Goal: Book appointment/travel/reservation

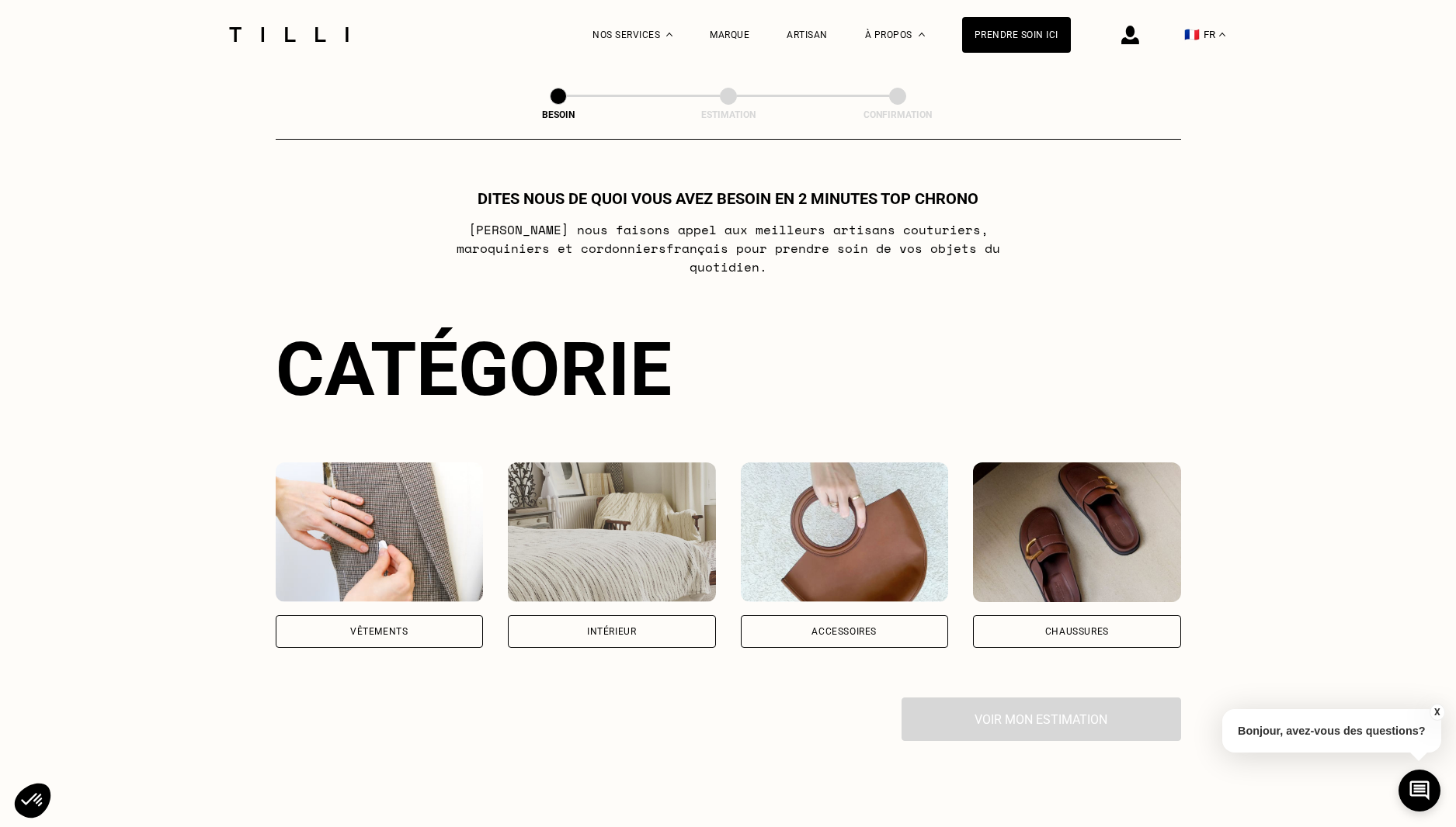
click at [395, 616] on div "Vêtements" at bounding box center [379, 632] width 208 height 33
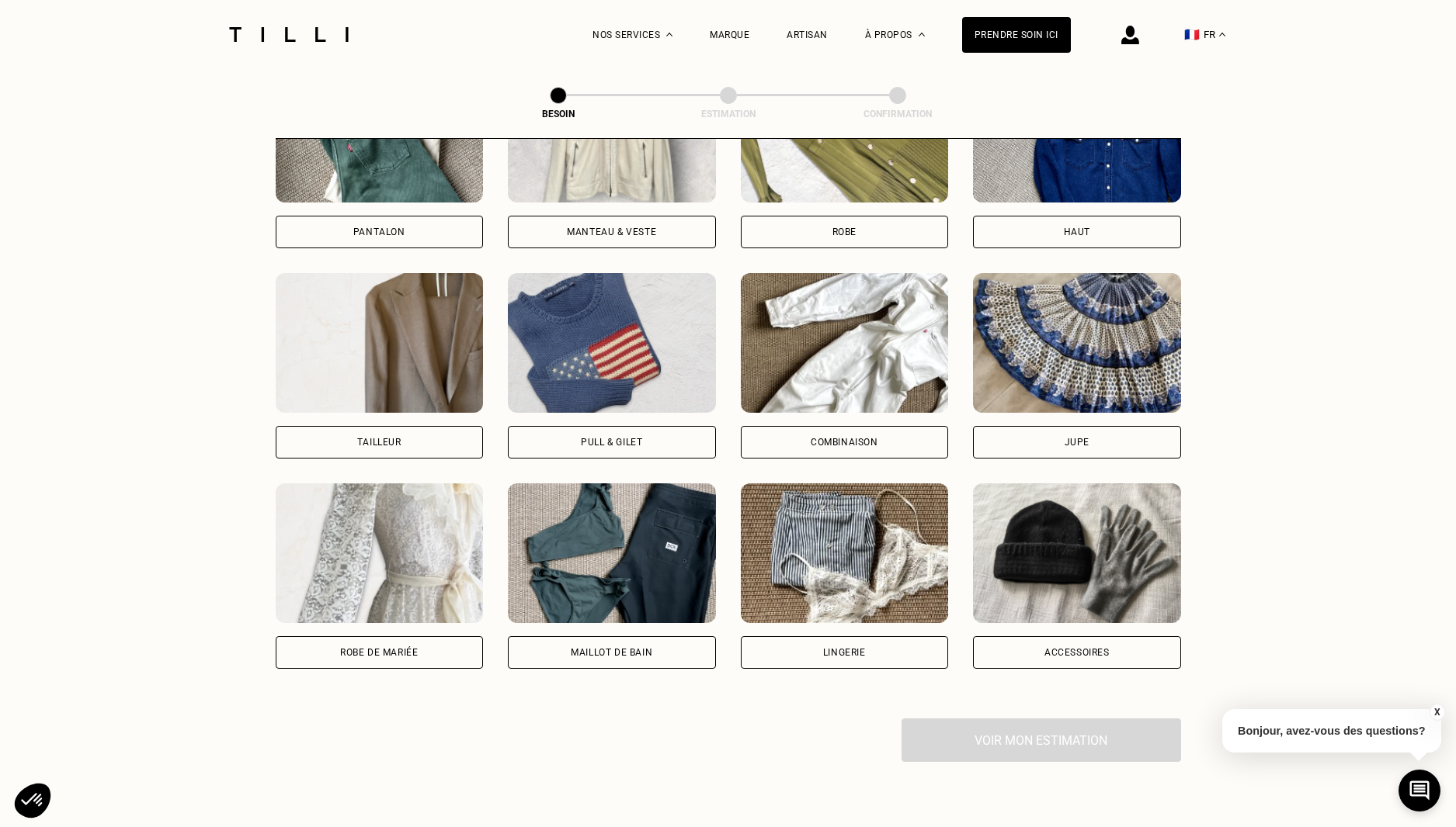
scroll to position [826, 0]
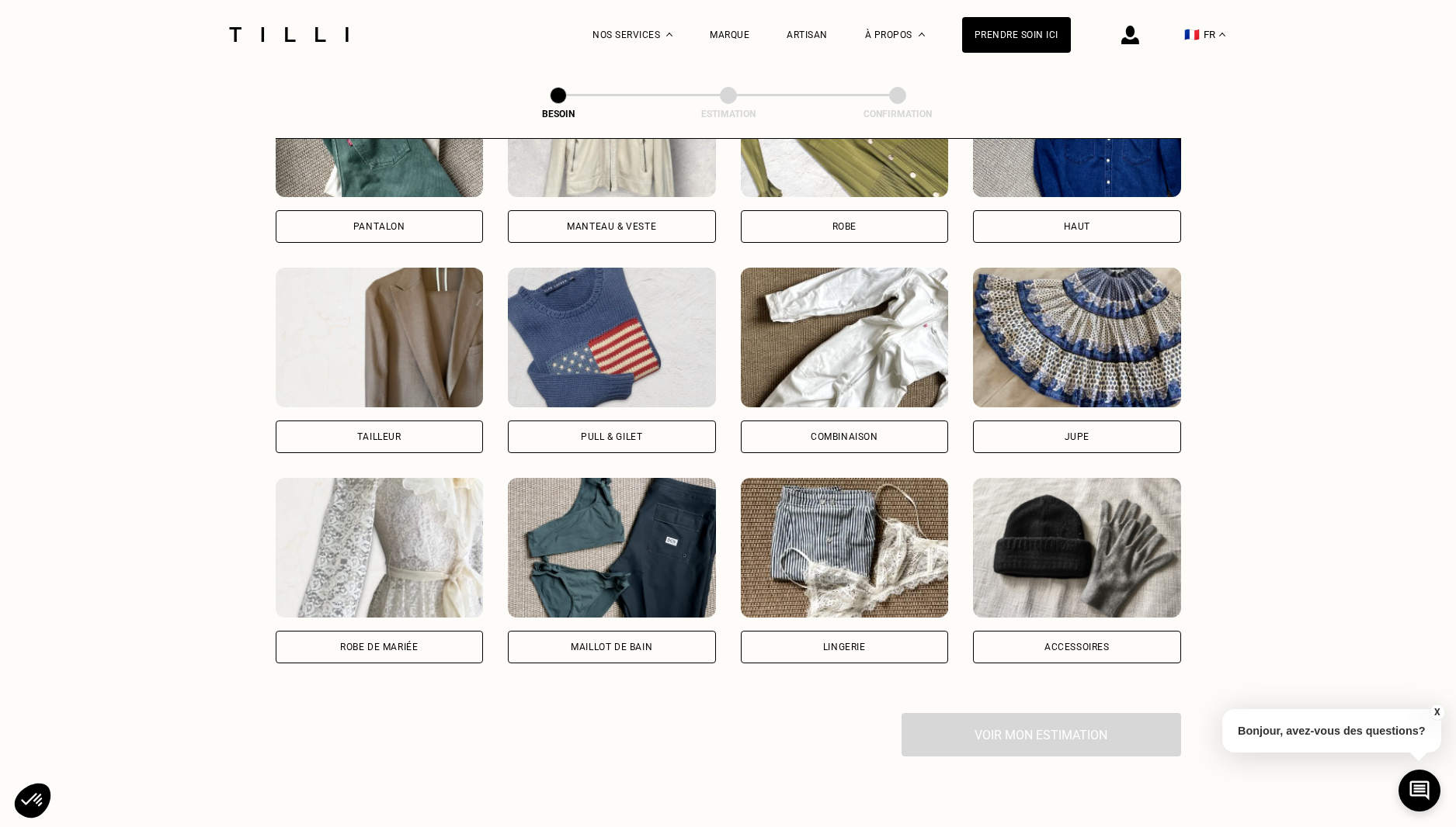
click at [437, 632] on div "Robe de mariée" at bounding box center [379, 648] width 208 height 33
select select "FR"
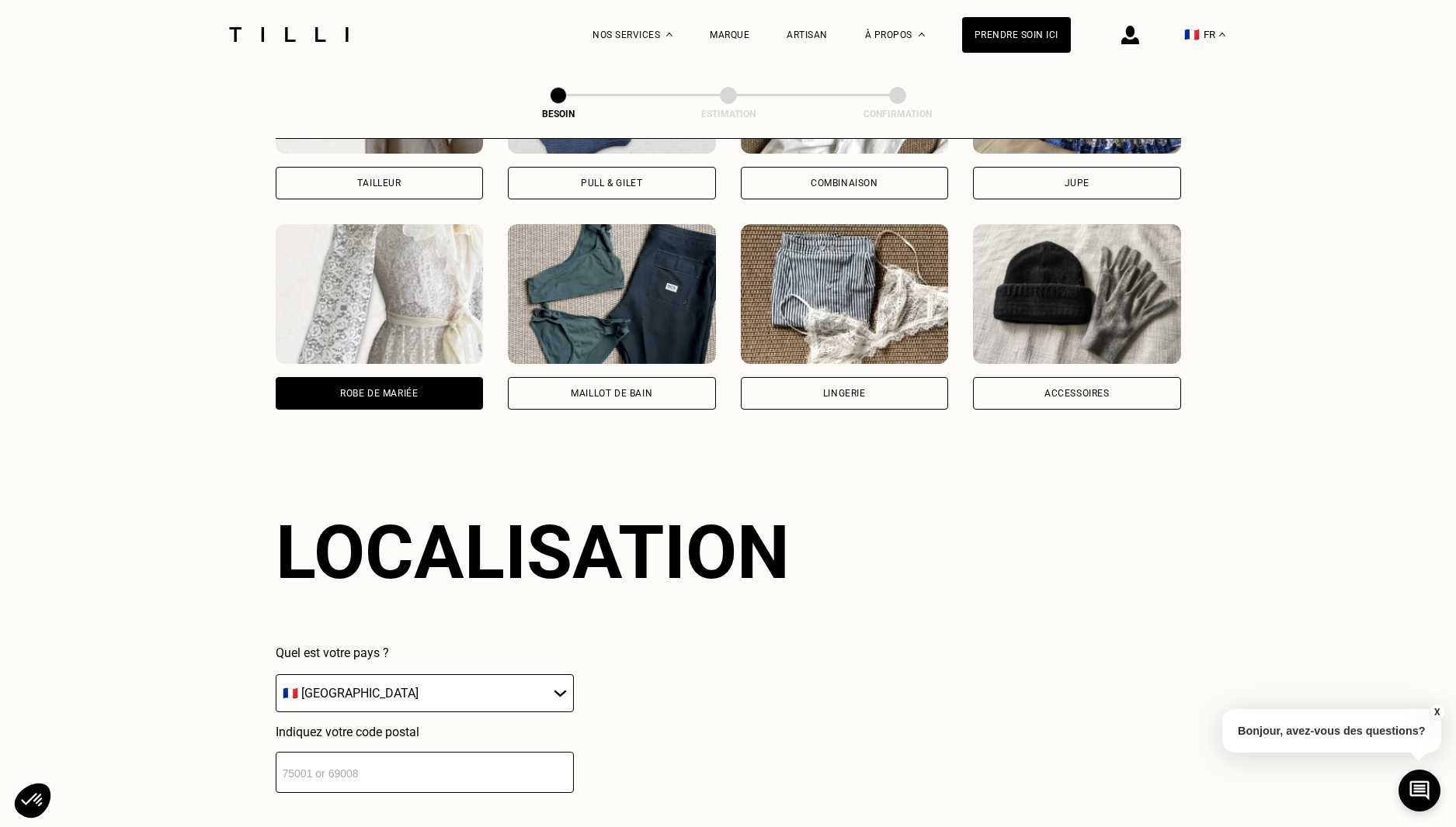
scroll to position [1119, 0]
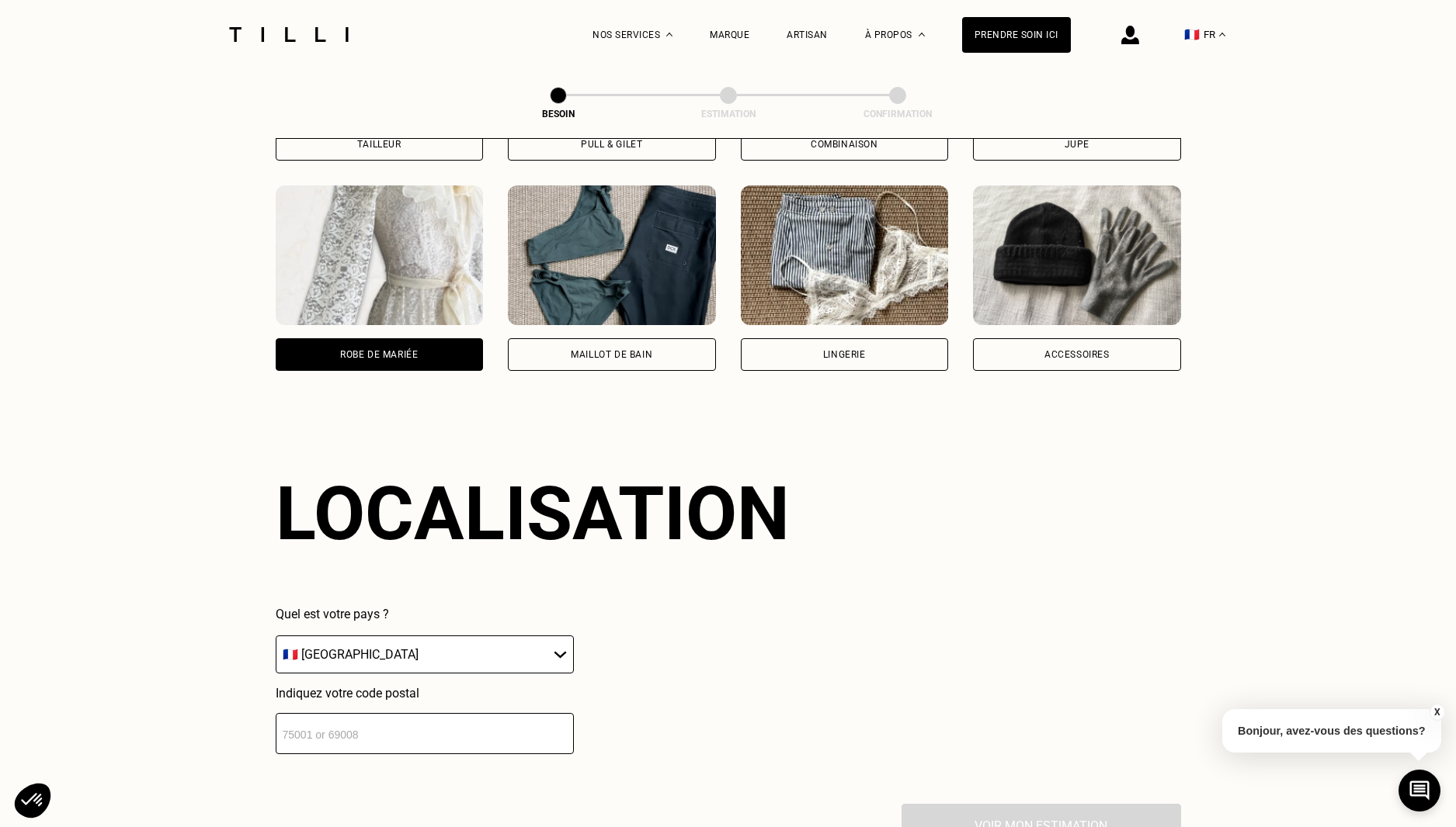
click at [566, 642] on select "🇩🇪 [GEOGRAPHIC_DATA] 🇦🇹 [GEOGRAPHIC_DATA] 🇧🇪 [GEOGRAPHIC_DATA] 🇧🇬 Bulgarie 🇨🇾 C…" at bounding box center [425, 655] width 298 height 38
click at [275, 636] on select "🇩🇪 [GEOGRAPHIC_DATA] 🇦🇹 [GEOGRAPHIC_DATA] 🇧🇪 [GEOGRAPHIC_DATA] 🇧🇬 Bulgarie 🇨🇾 C…" at bounding box center [425, 655] width 298 height 38
click at [317, 731] on input "number" at bounding box center [425, 734] width 298 height 41
type input "75015"
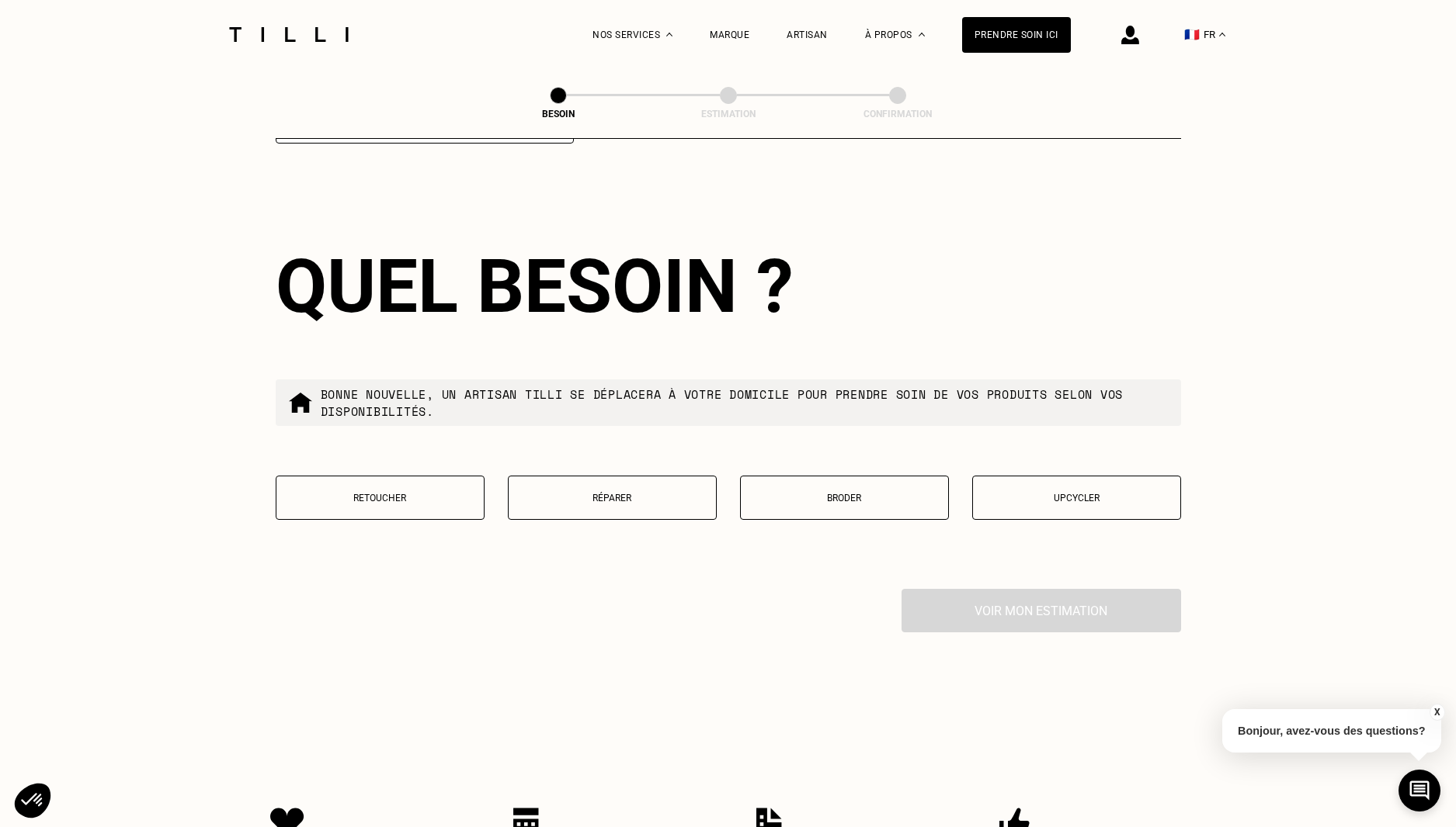
scroll to position [1737, 0]
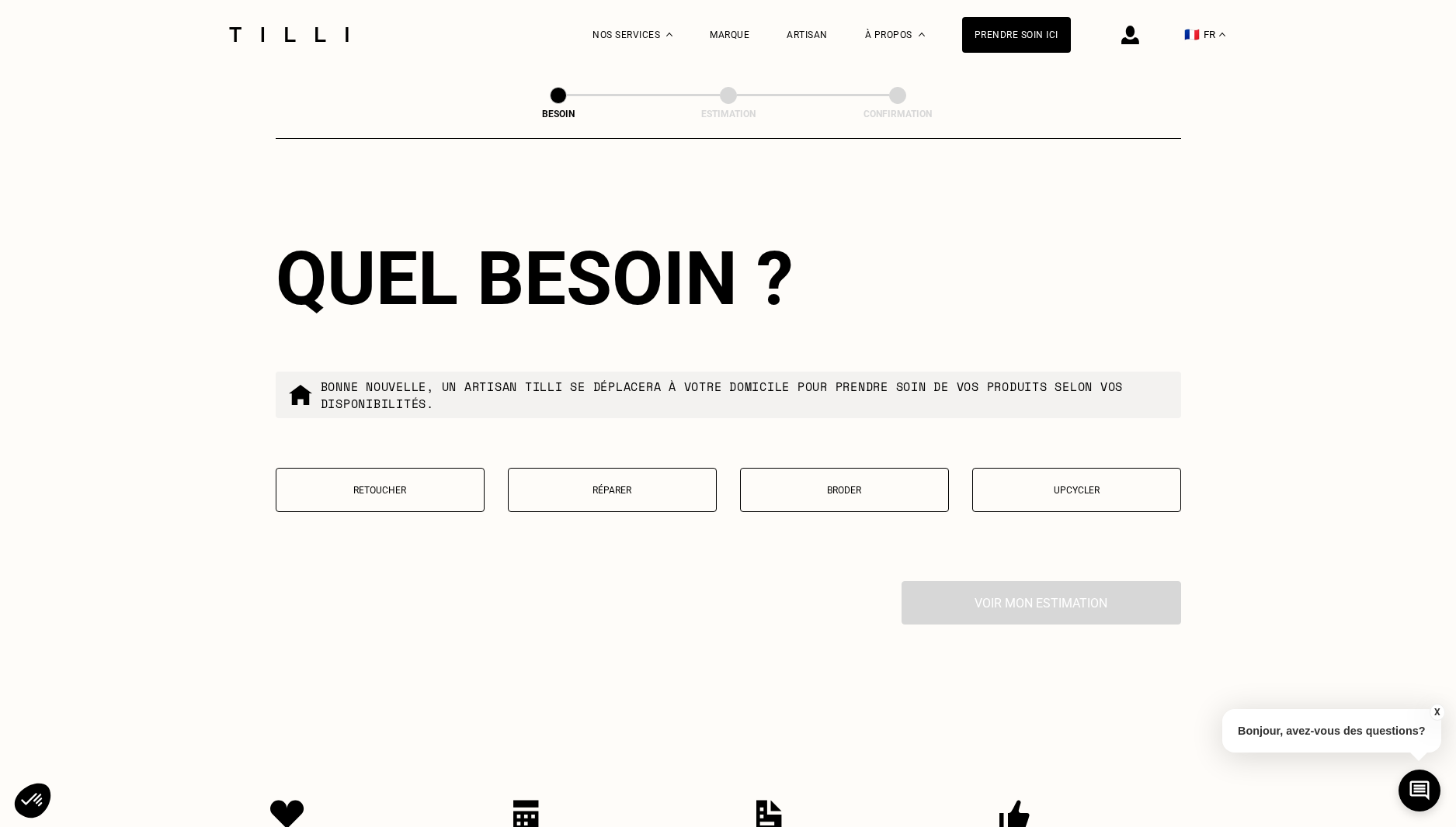
click at [404, 495] on button "Retoucher" at bounding box center [380, 490] width 209 height 44
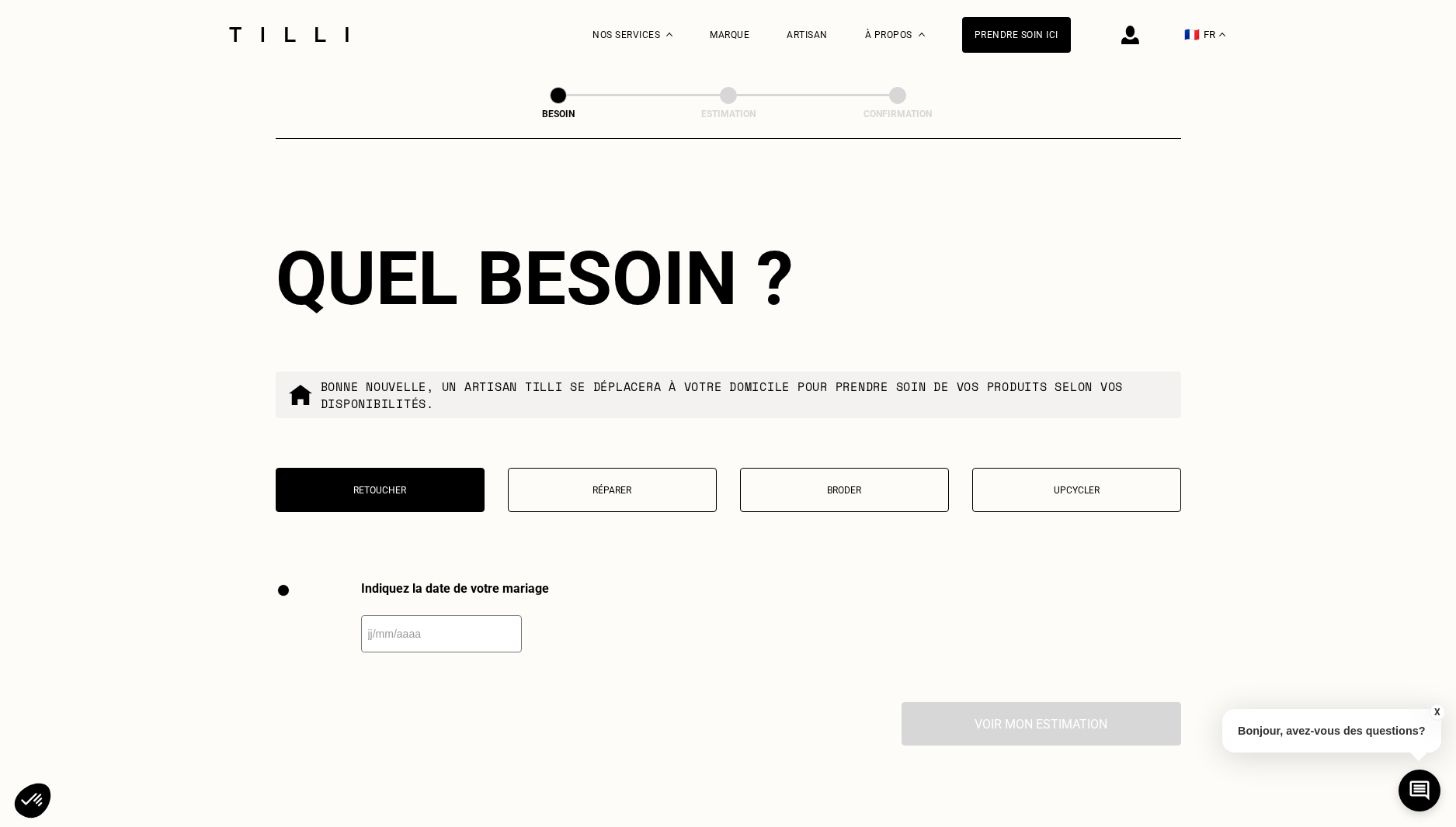
click at [873, 487] on div "Quel besoin ? Bonne nouvelle, un artisan tilli se déplacera à votre domicile po…" at bounding box center [728, 383] width 905 height 396
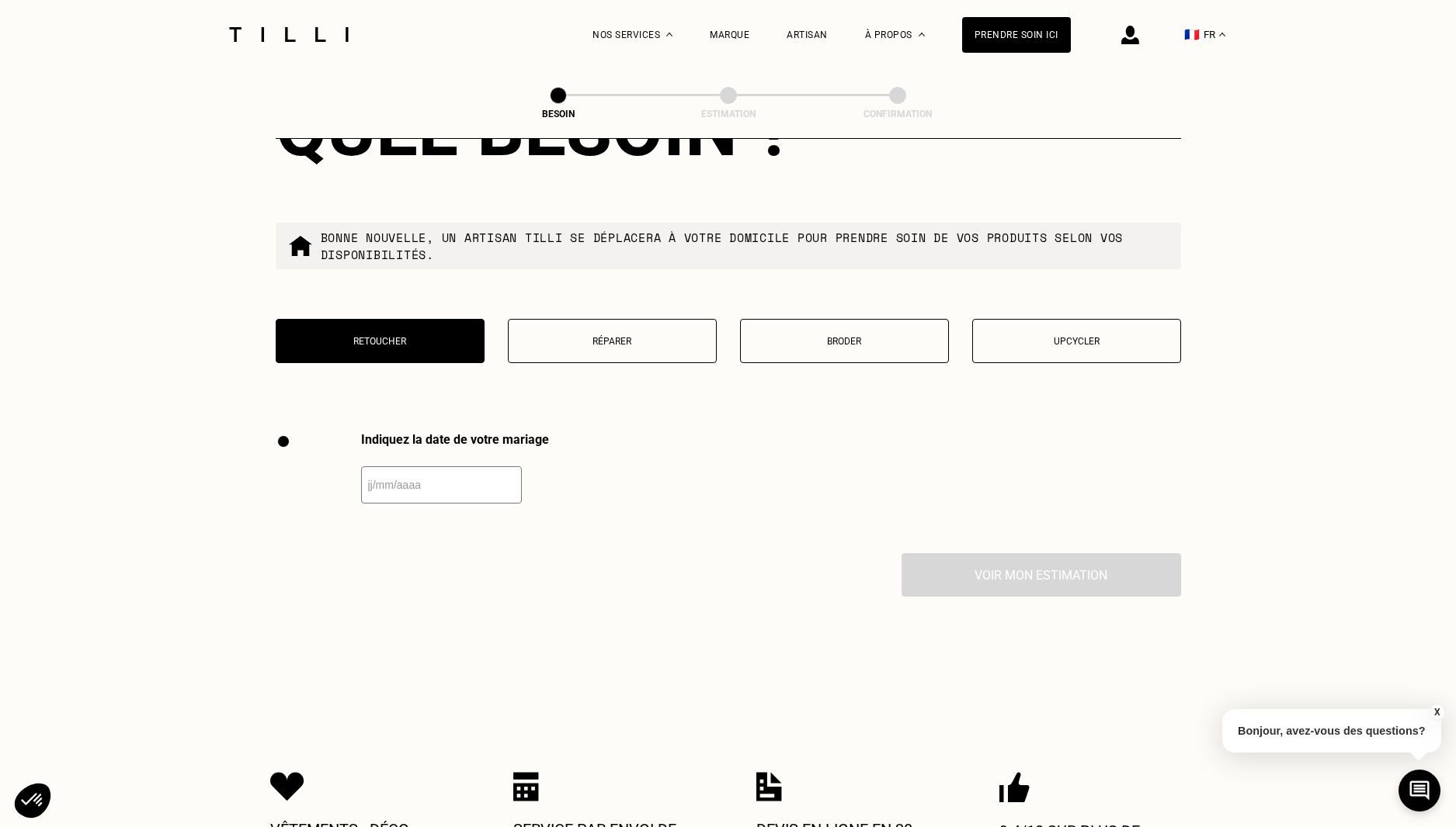
scroll to position [1825, 0]
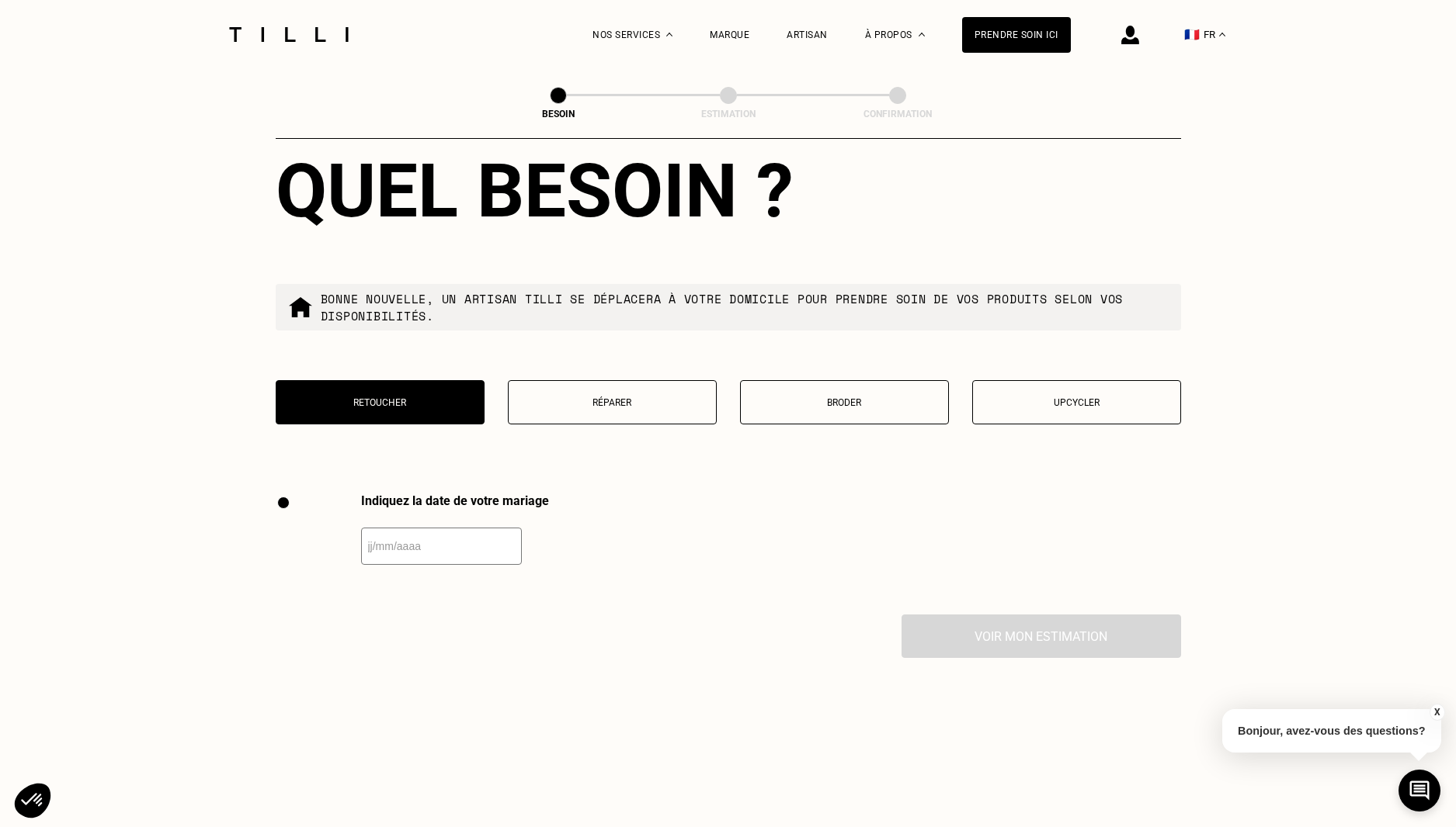
click at [826, 402] on button "Broder" at bounding box center [844, 403] width 209 height 44
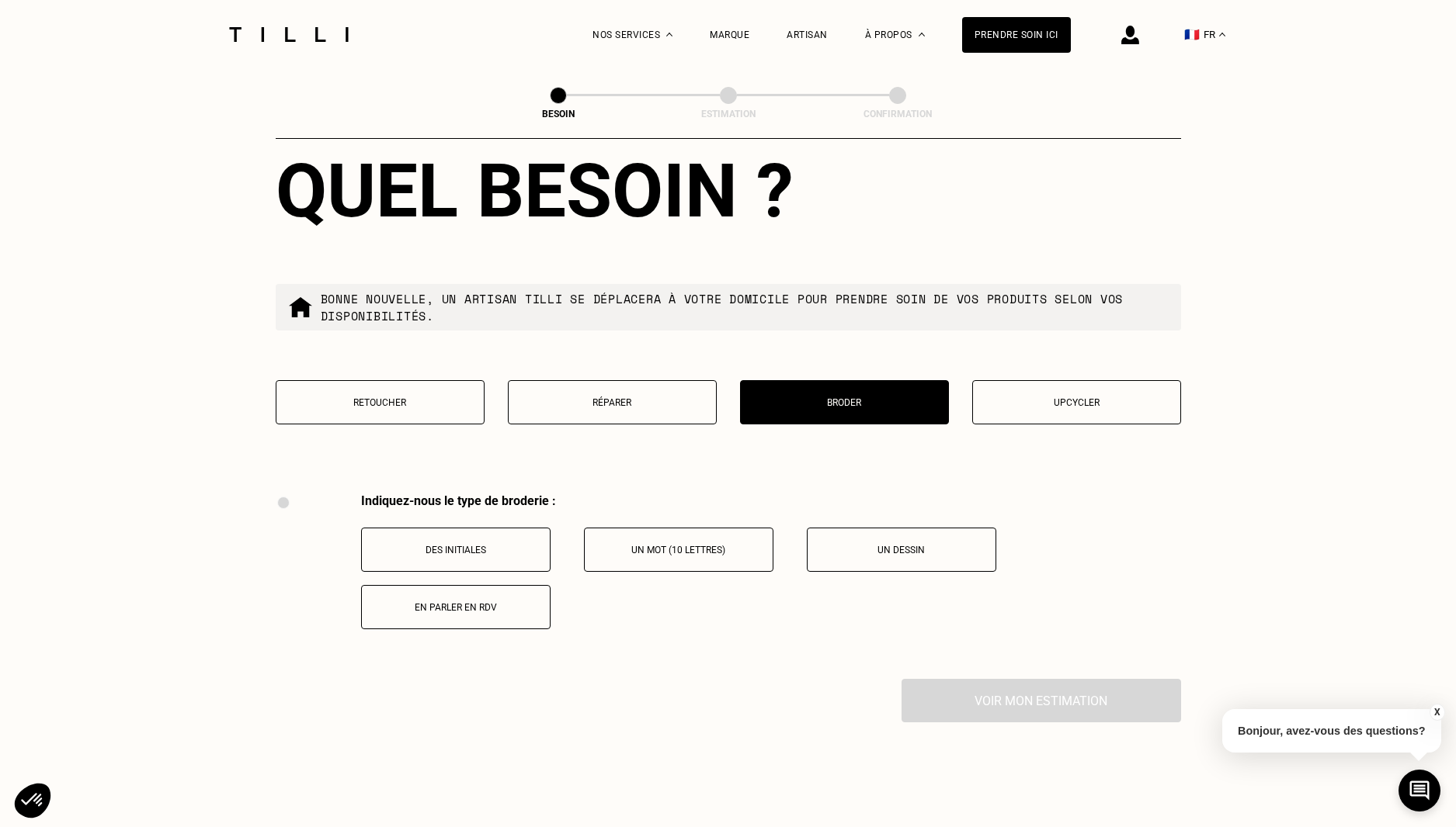
click at [397, 403] on button "Retoucher" at bounding box center [380, 403] width 209 height 44
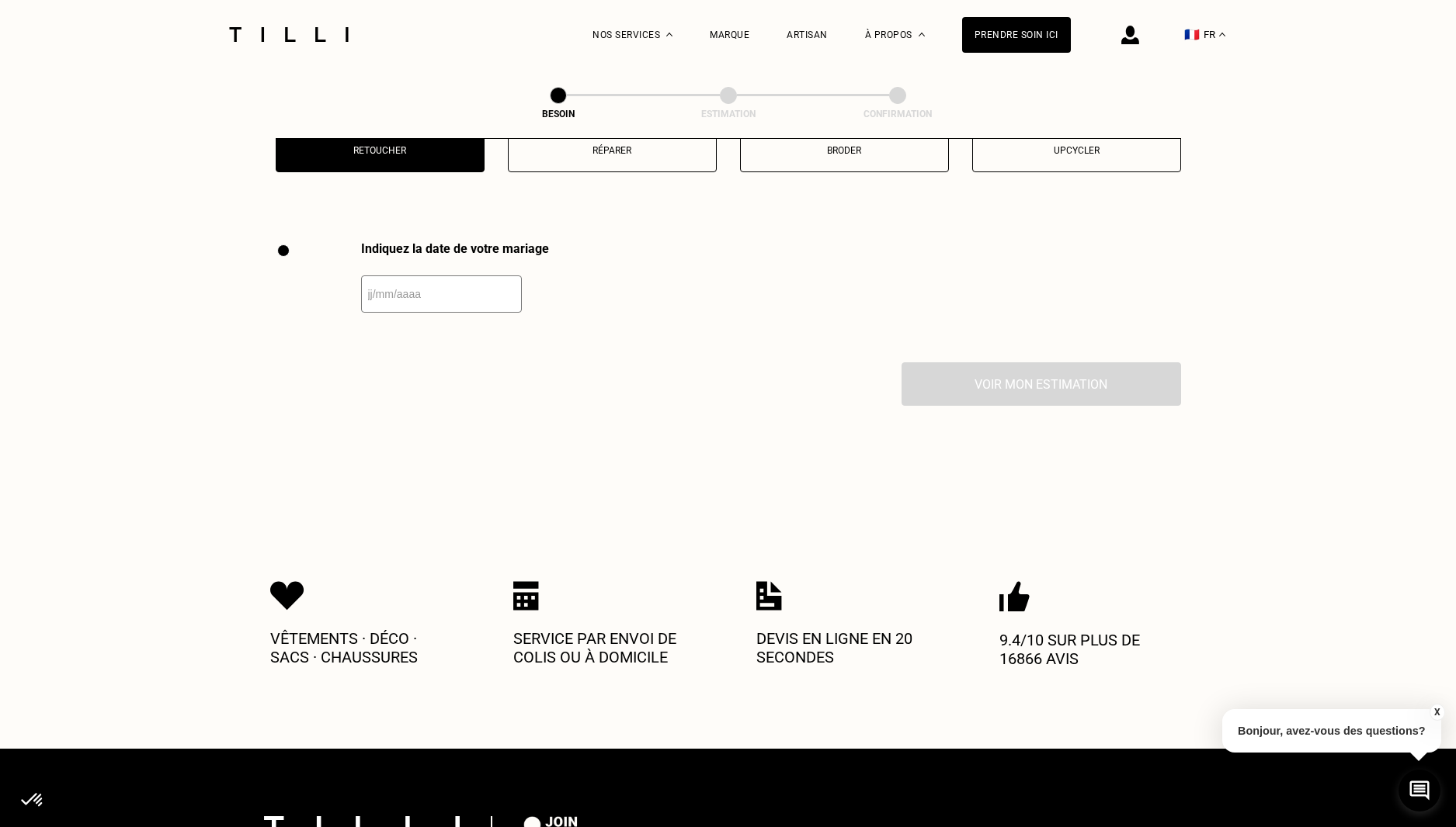
scroll to position [2136, 0]
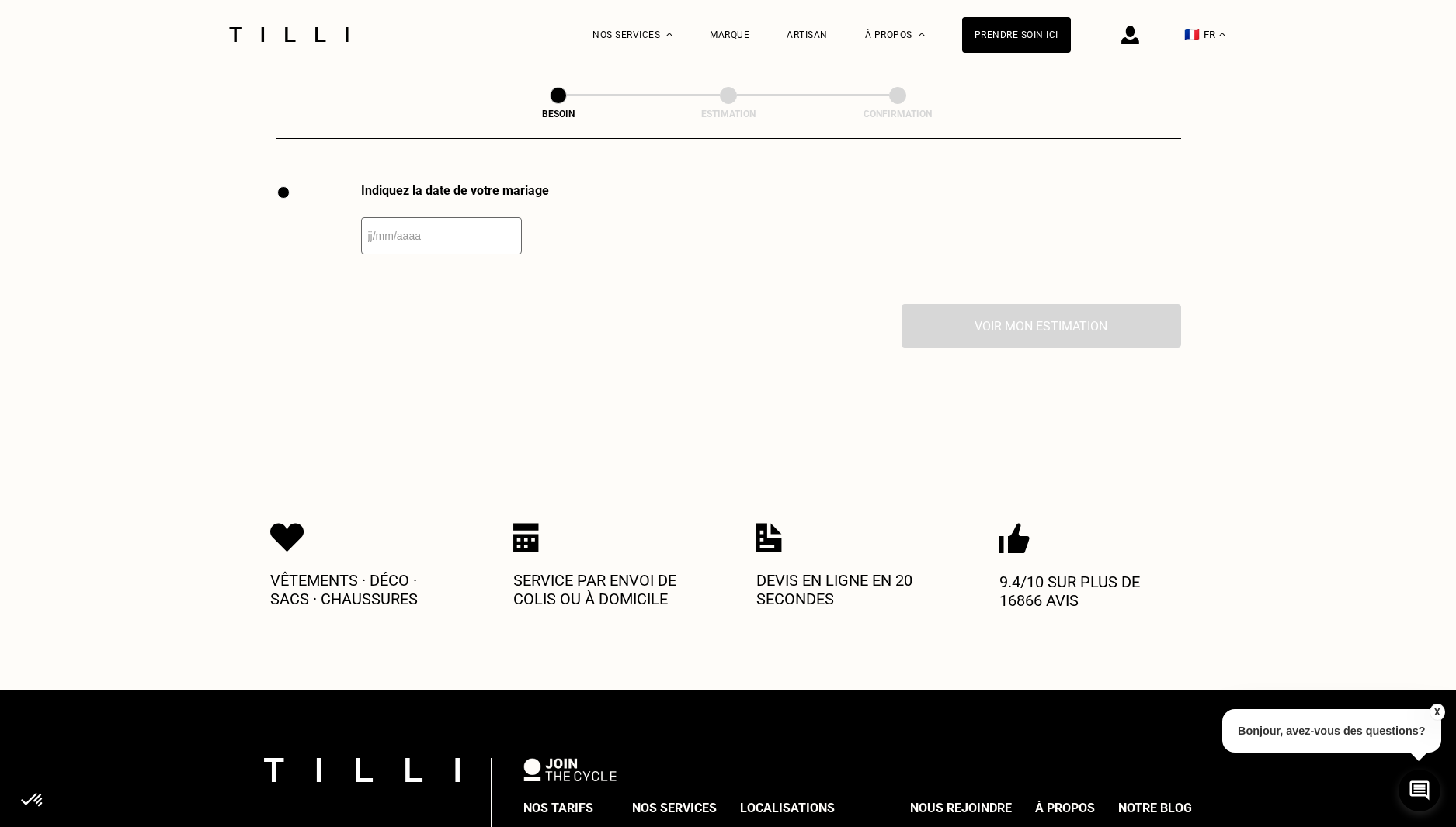
click at [405, 220] on input "text" at bounding box center [441, 236] width 161 height 38
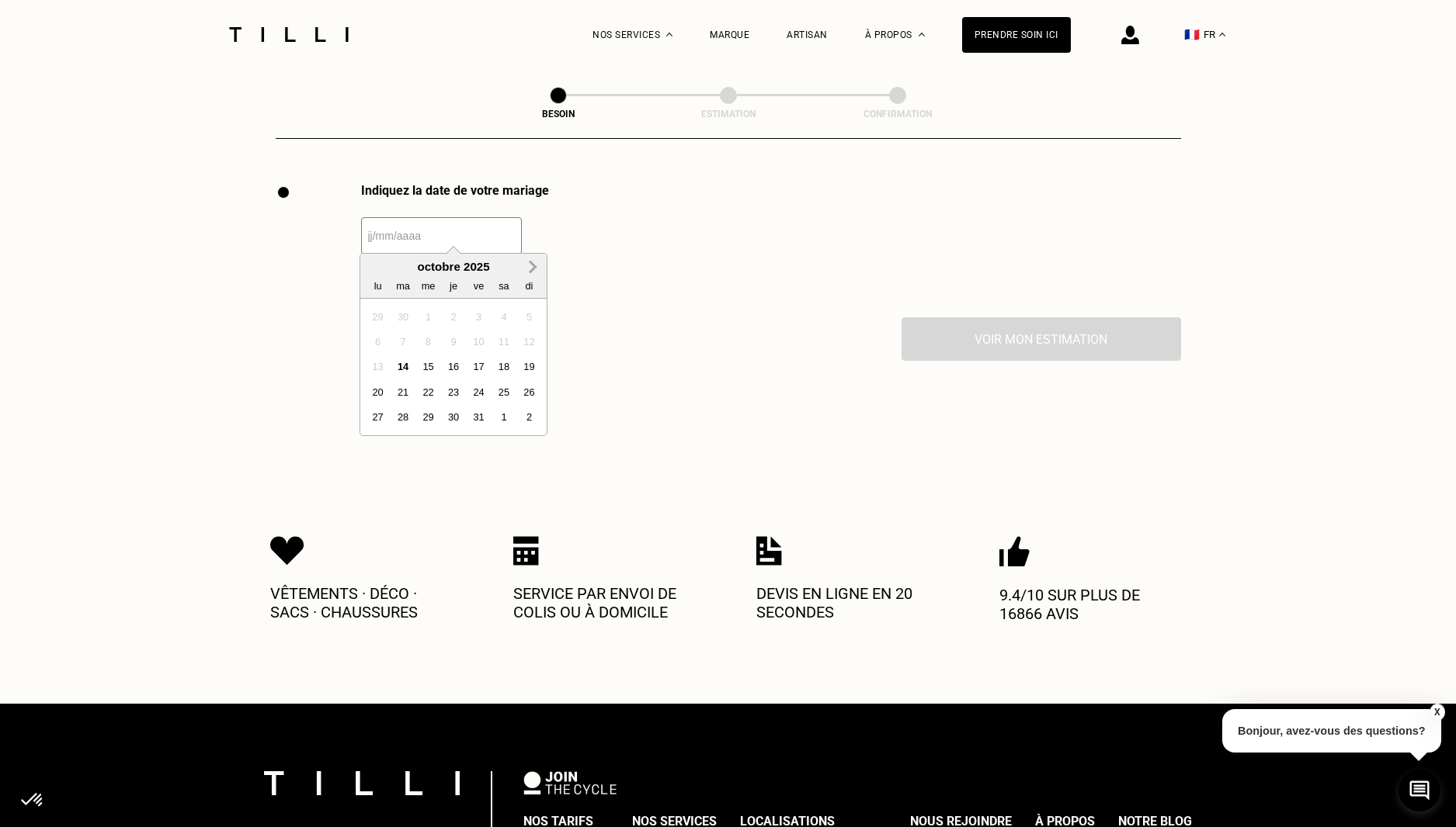
click at [531, 269] on span "Next Month" at bounding box center [531, 267] width 0 height 18
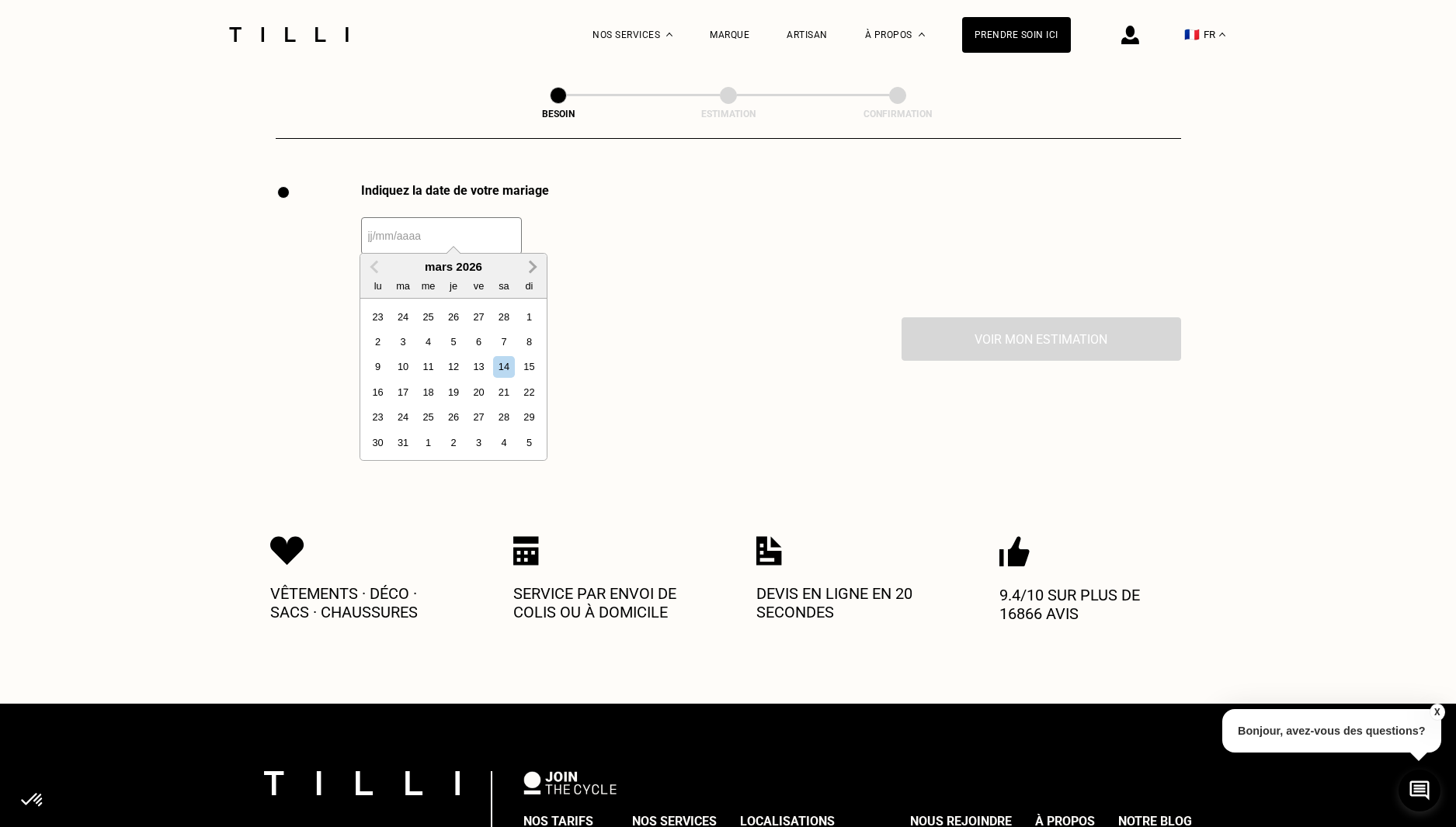
click at [531, 269] on span "Next Month" at bounding box center [531, 267] width 0 height 18
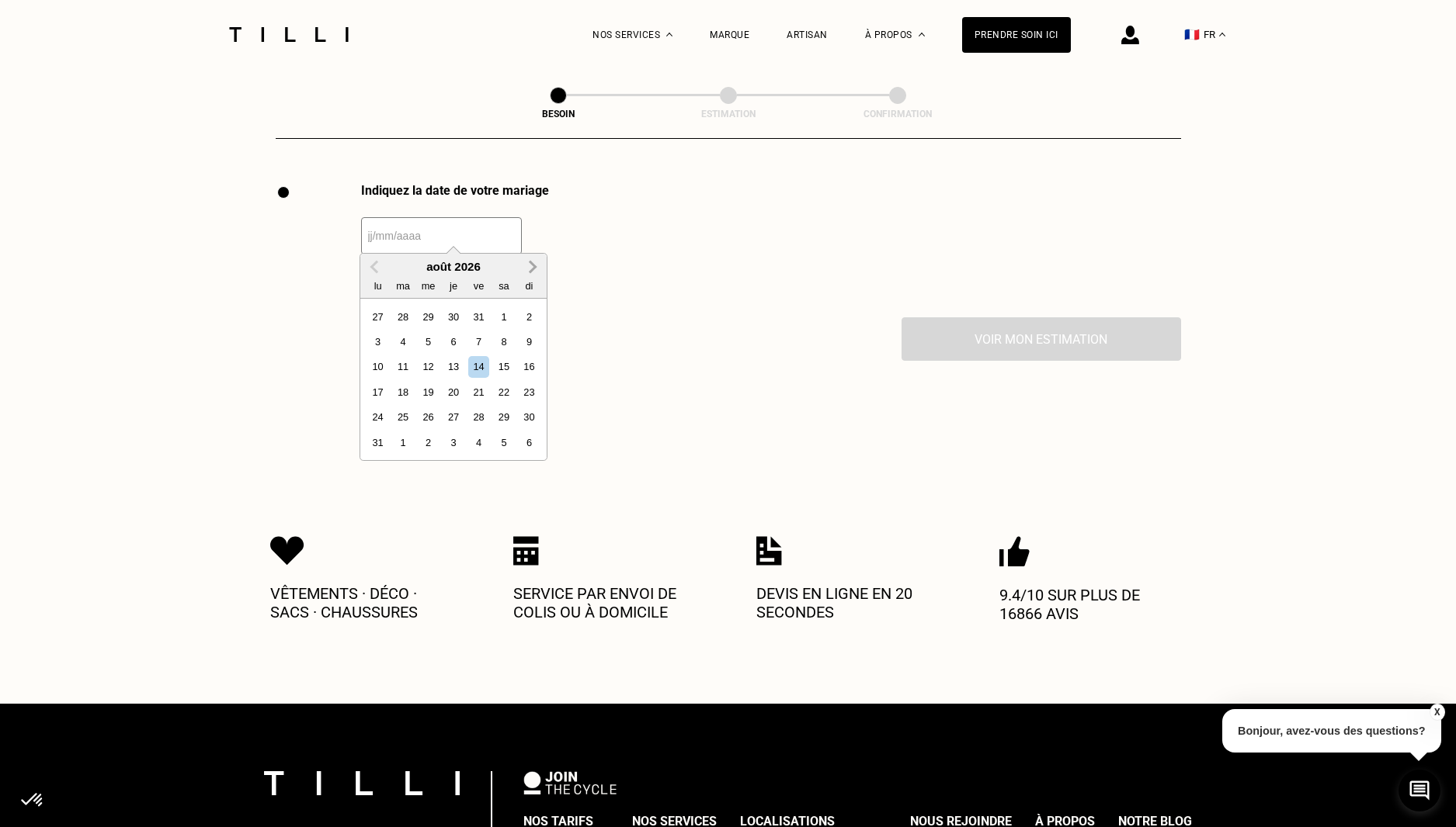
click at [531, 269] on span "Next Month" at bounding box center [531, 267] width 0 height 18
click at [376, 265] on span "Previous Month" at bounding box center [376, 267] width 0 height 18
click at [507, 389] on div "22" at bounding box center [503, 392] width 21 height 21
type input "[DATE]"
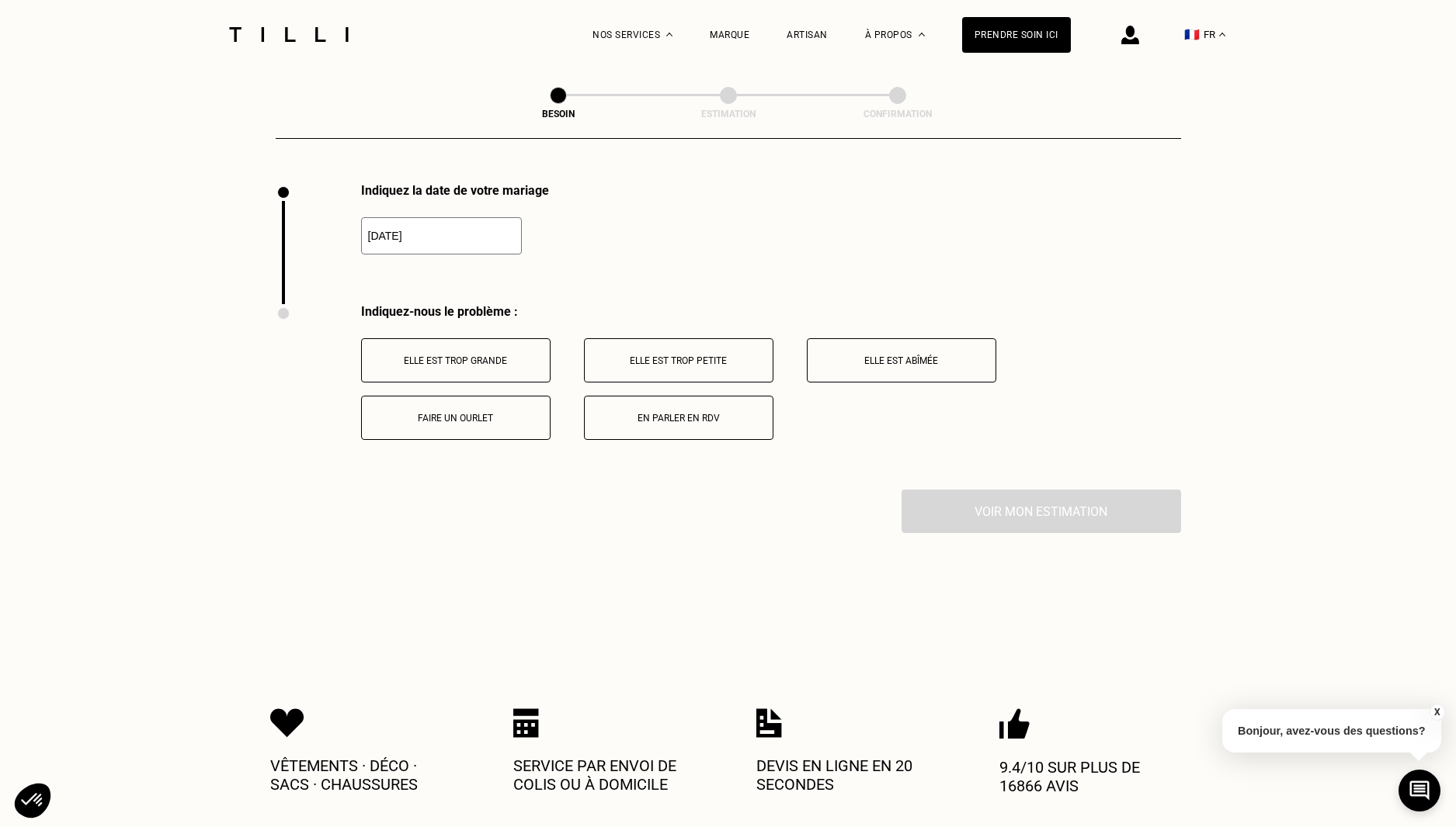
click at [678, 364] on button "Elle est trop petite" at bounding box center [678, 360] width 189 height 44
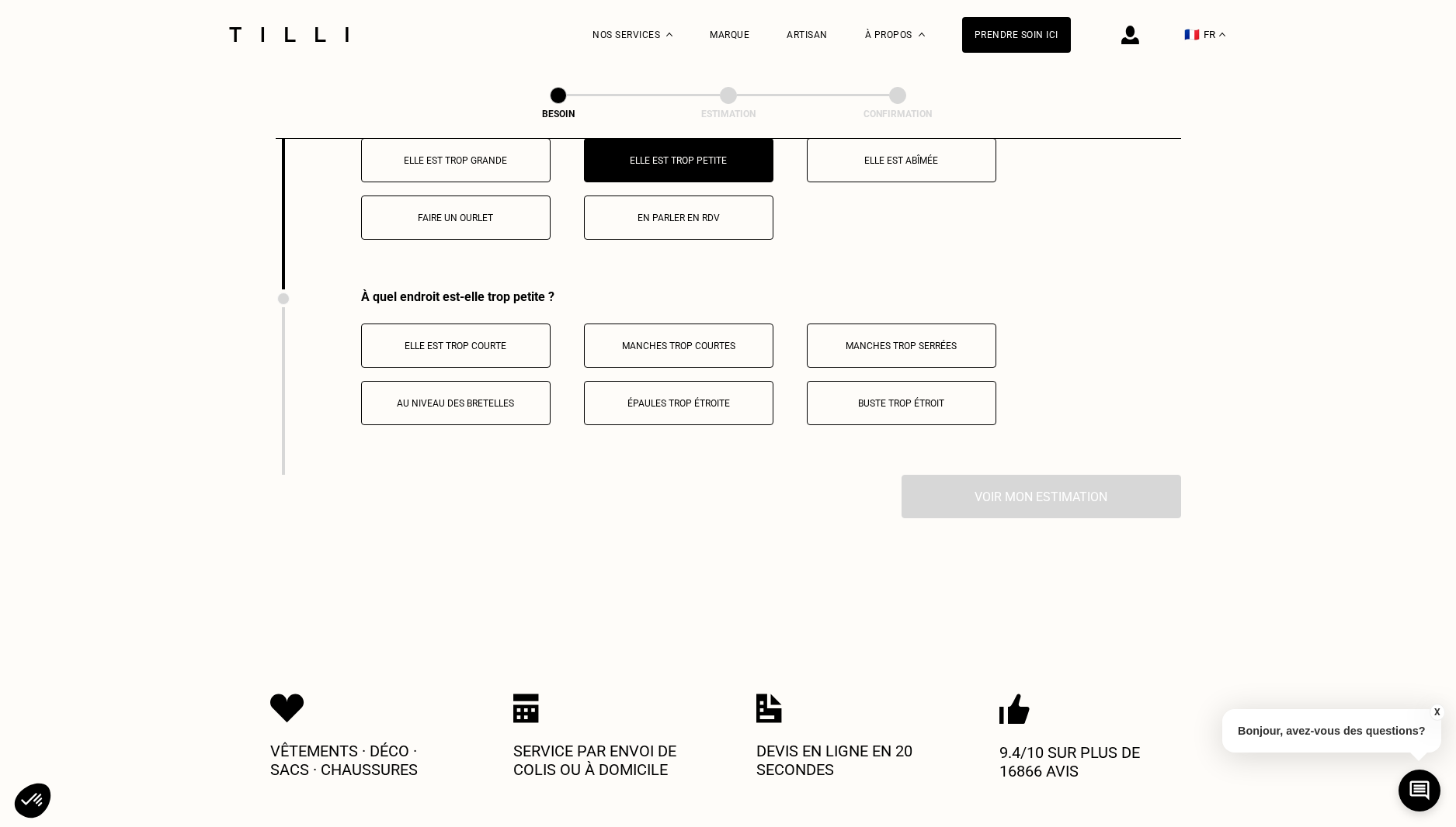
scroll to position [2209, 0]
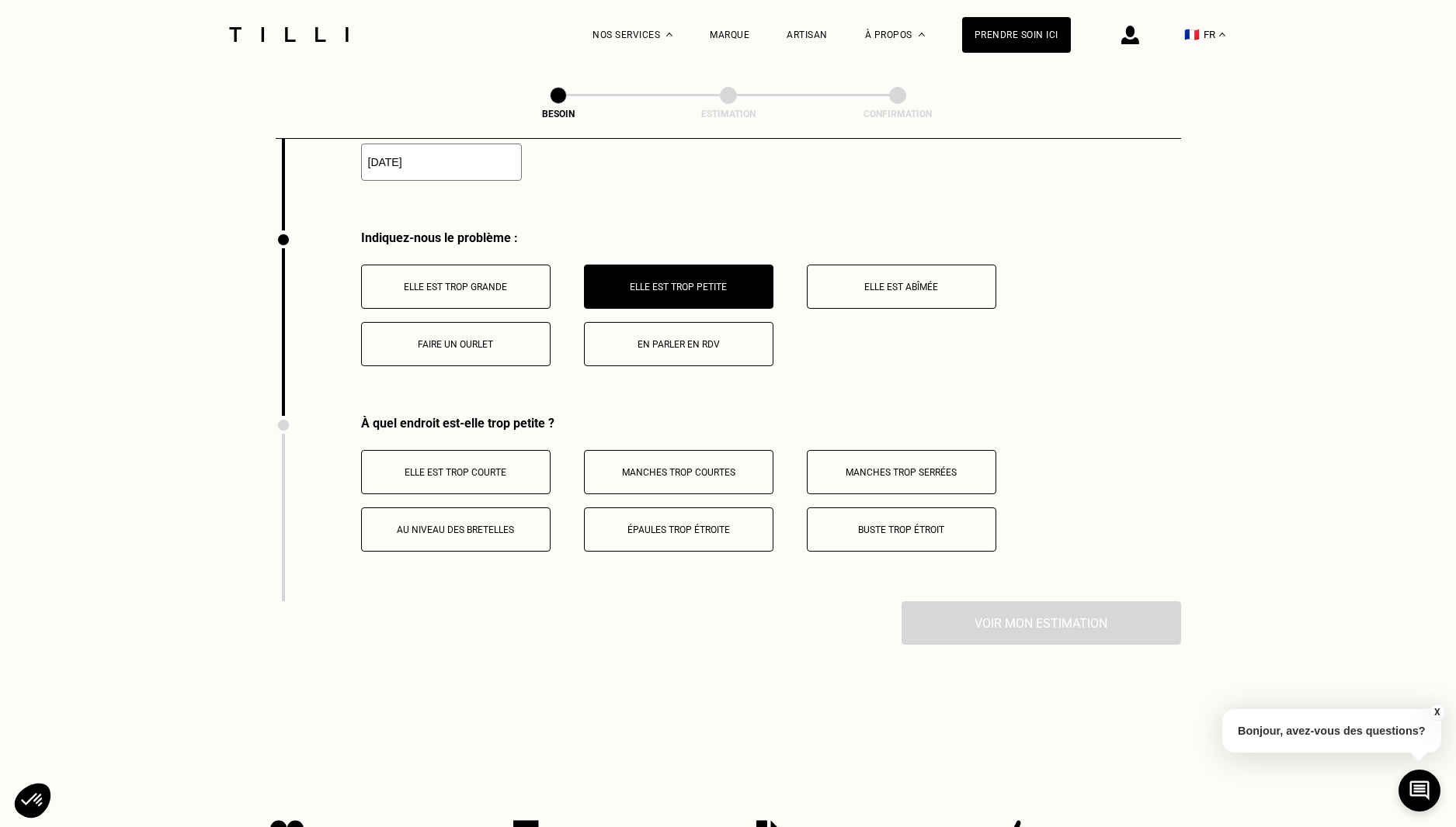
click at [429, 282] on p "Elle est trop grande" at bounding box center [456, 287] width 172 height 11
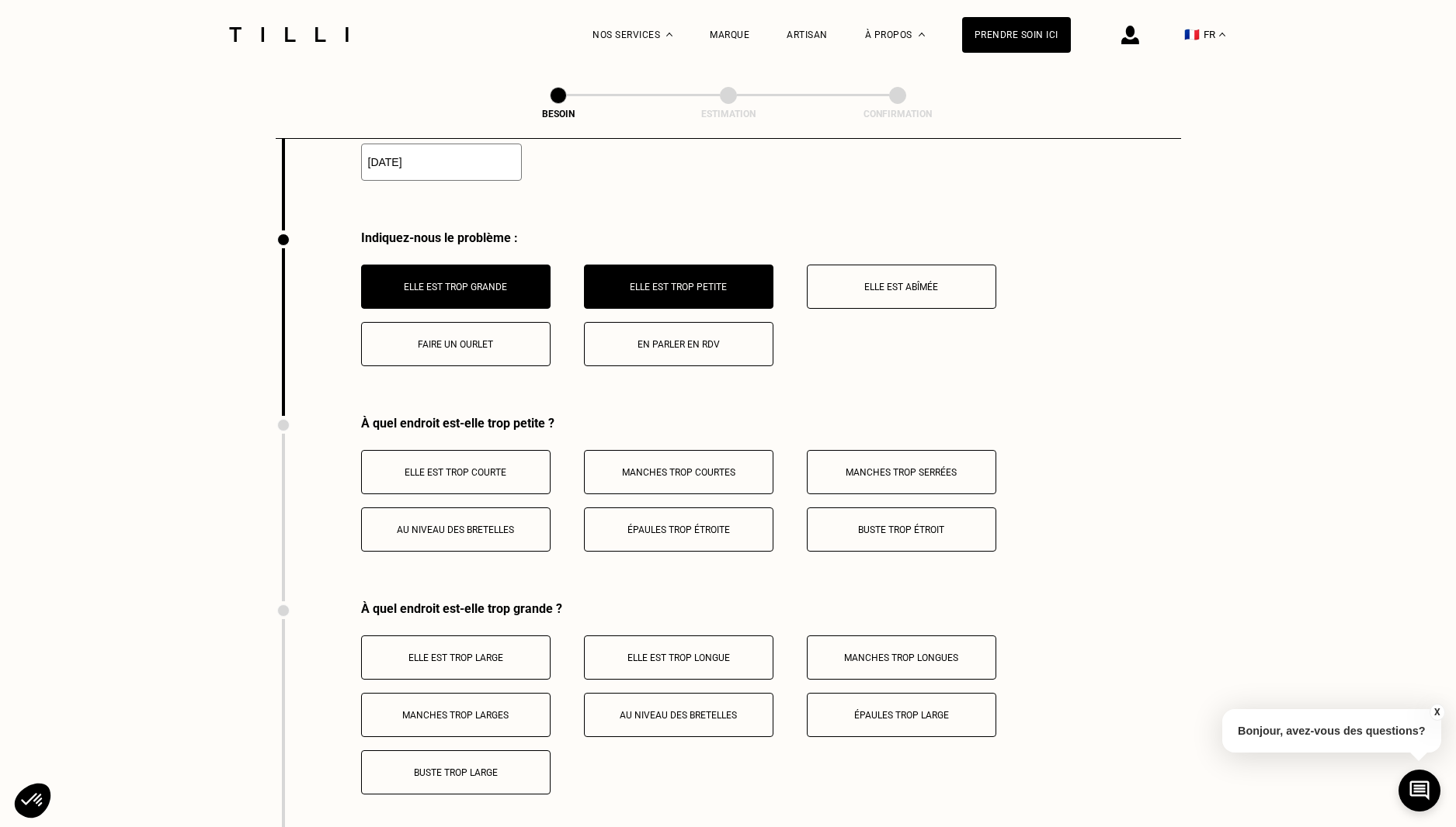
drag, startPoint x: 674, startPoint y: 277, endPoint x: 687, endPoint y: 273, distance: 13.6
click at [674, 282] on p "Elle est trop petite" at bounding box center [678, 287] width 172 height 11
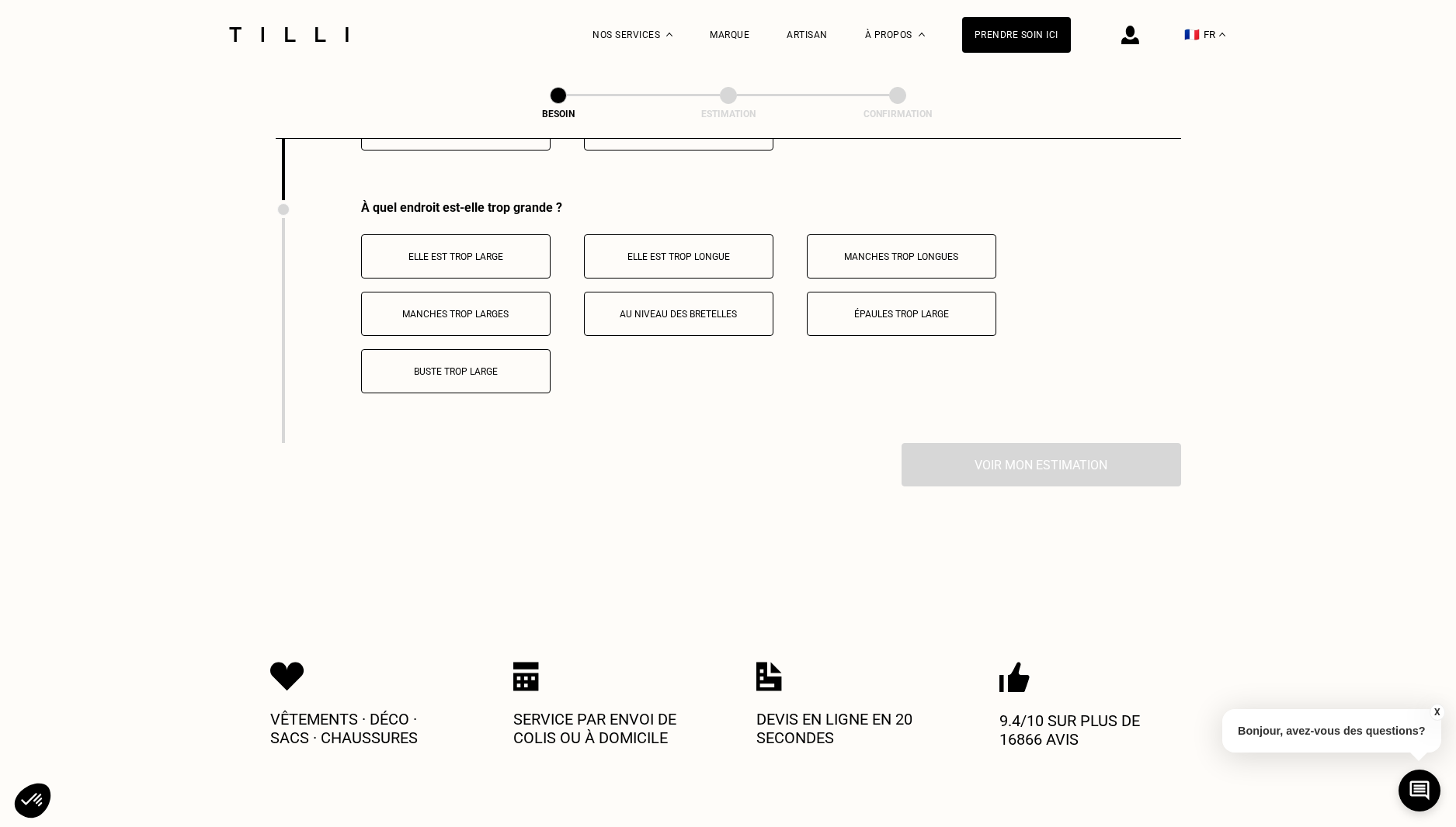
scroll to position [2443, 0]
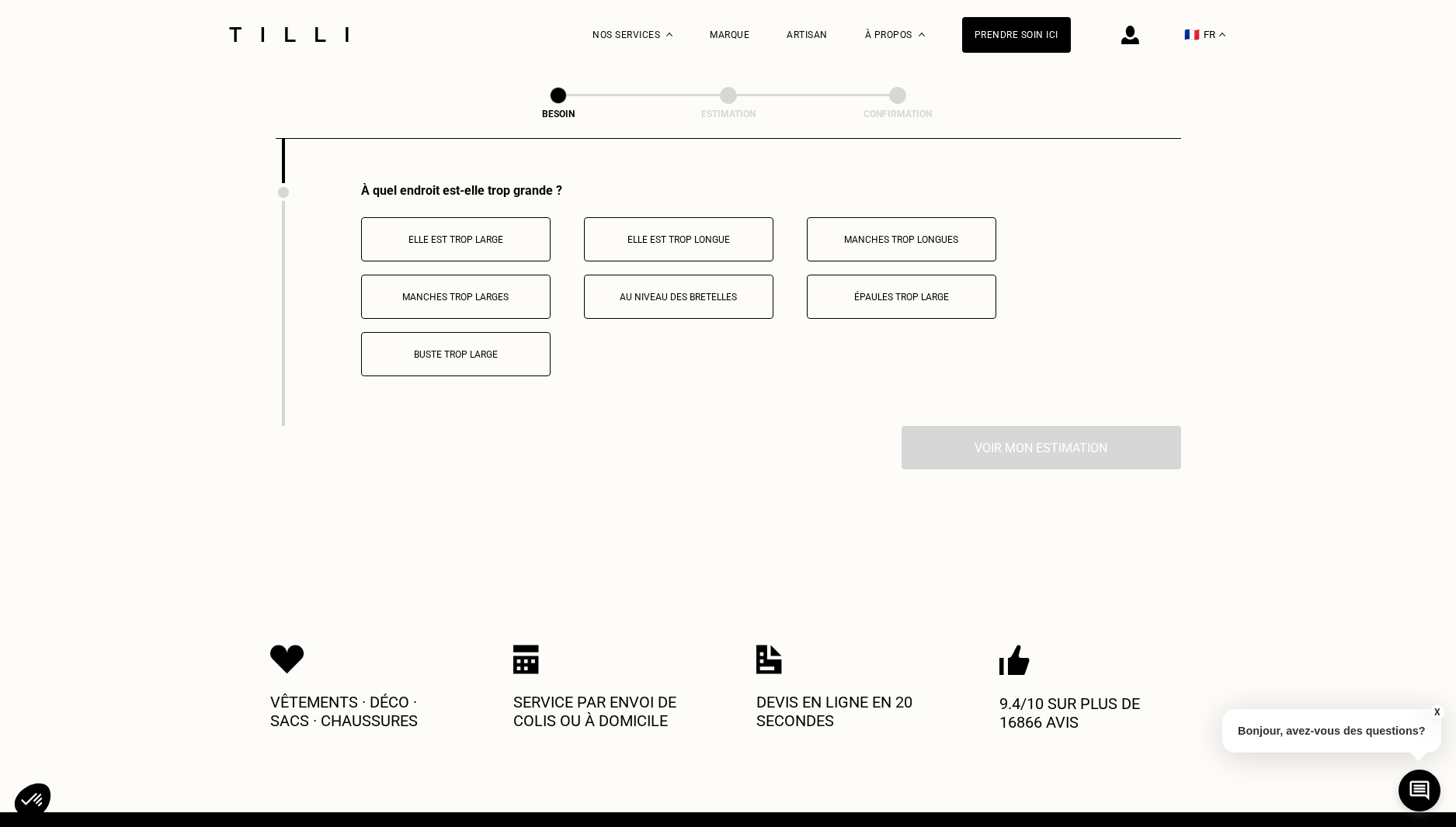
click at [919, 299] on button "Épaules trop large" at bounding box center [901, 296] width 189 height 44
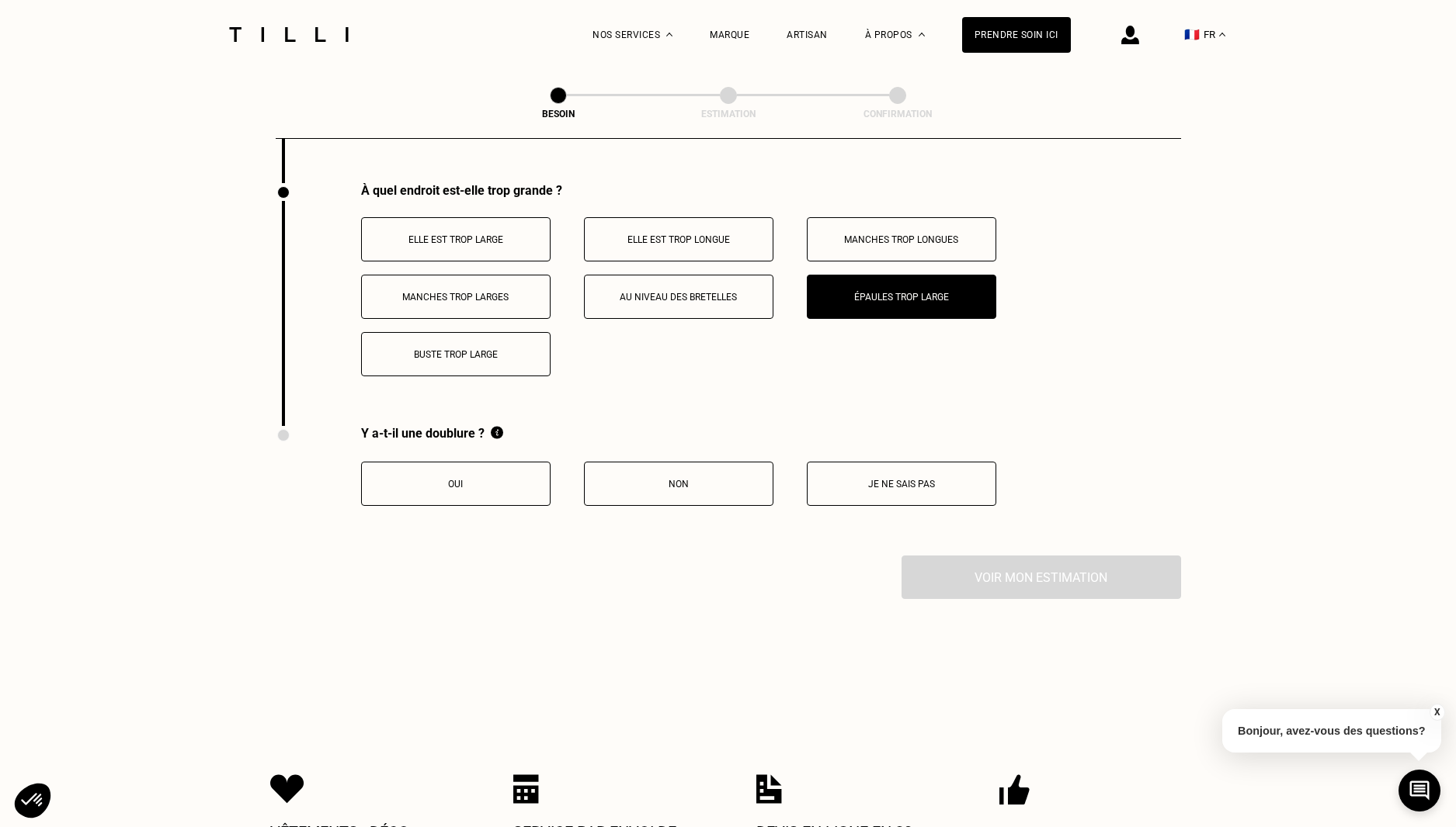
click at [512, 478] on p "Oui" at bounding box center [456, 484] width 172 height 11
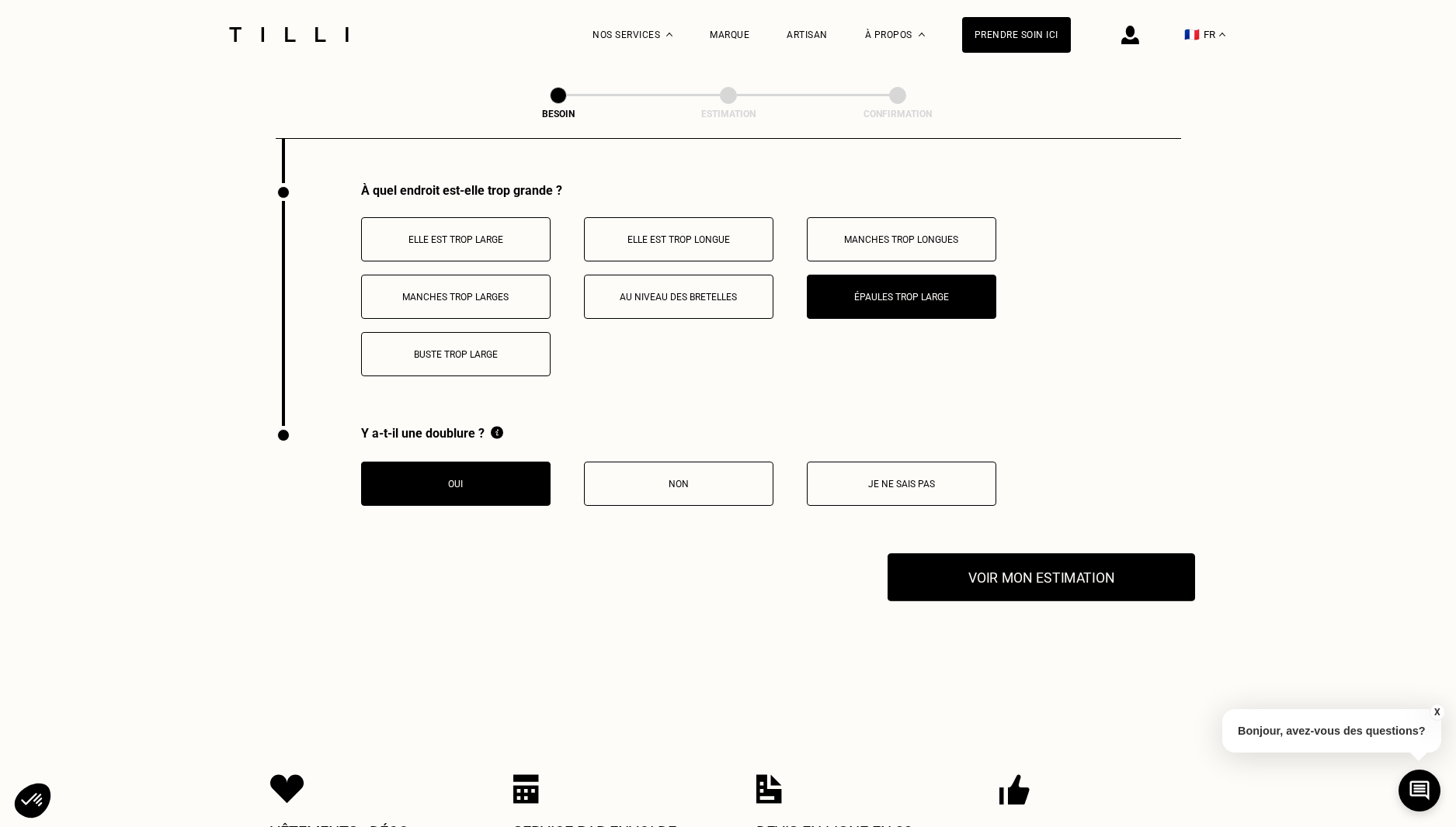
click at [1026, 555] on button "Voir mon estimation" at bounding box center [1041, 577] width 307 height 48
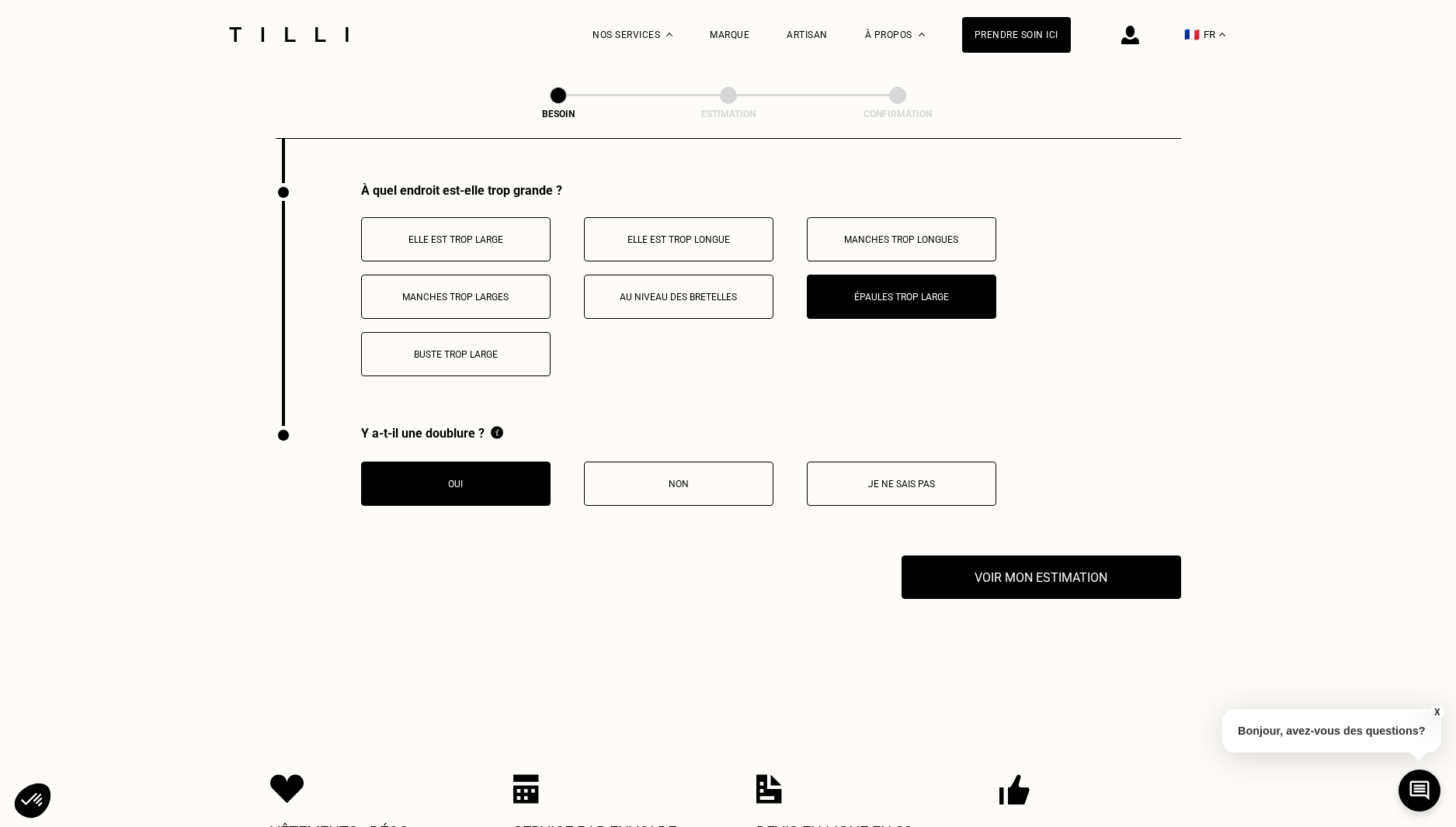
click at [702, 478] on p "Non" at bounding box center [678, 484] width 172 height 11
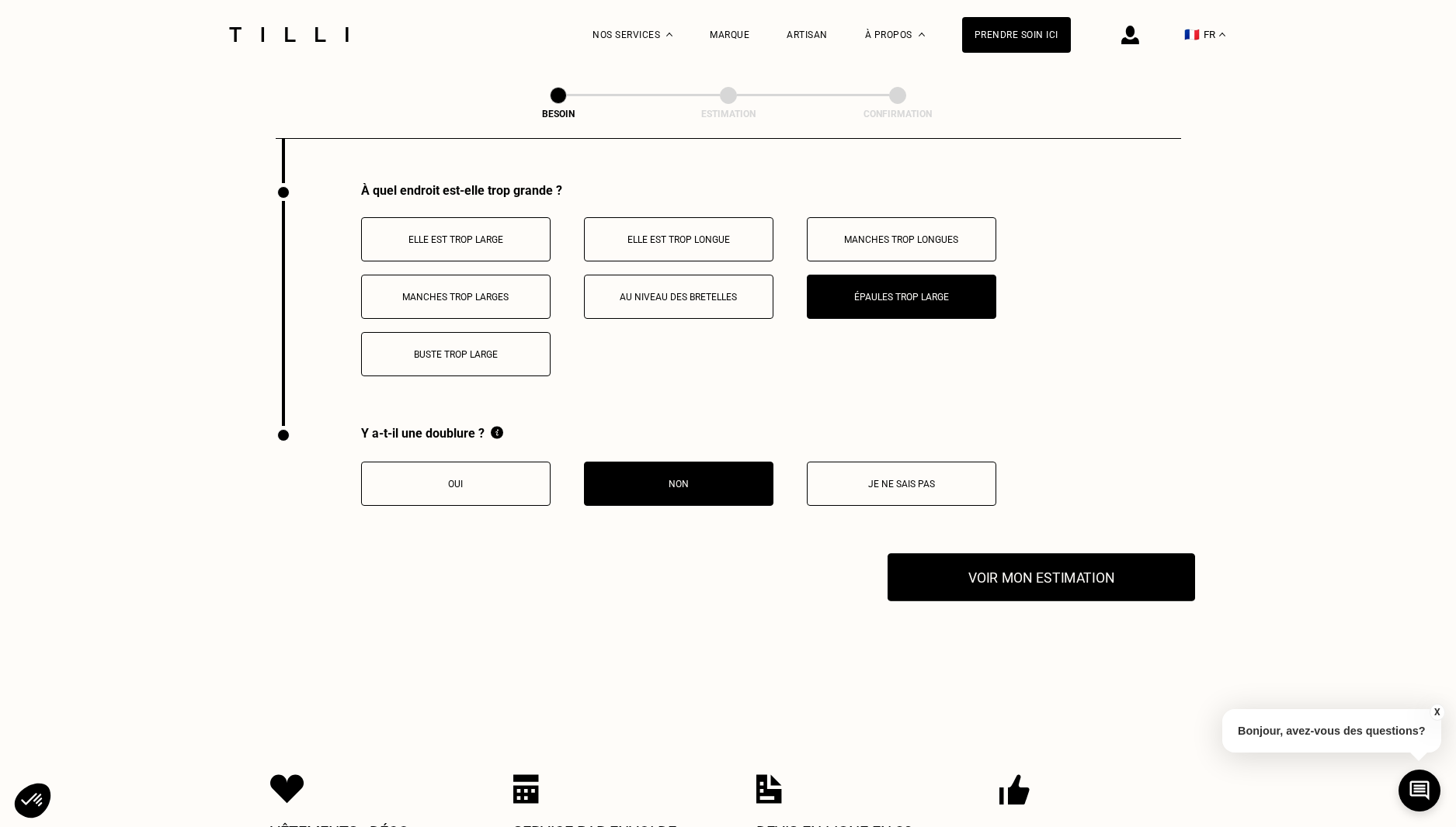
click at [1047, 580] on button "Voir mon estimation" at bounding box center [1041, 577] width 307 height 48
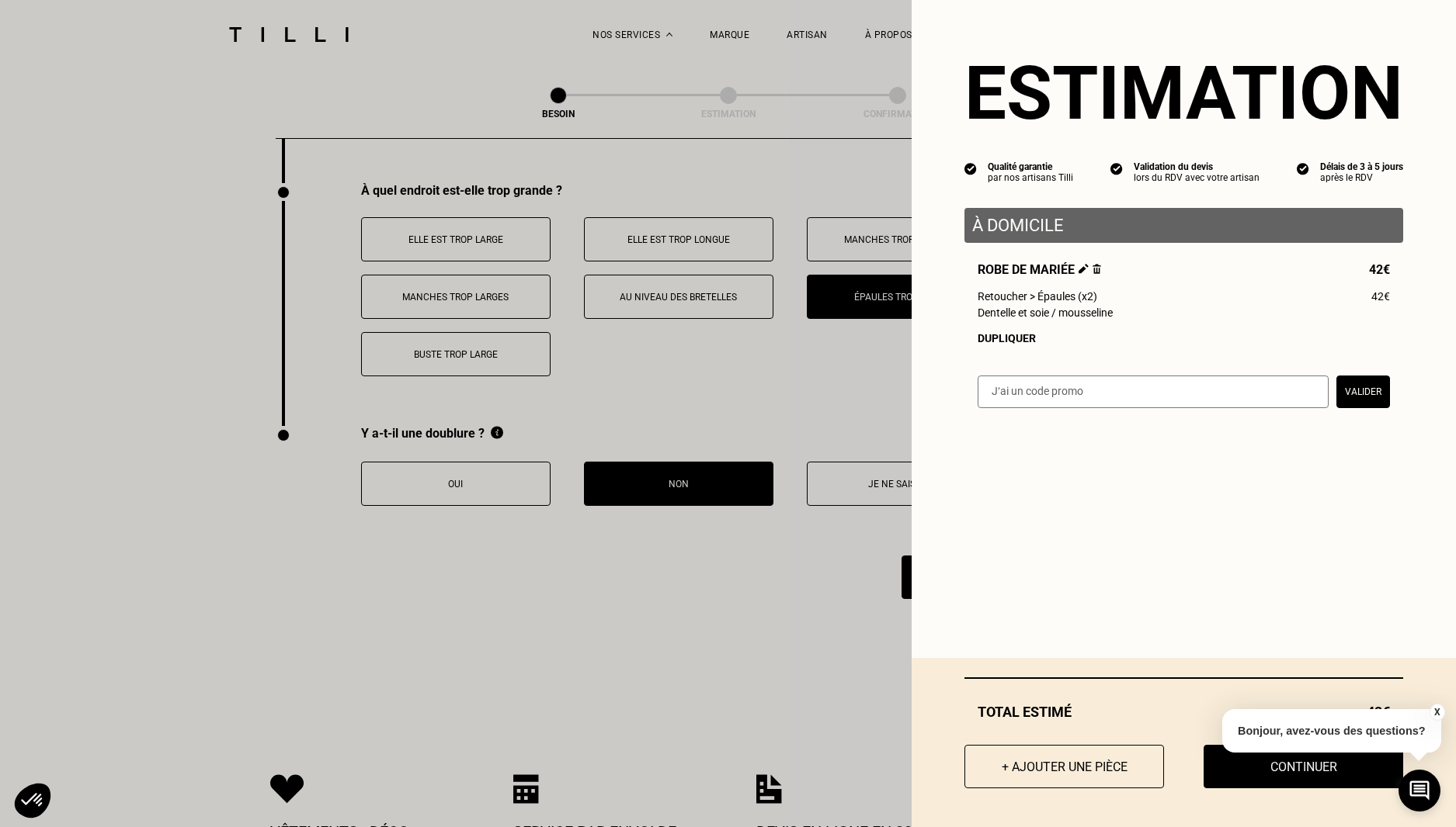
click at [1396, 349] on div "Estimation Qualité garantie par nos artisans Tilli Validation du devis lors du …" at bounding box center [1183, 213] width 545 height 427
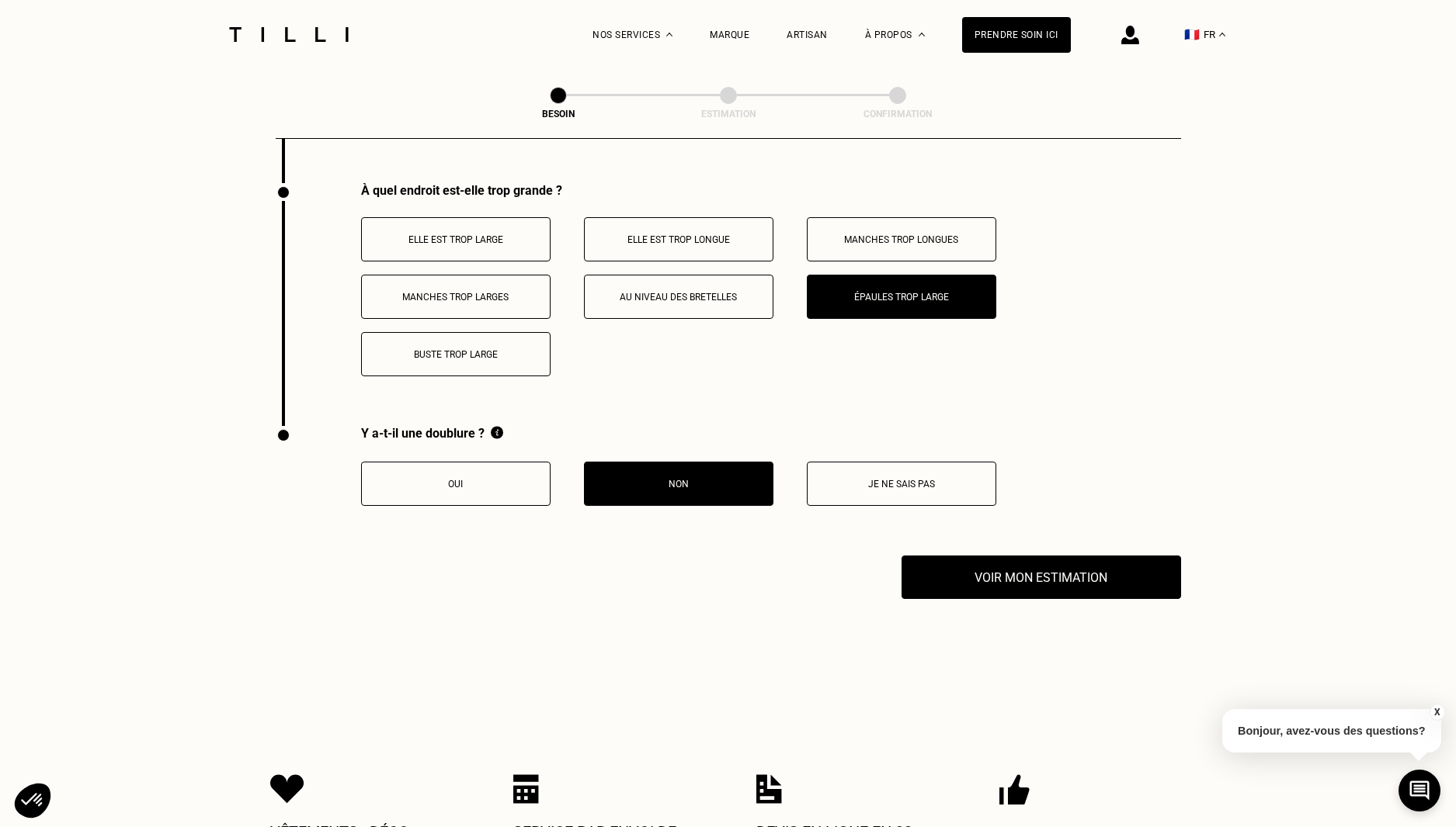
click at [674, 292] on p "Au niveau des bretelles" at bounding box center [678, 297] width 172 height 11
click at [897, 292] on p "Épaules trop large" at bounding box center [901, 297] width 172 height 11
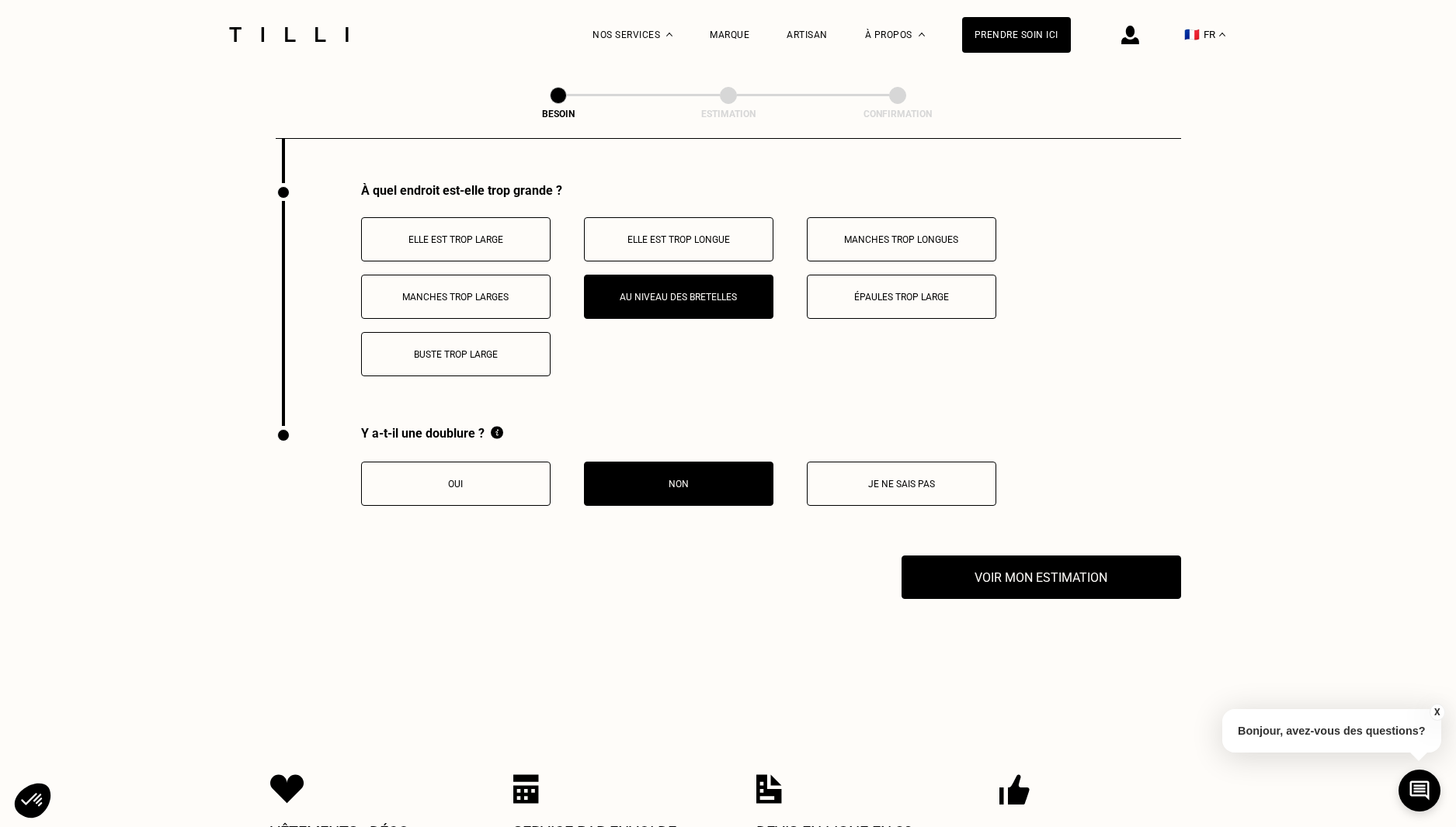
click at [706, 478] on p "Non" at bounding box center [678, 484] width 172 height 11
click at [647, 478] on p "Non" at bounding box center [678, 484] width 172 height 11
click at [874, 478] on p "Je ne sais pas" at bounding box center [901, 484] width 172 height 11
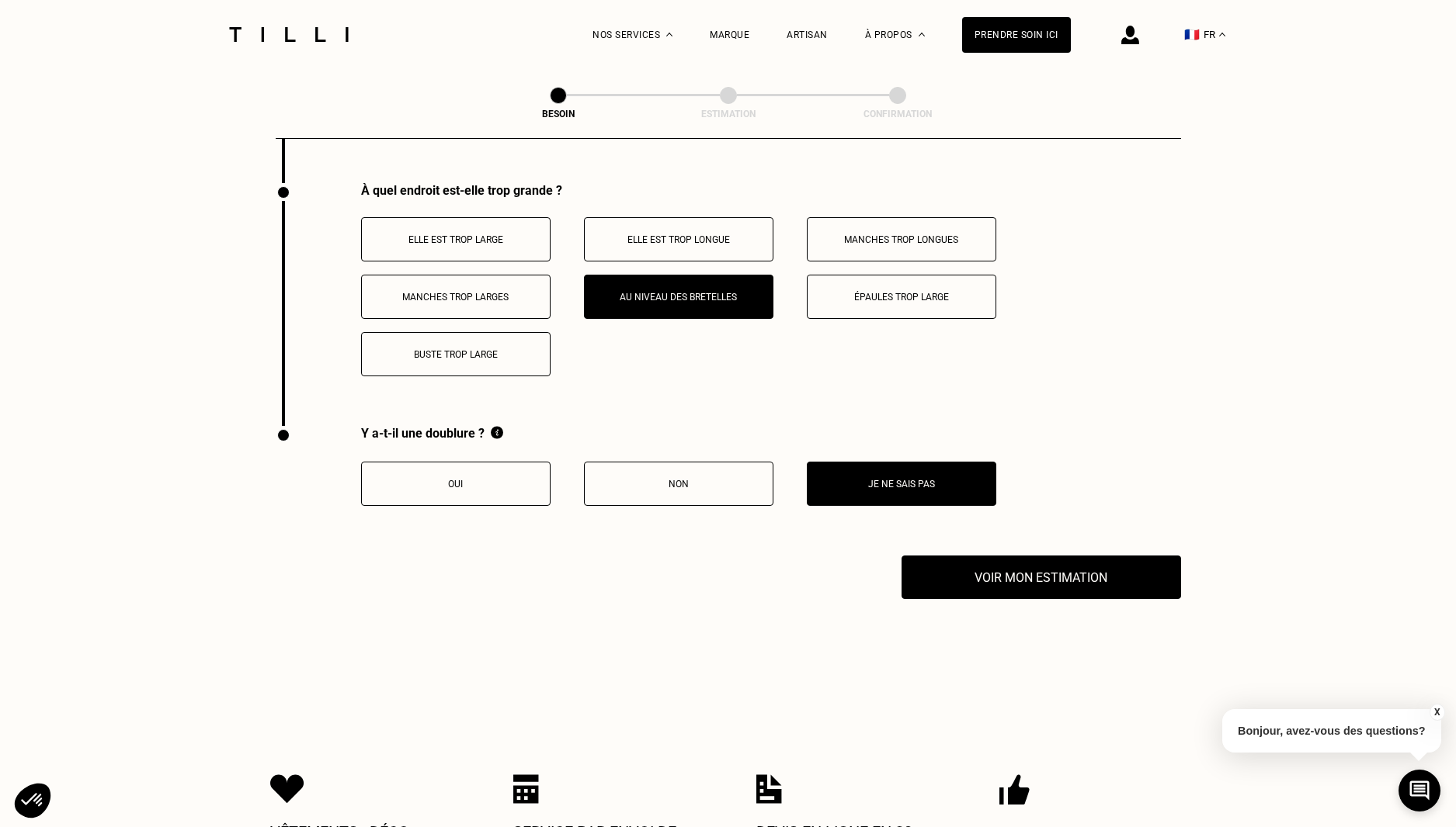
click at [539, 292] on p "Manches trop larges" at bounding box center [456, 297] width 172 height 11
click at [712, 292] on p "Au niveau des bretelles" at bounding box center [678, 297] width 172 height 11
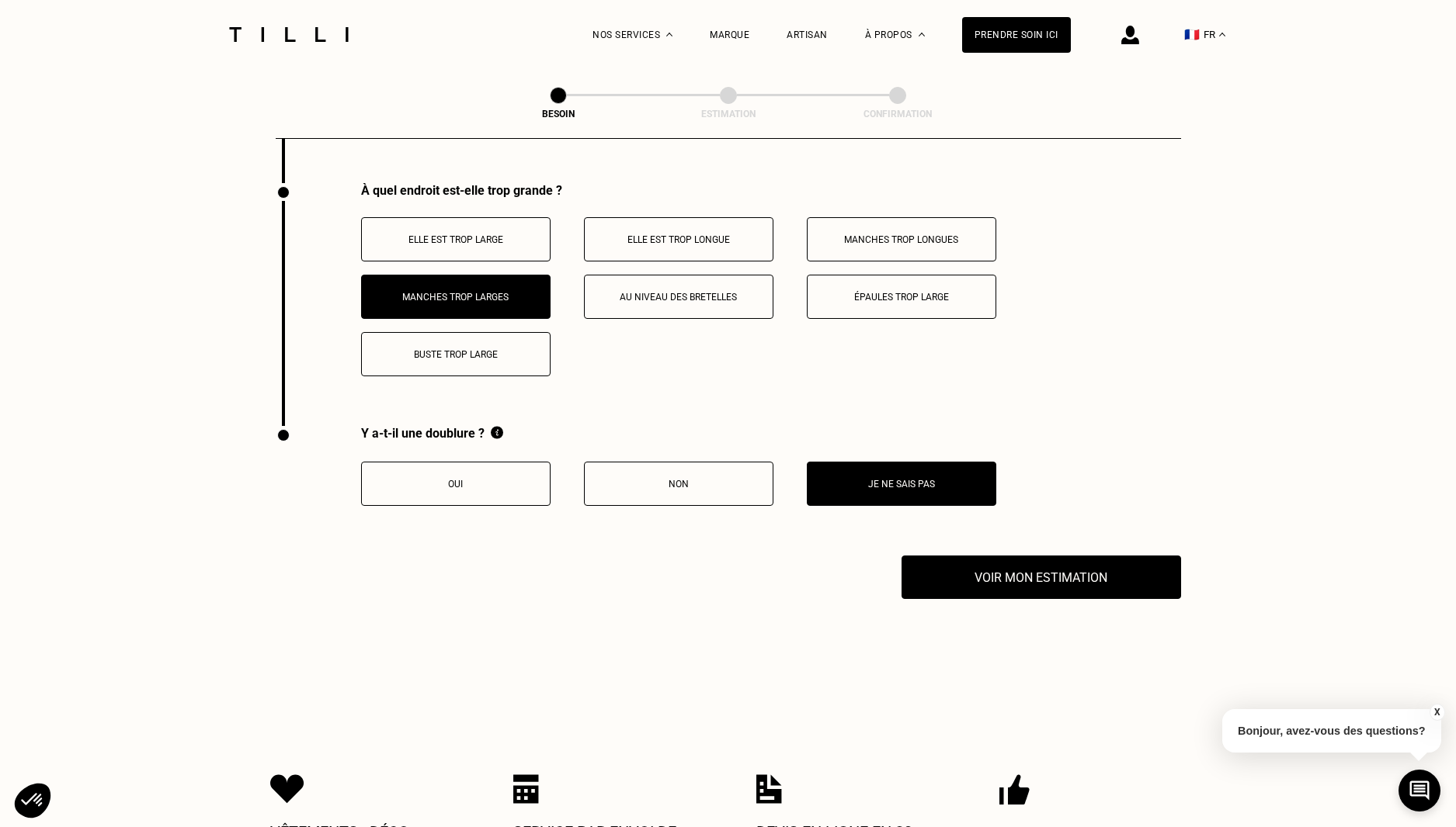
drag, startPoint x: 694, startPoint y: 289, endPoint x: 663, endPoint y: 284, distance: 31.4
click at [694, 292] on p "Au niveau des bretelles" at bounding box center [678, 297] width 172 height 11
click at [682, 276] on button "Au niveau des bretelles" at bounding box center [678, 296] width 189 height 44
click at [468, 483] on button "Oui" at bounding box center [455, 484] width 189 height 44
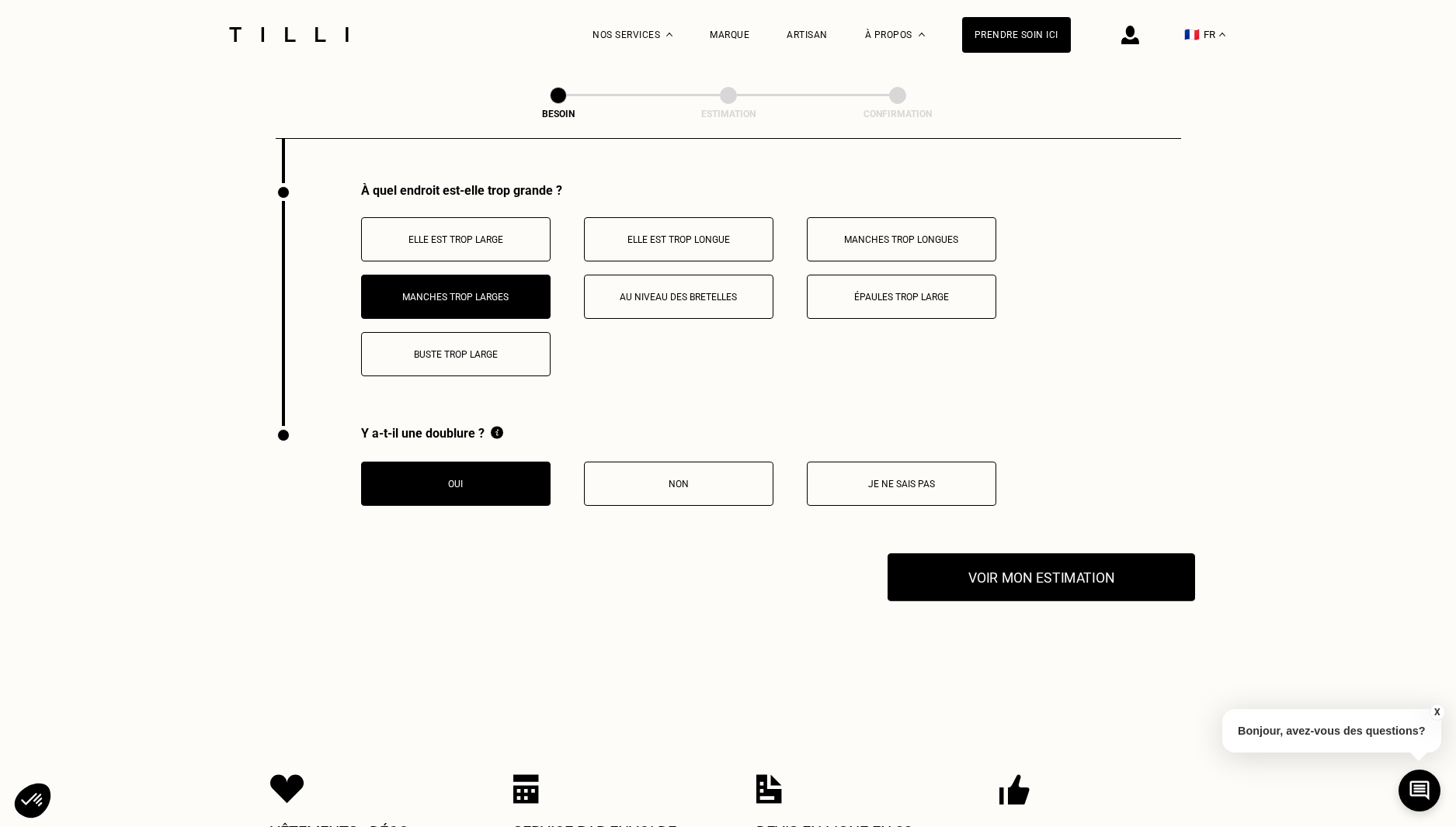
click at [1036, 560] on button "Voir mon estimation" at bounding box center [1041, 577] width 307 height 48
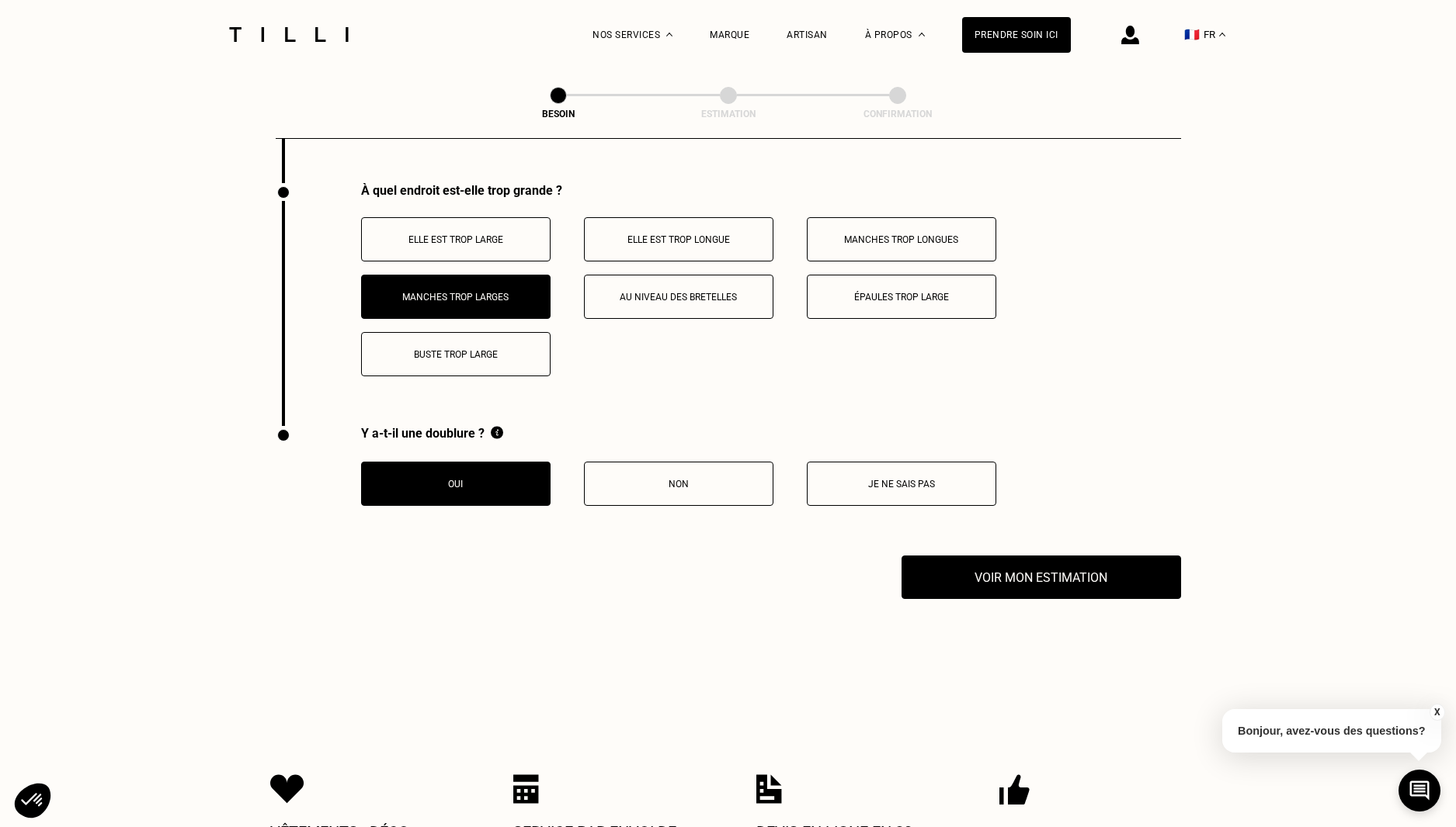
drag, startPoint x: 552, startPoint y: 472, endPoint x: 545, endPoint y: 478, distance: 9.2
click at [529, 297] on button "Manches trop larges" at bounding box center [455, 296] width 189 height 44
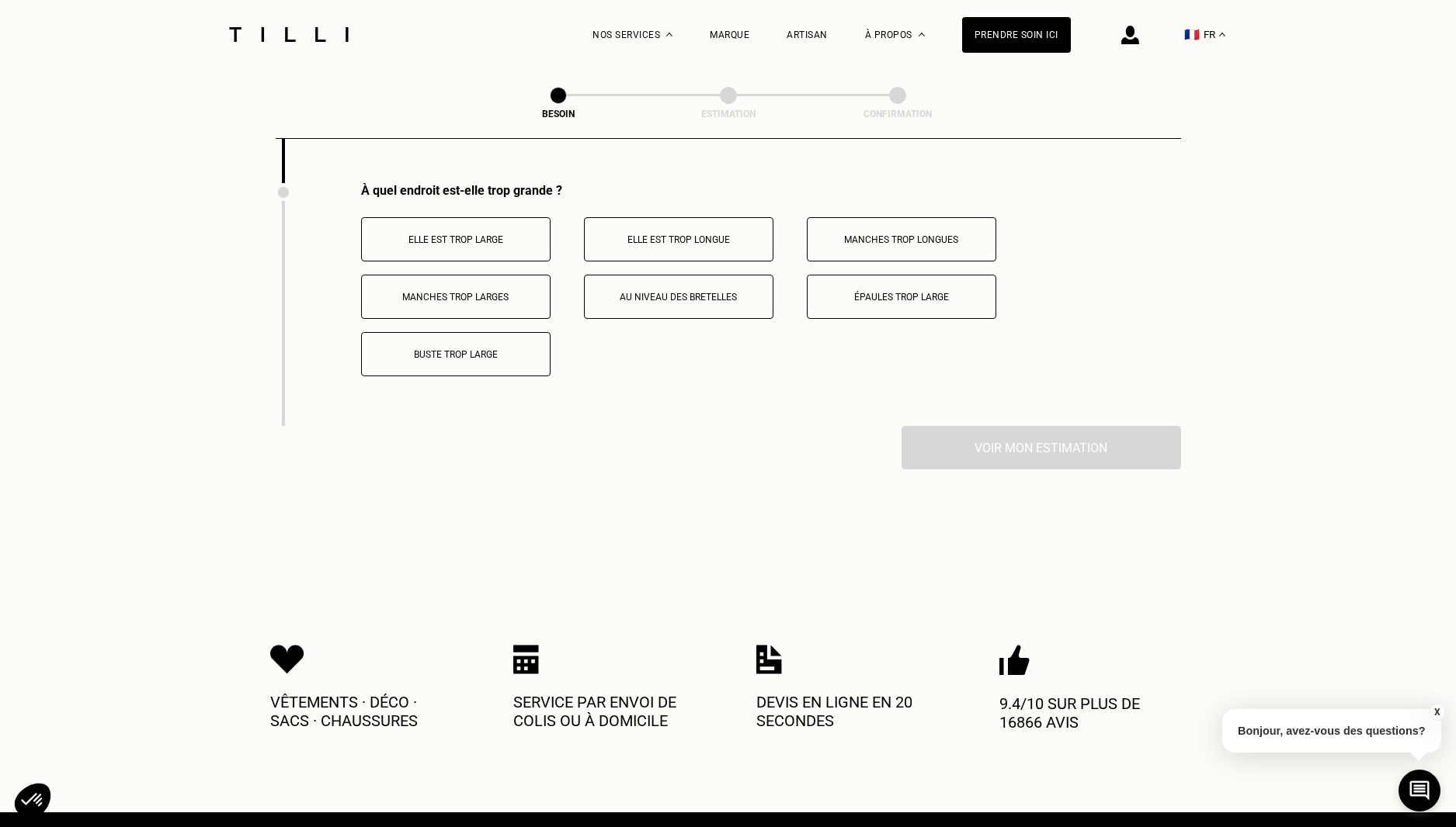
click at [642, 292] on p "Au niveau des bretelles" at bounding box center [678, 297] width 172 height 11
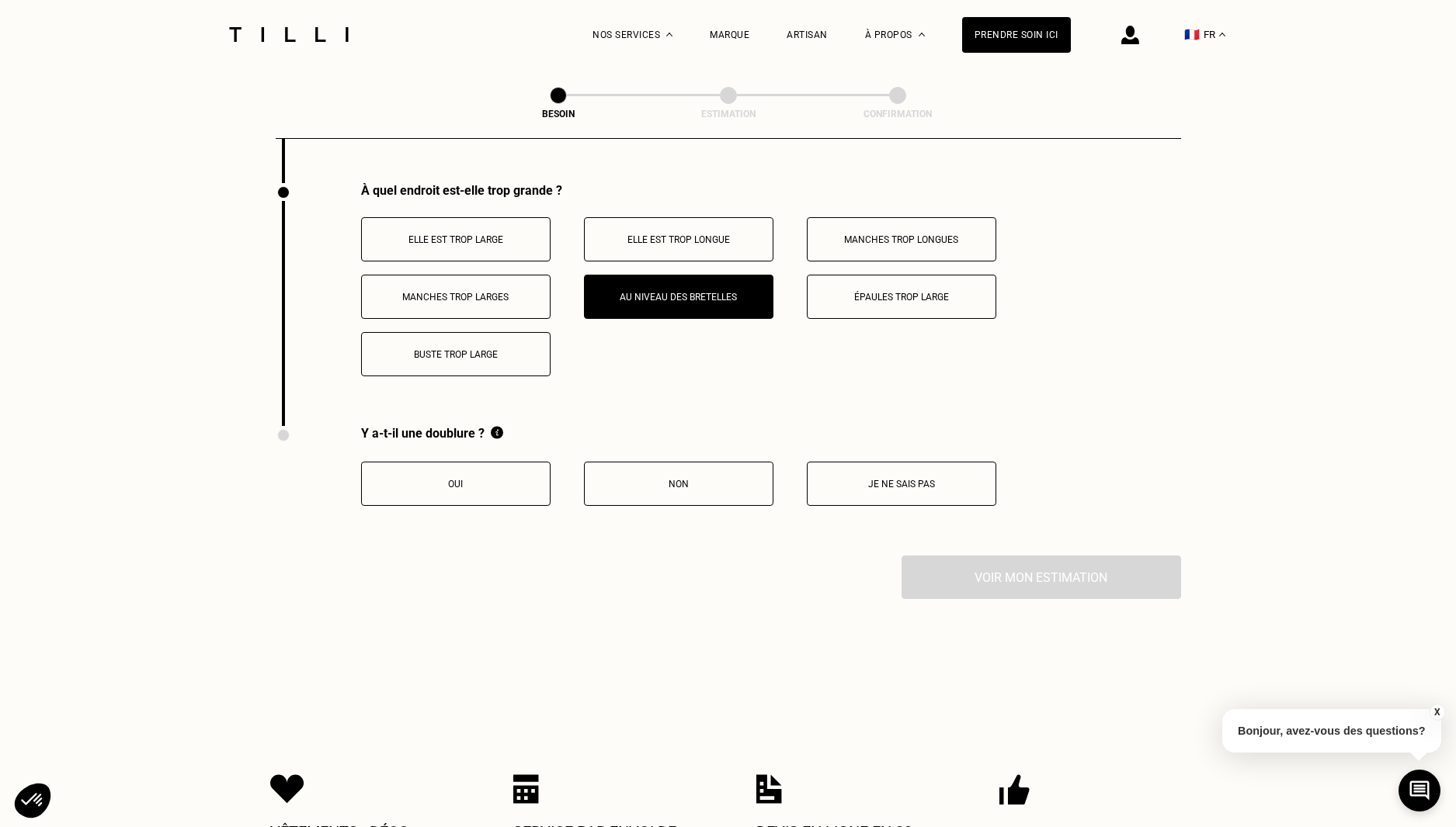
click at [484, 465] on button "Oui" at bounding box center [455, 484] width 189 height 44
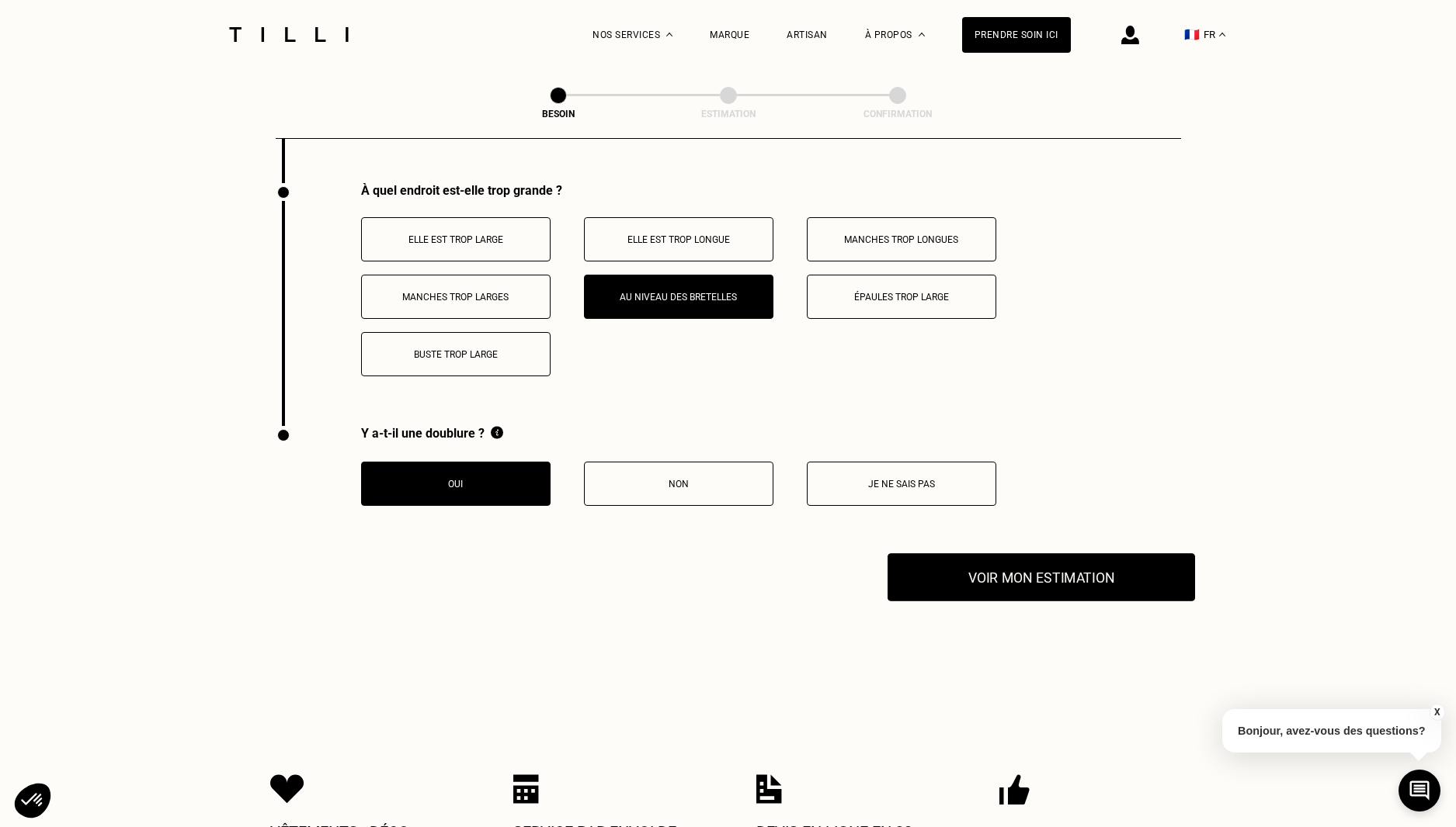
click at [1003, 569] on button "Voir mon estimation" at bounding box center [1041, 577] width 307 height 48
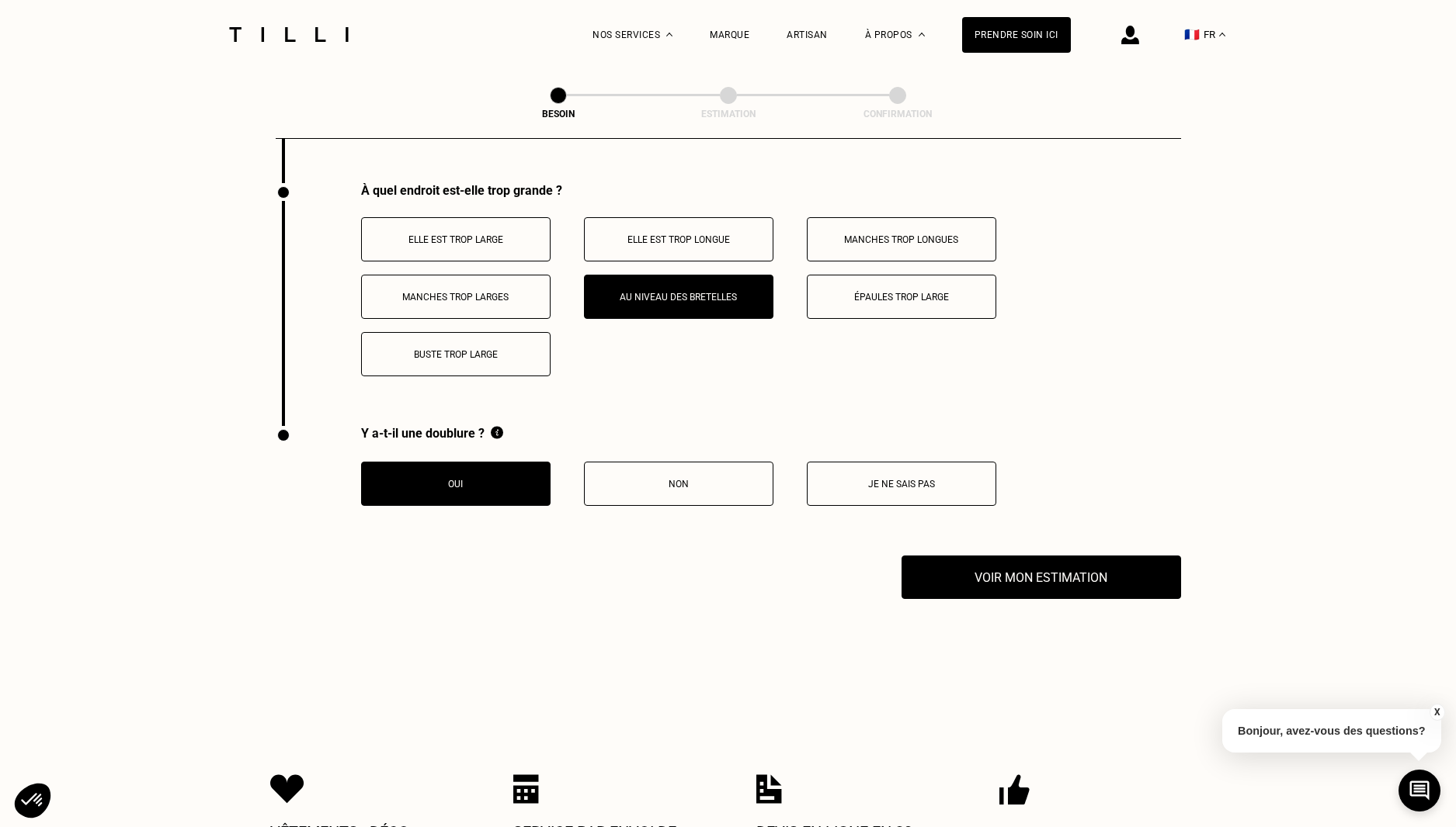
click at [473, 292] on p "Manches trop larges" at bounding box center [456, 297] width 172 height 11
click at [659, 292] on p "Au niveau des bretelles" at bounding box center [678, 297] width 172 height 11
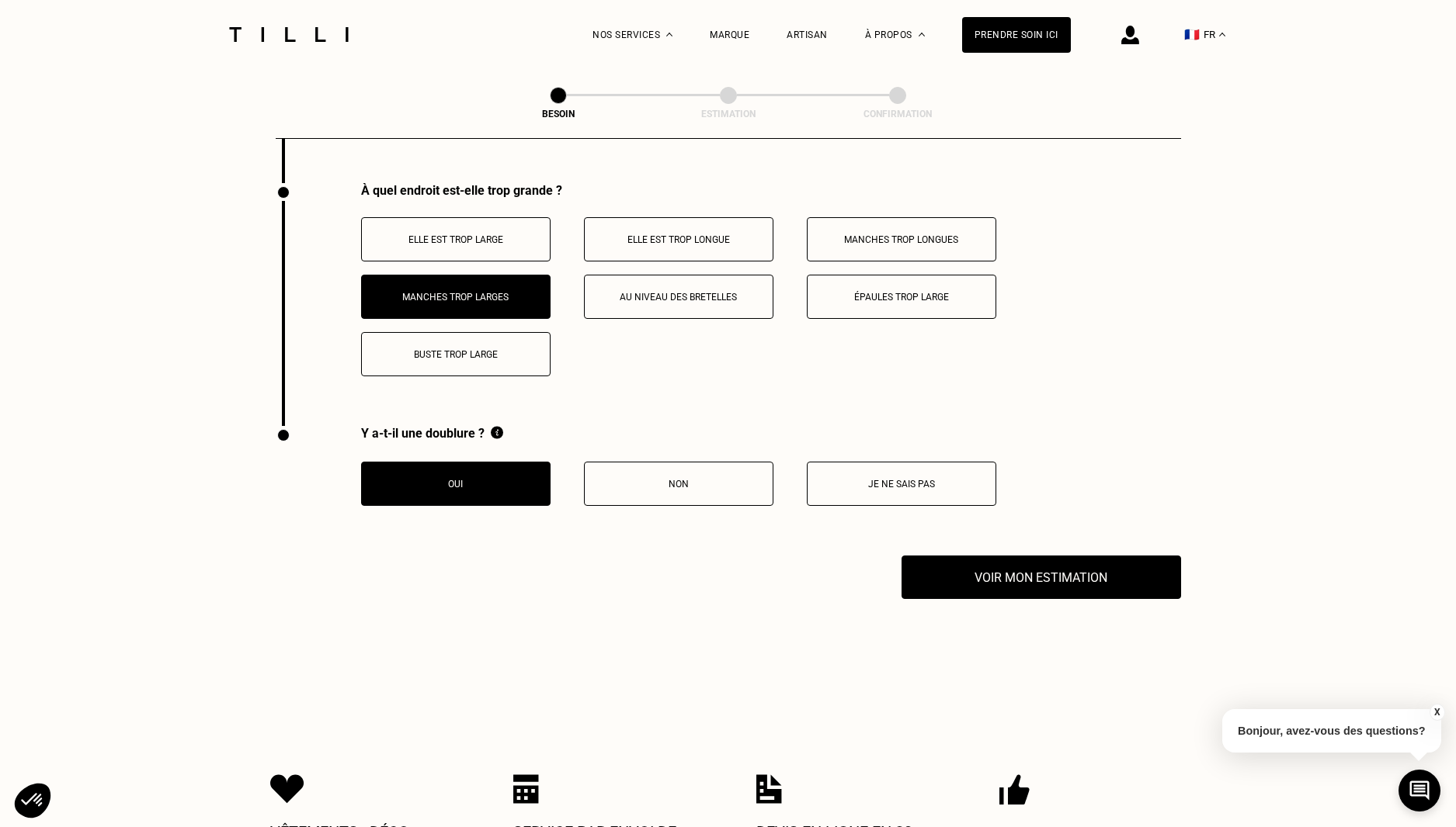
click at [458, 292] on p "Manches trop larges" at bounding box center [456, 297] width 172 height 11
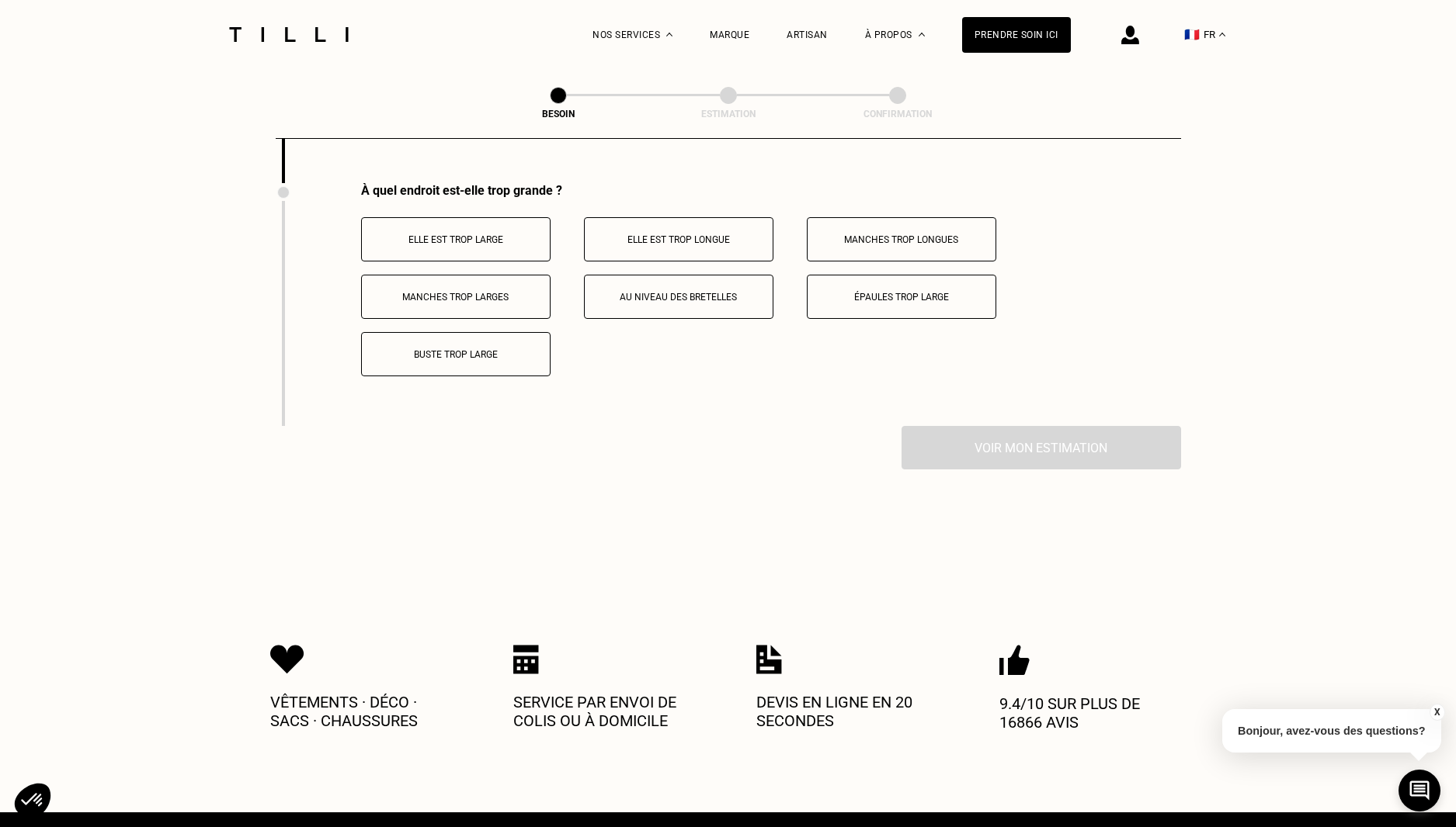
click at [452, 333] on button "Buste trop large" at bounding box center [455, 354] width 189 height 44
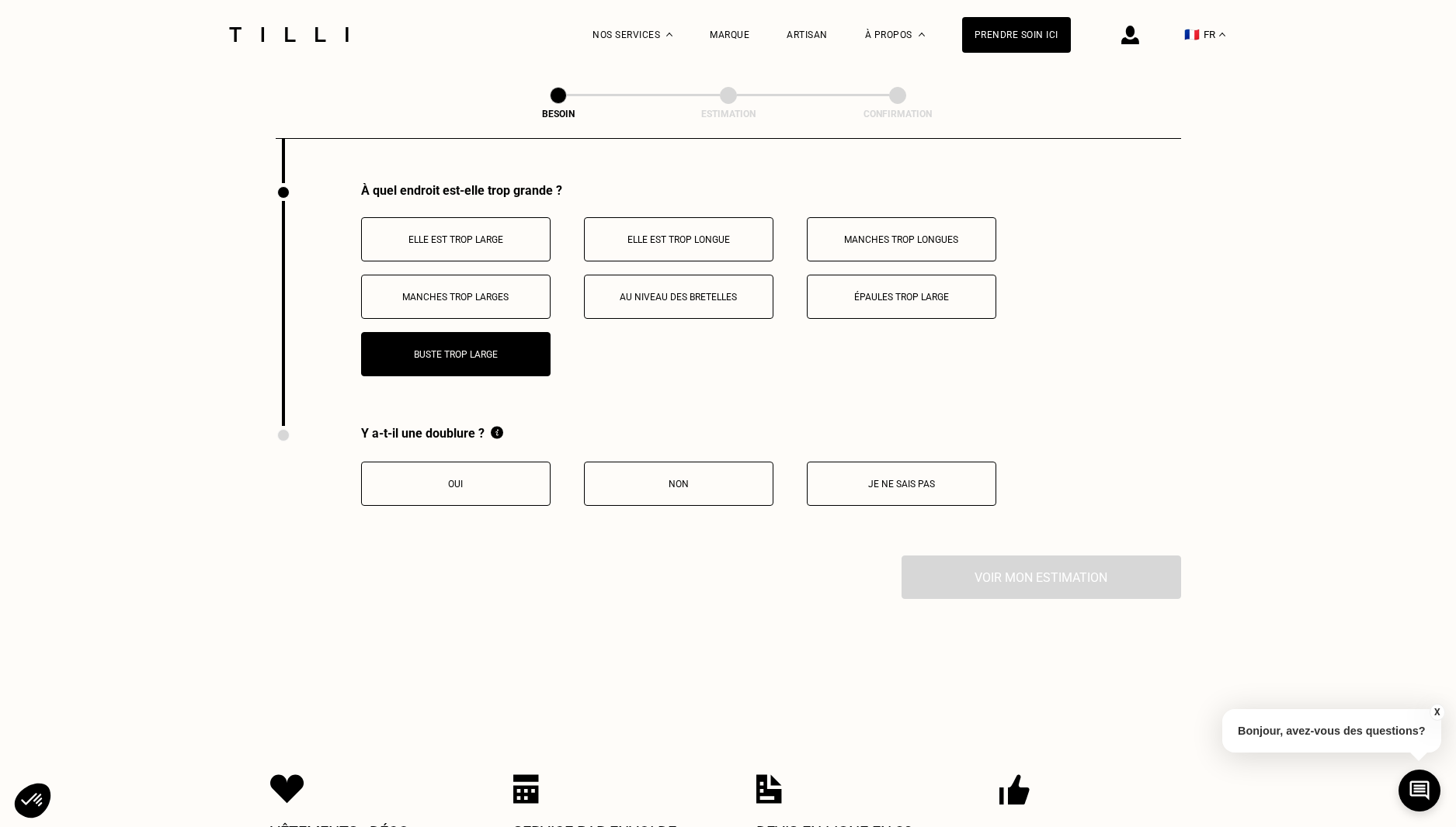
drag, startPoint x: 469, startPoint y: 473, endPoint x: 487, endPoint y: 472, distance: 18.0
click at [470, 478] on p "Oui" at bounding box center [456, 484] width 172 height 11
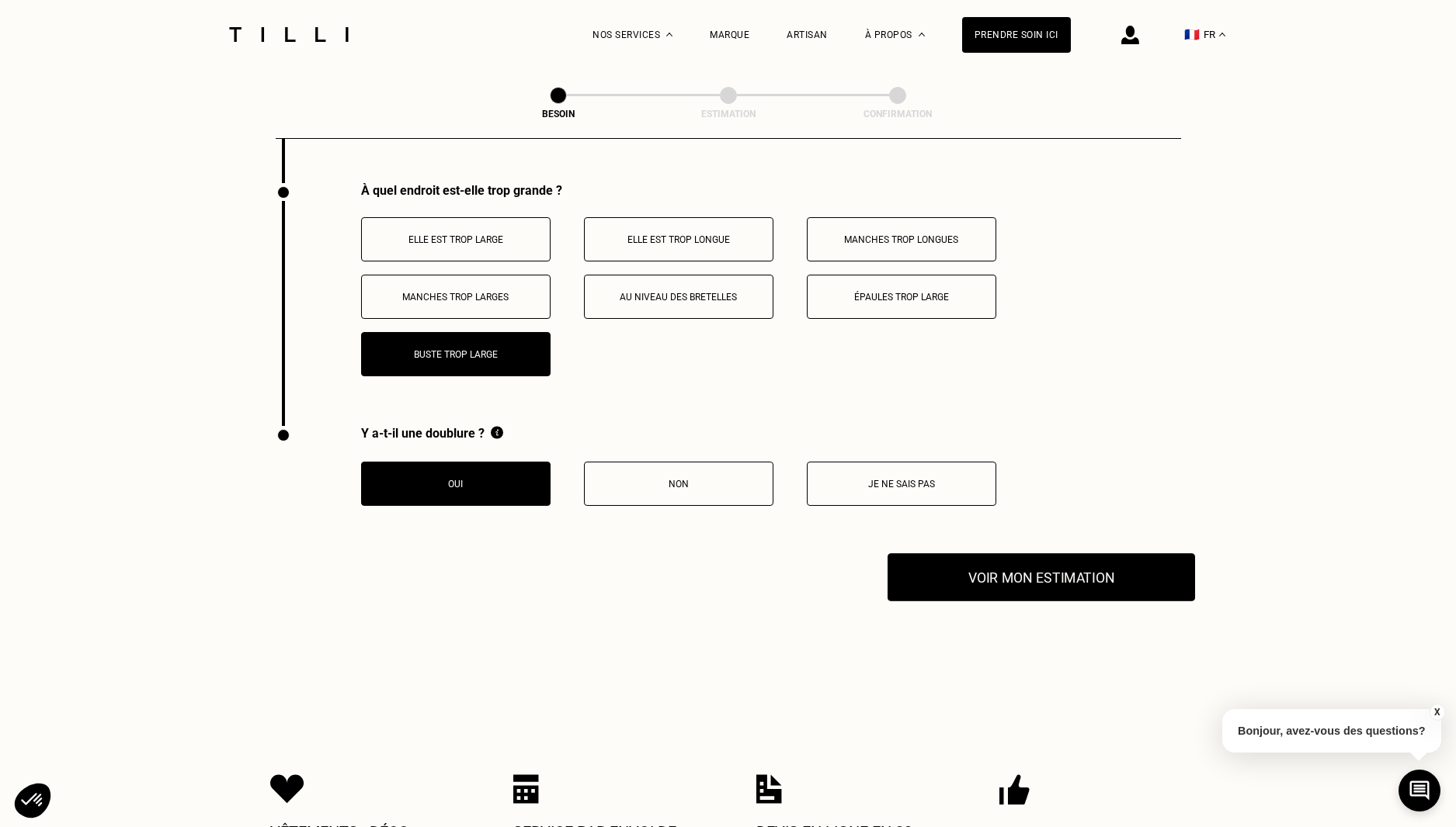
click at [1149, 581] on button "Voir mon estimation" at bounding box center [1041, 577] width 307 height 48
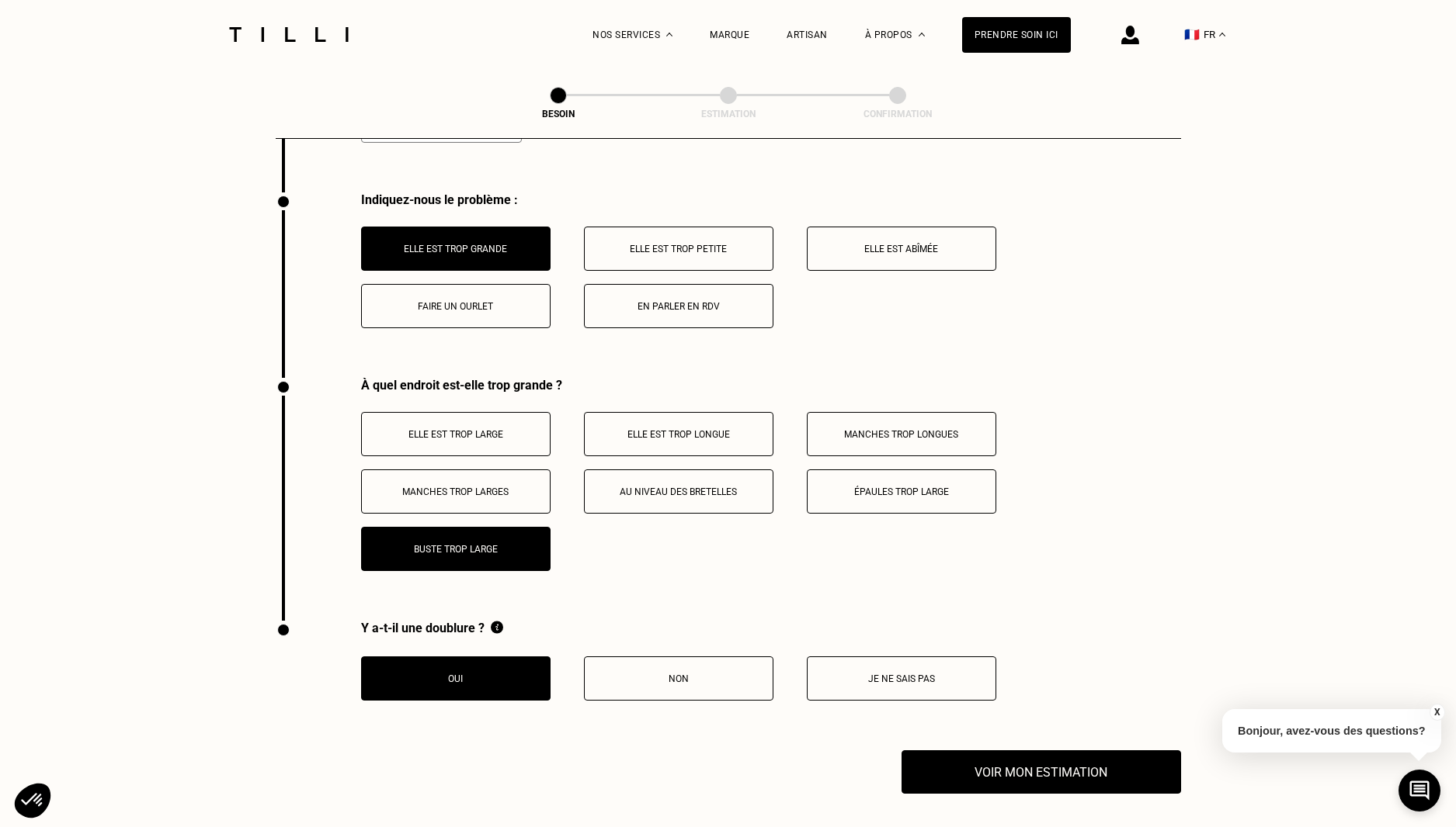
scroll to position [2209, 0]
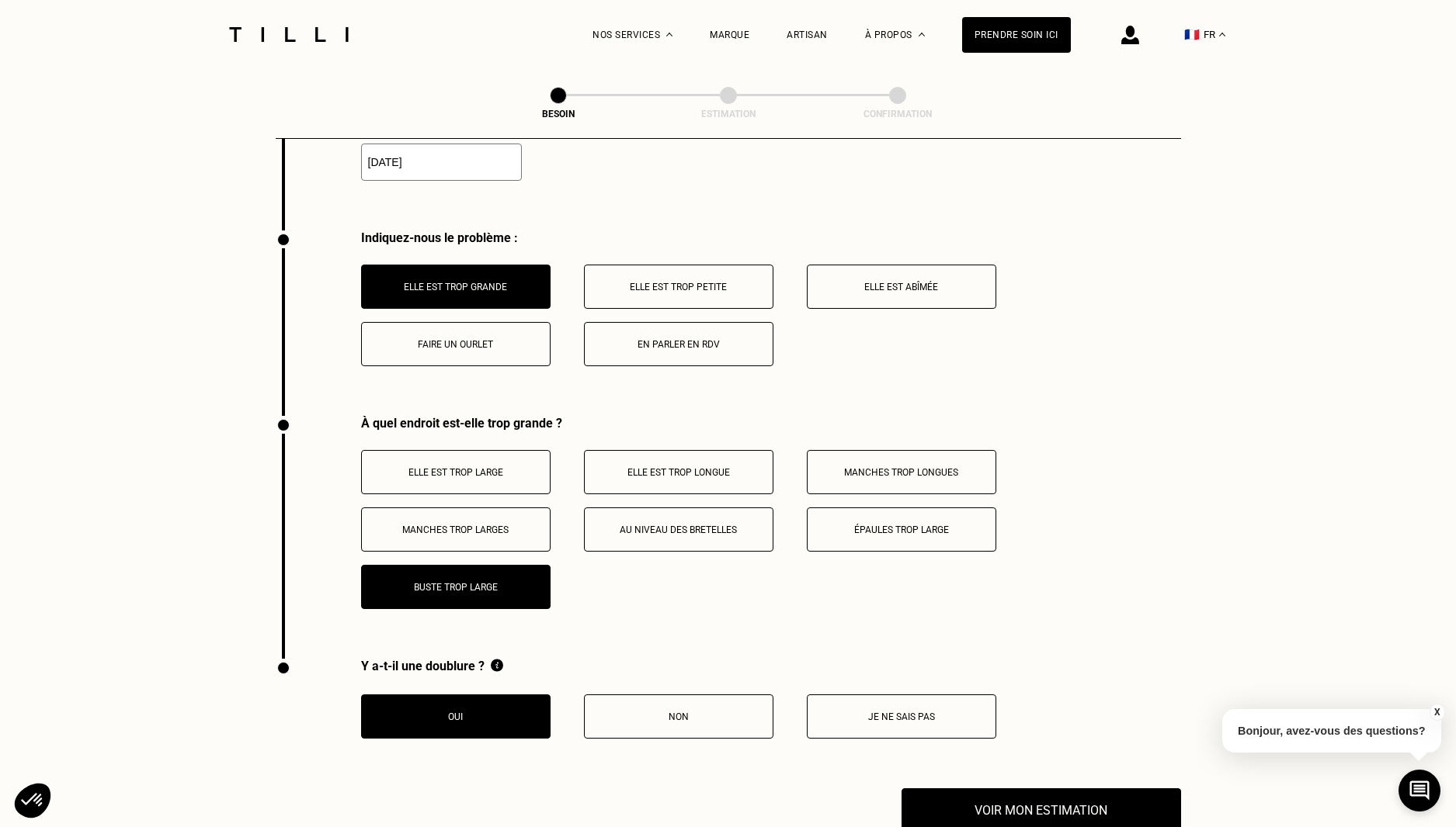
click at [911, 283] on p "Elle est abîmée" at bounding box center [901, 287] width 172 height 11
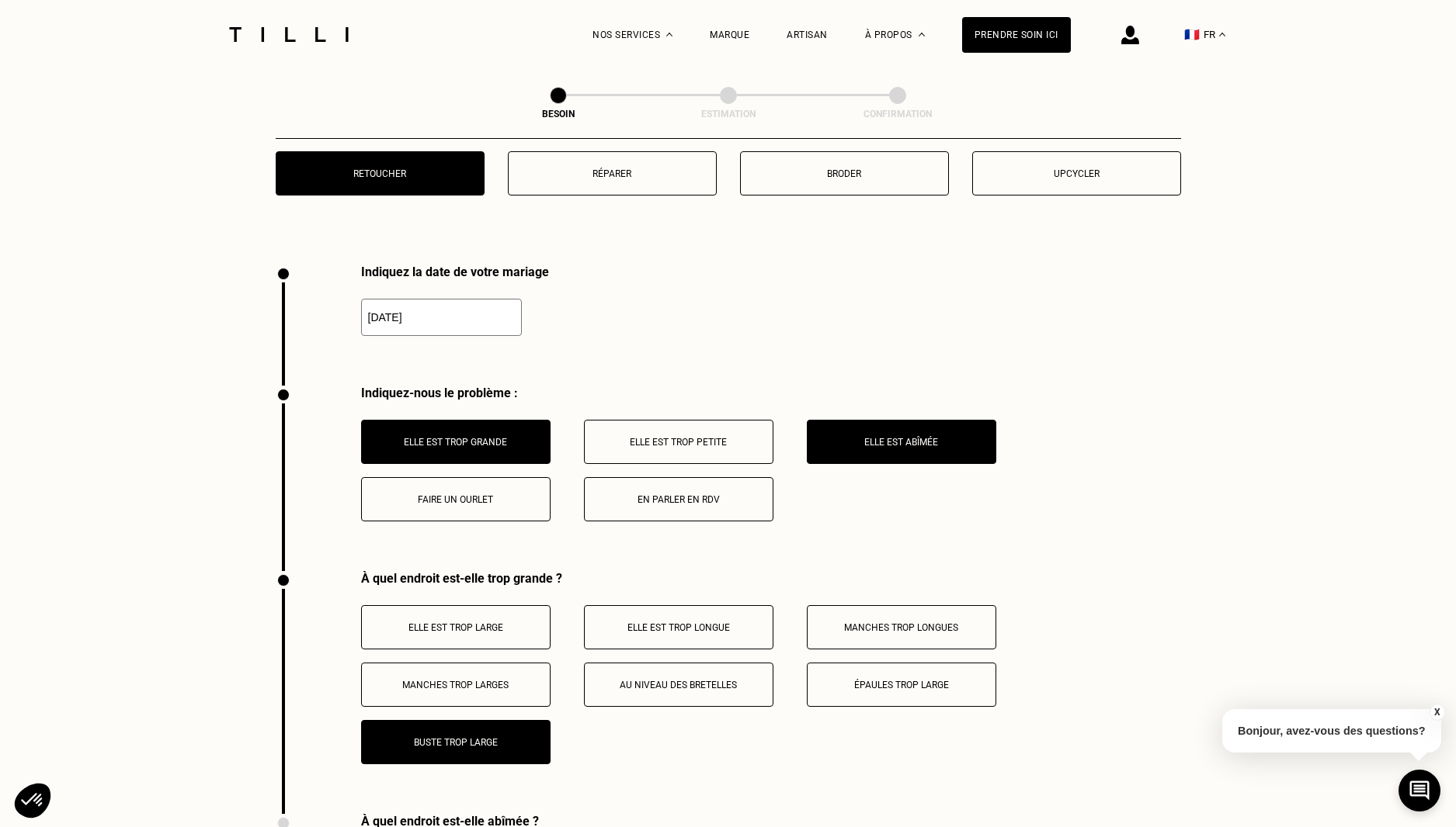
click at [922, 442] on button "Elle est abîmée" at bounding box center [901, 442] width 189 height 44
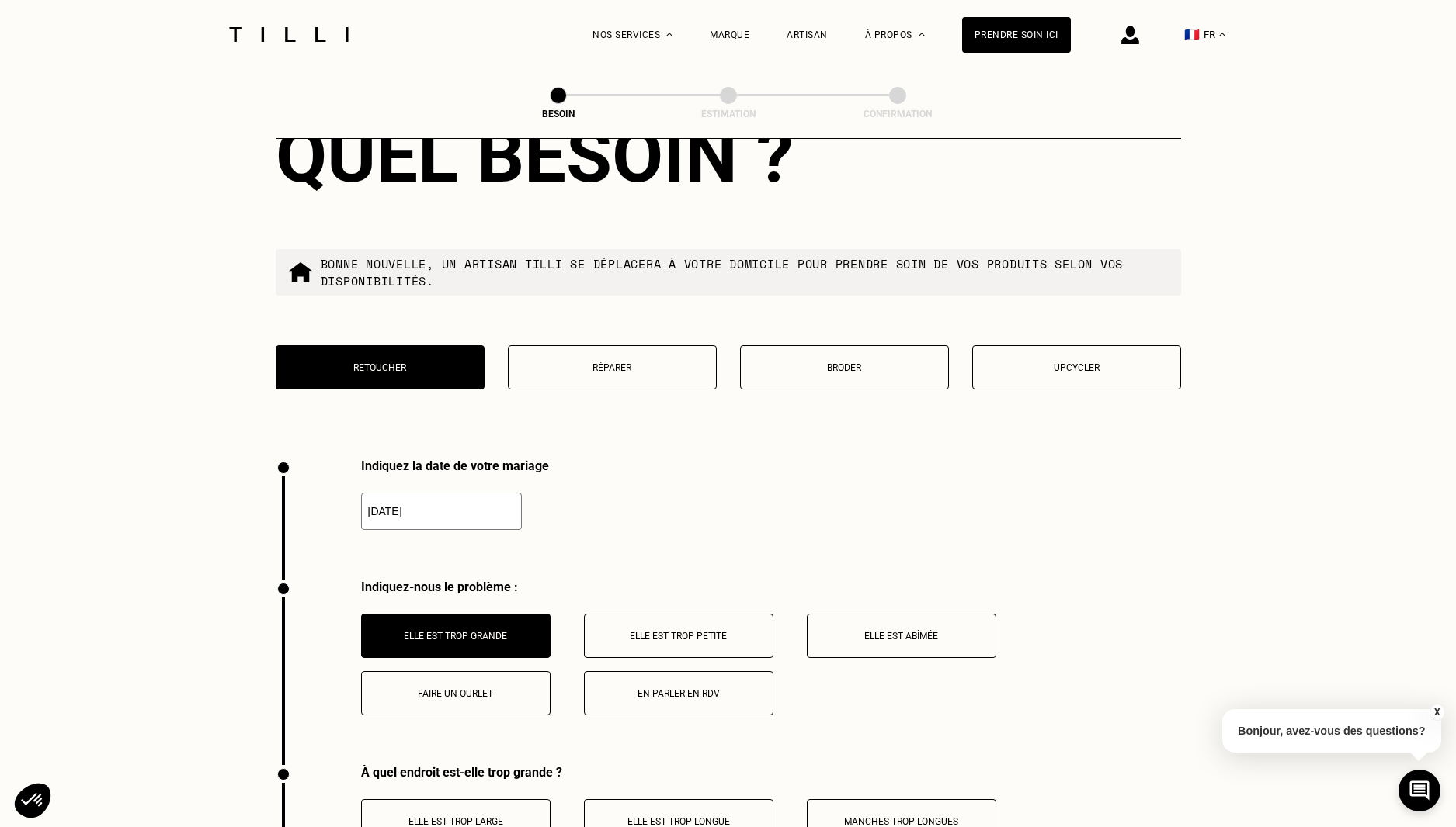
scroll to position [1853, 0]
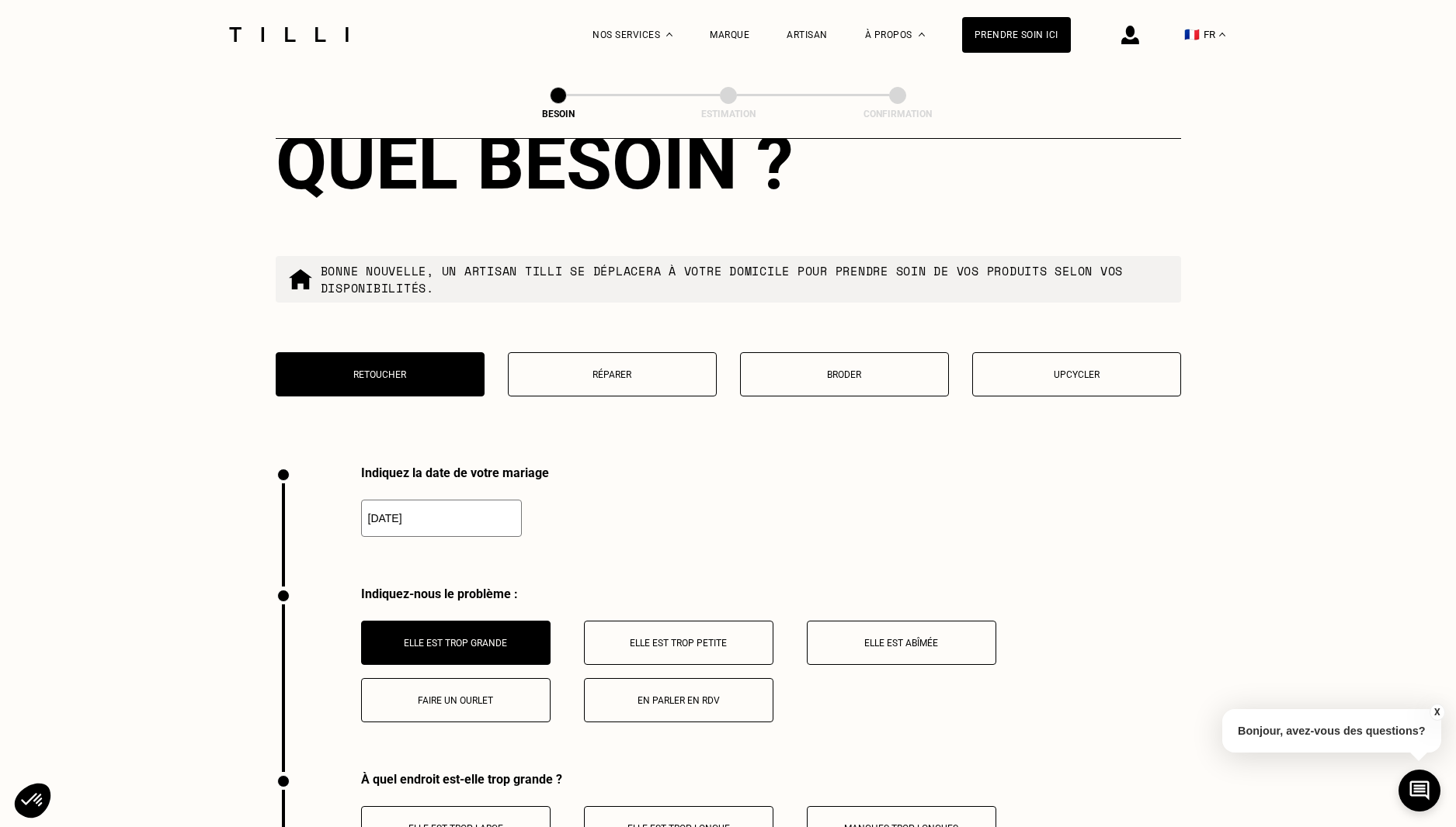
click at [631, 359] on button "Réparer" at bounding box center [612, 374] width 209 height 44
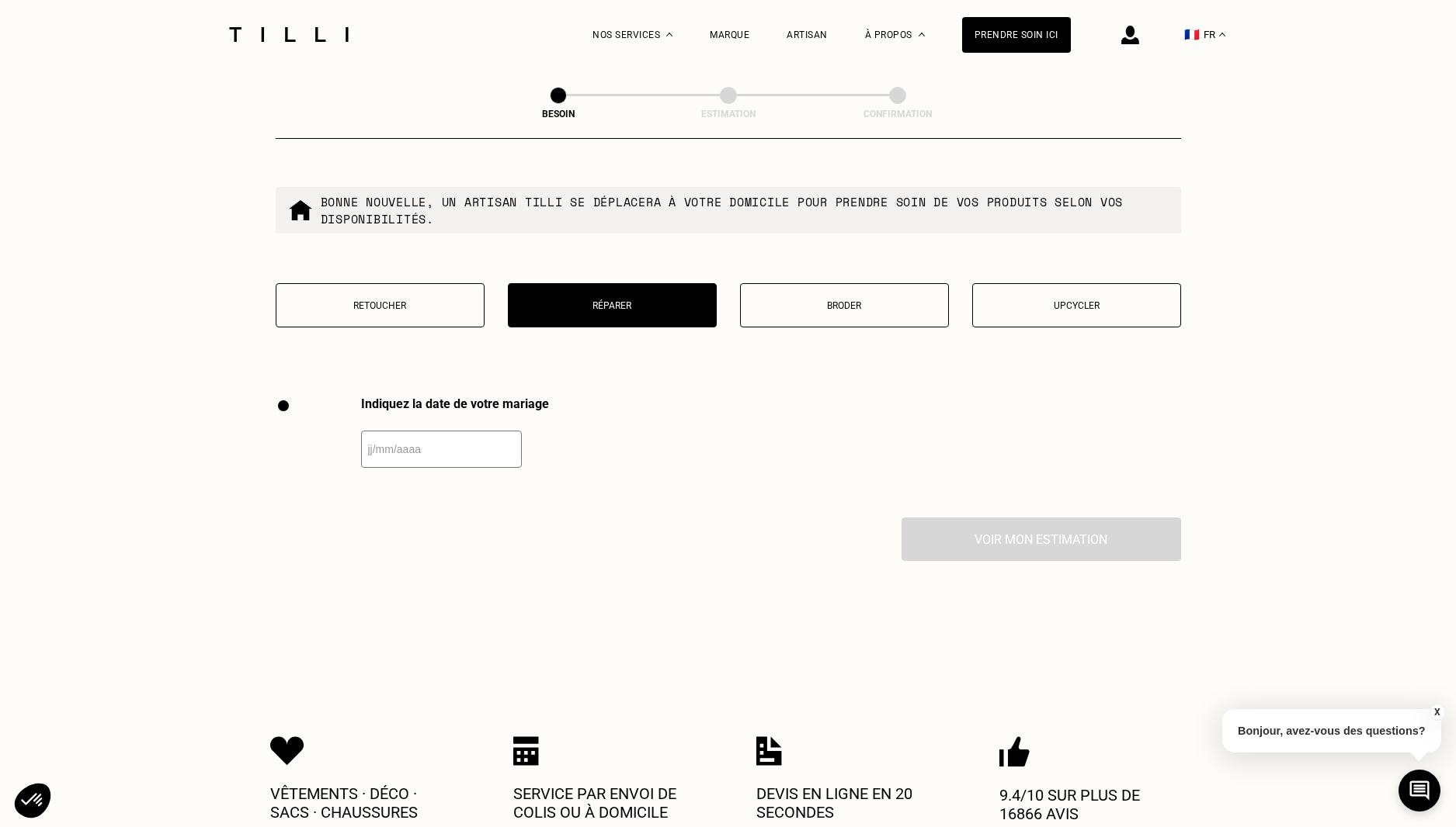
scroll to position [1903, 0]
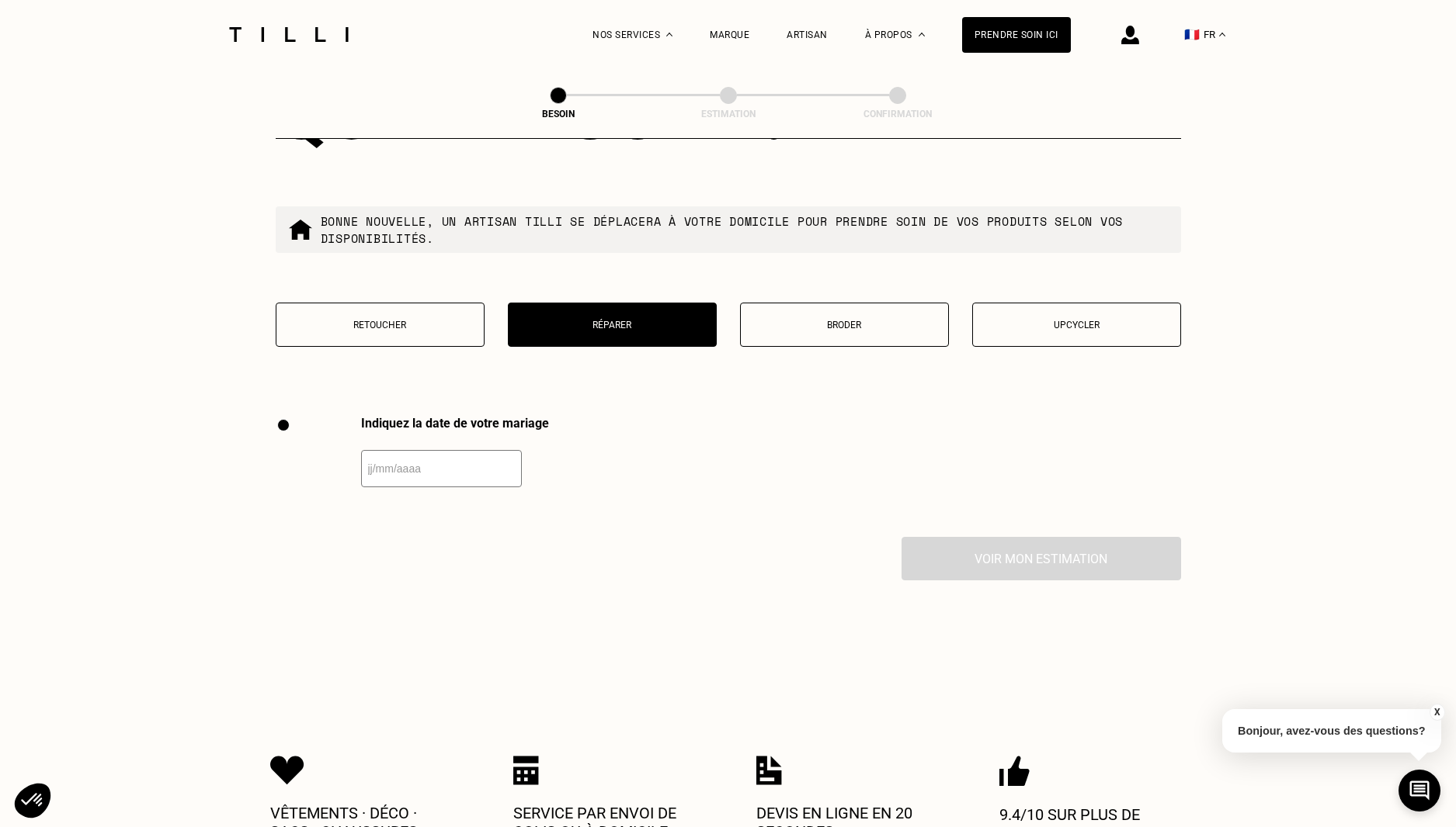
click at [896, 325] on button "Broder" at bounding box center [844, 325] width 209 height 44
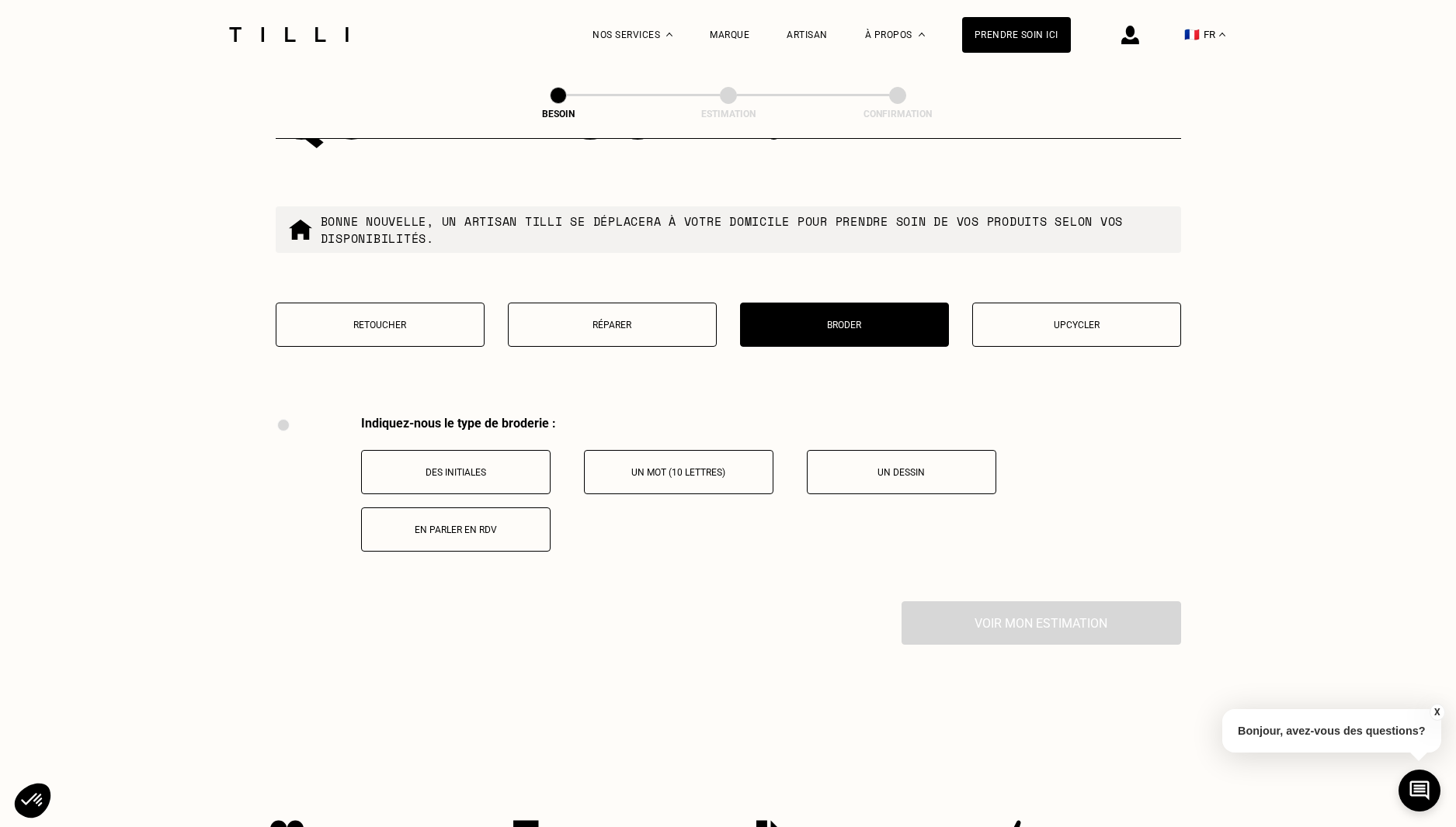
click at [1114, 333] on button "Upcycler" at bounding box center [1076, 325] width 209 height 44
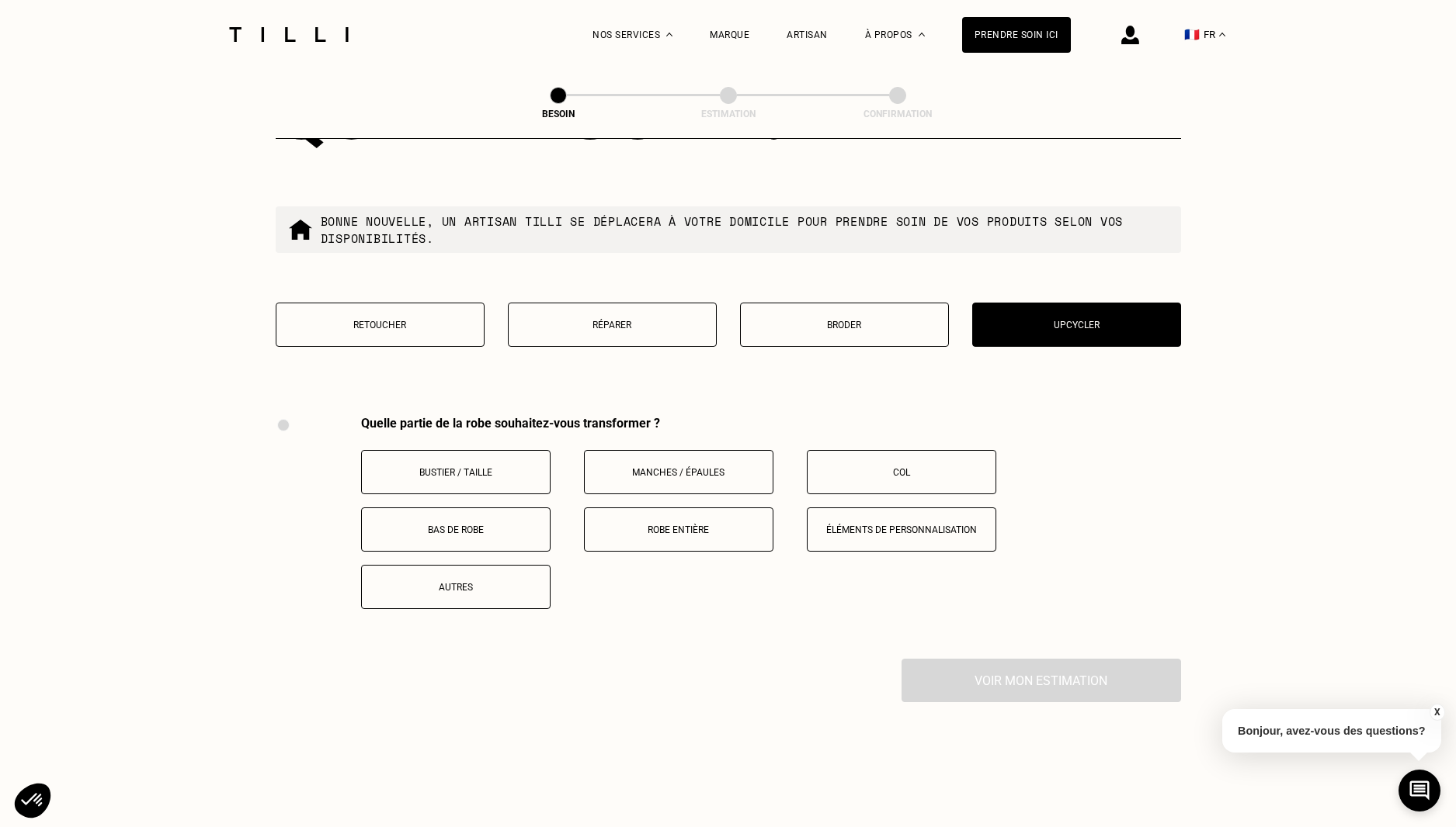
click at [909, 524] on p "Éléments de personnalisation" at bounding box center [901, 530] width 172 height 11
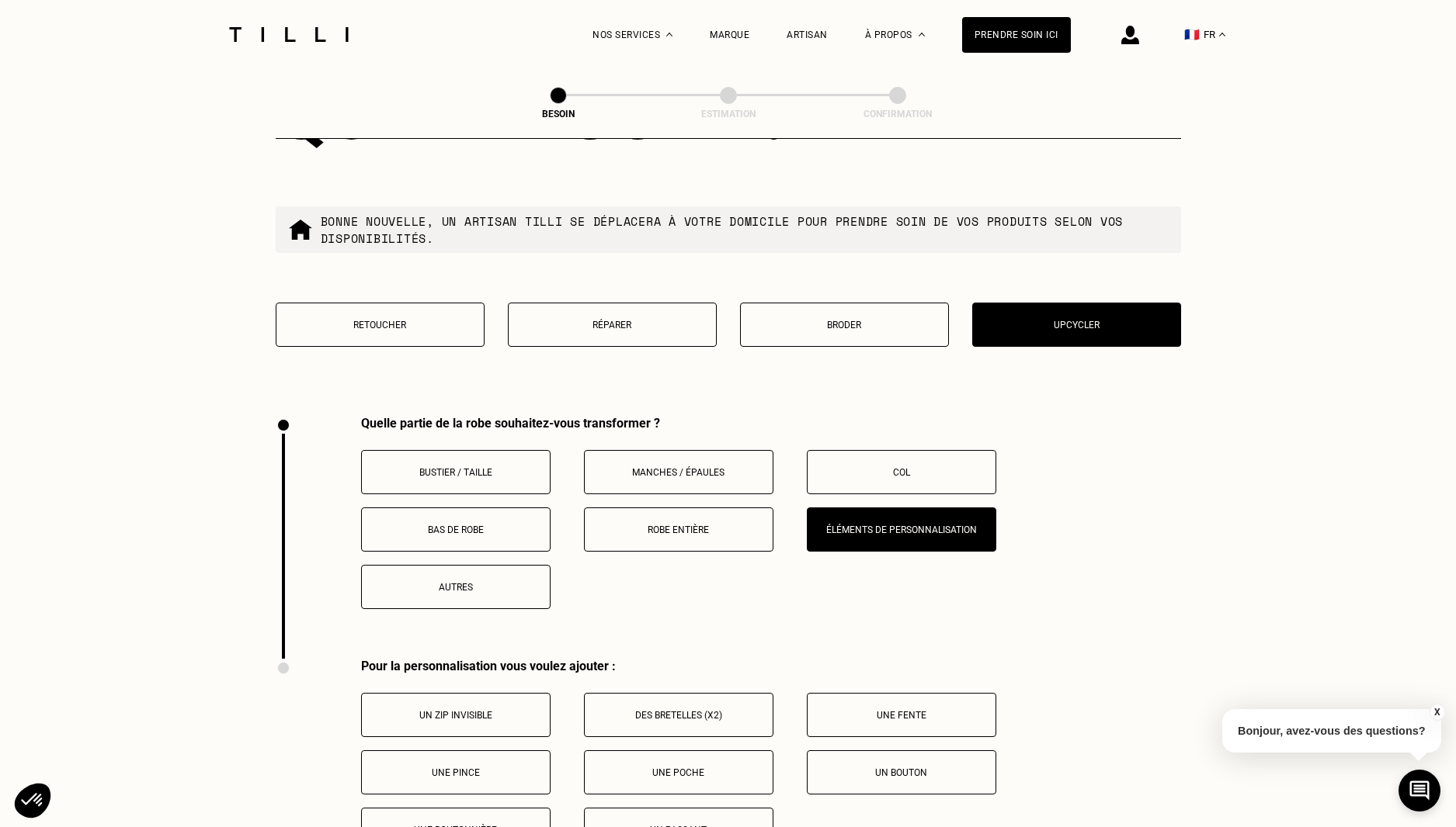
scroll to position [1981, 0]
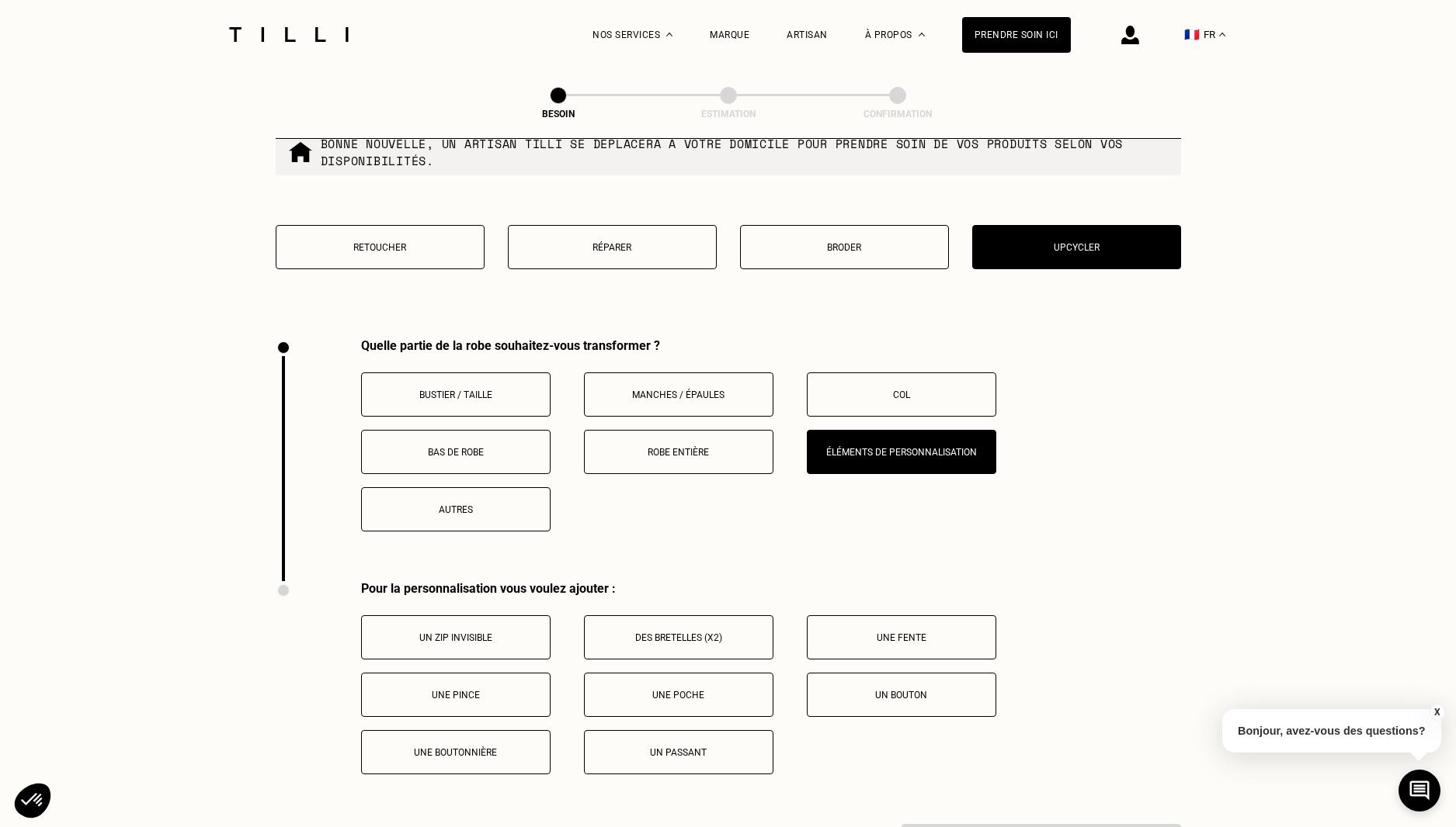
click at [717, 750] on button "Un passant" at bounding box center [678, 752] width 189 height 44
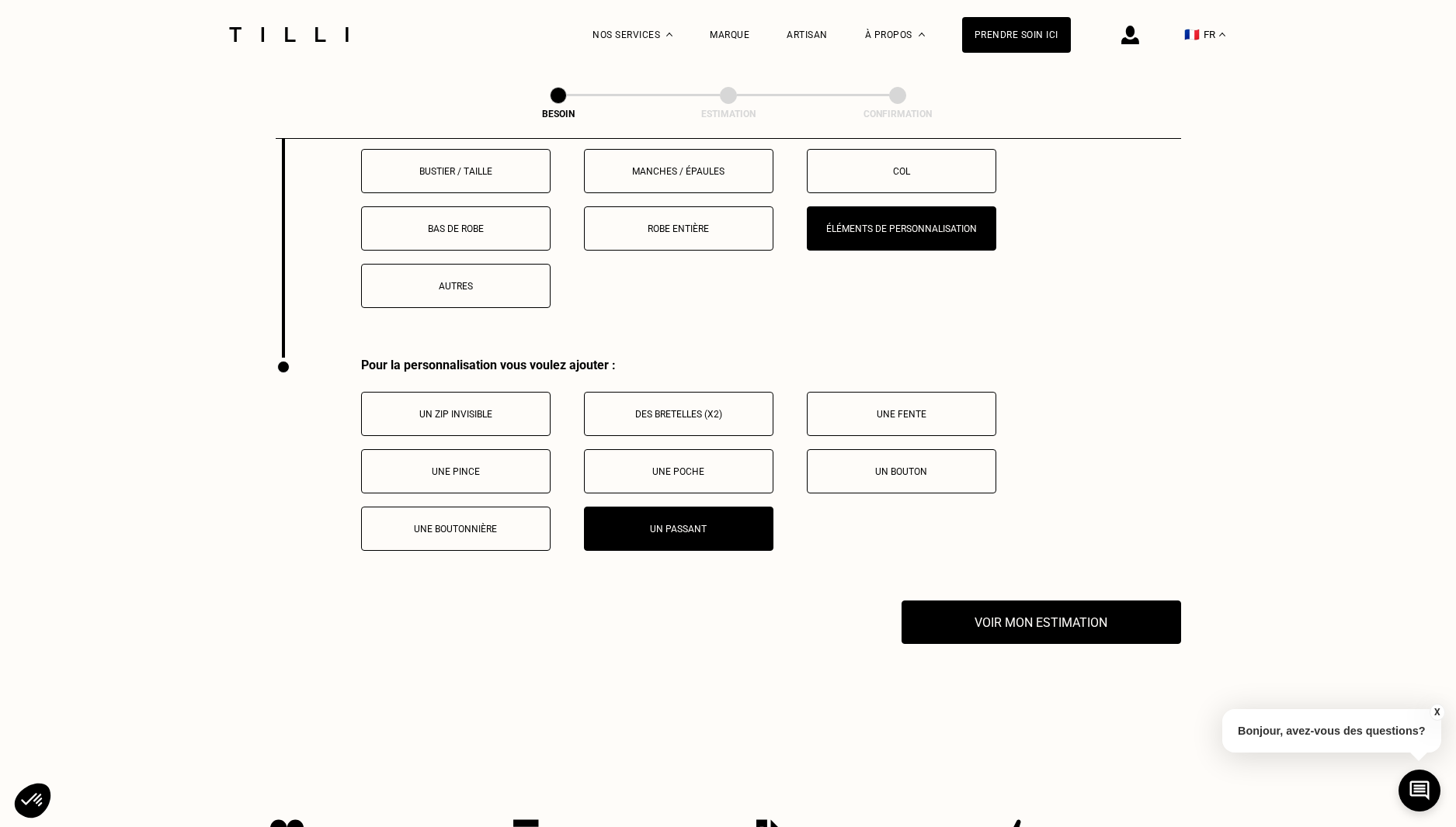
scroll to position [2213, 0]
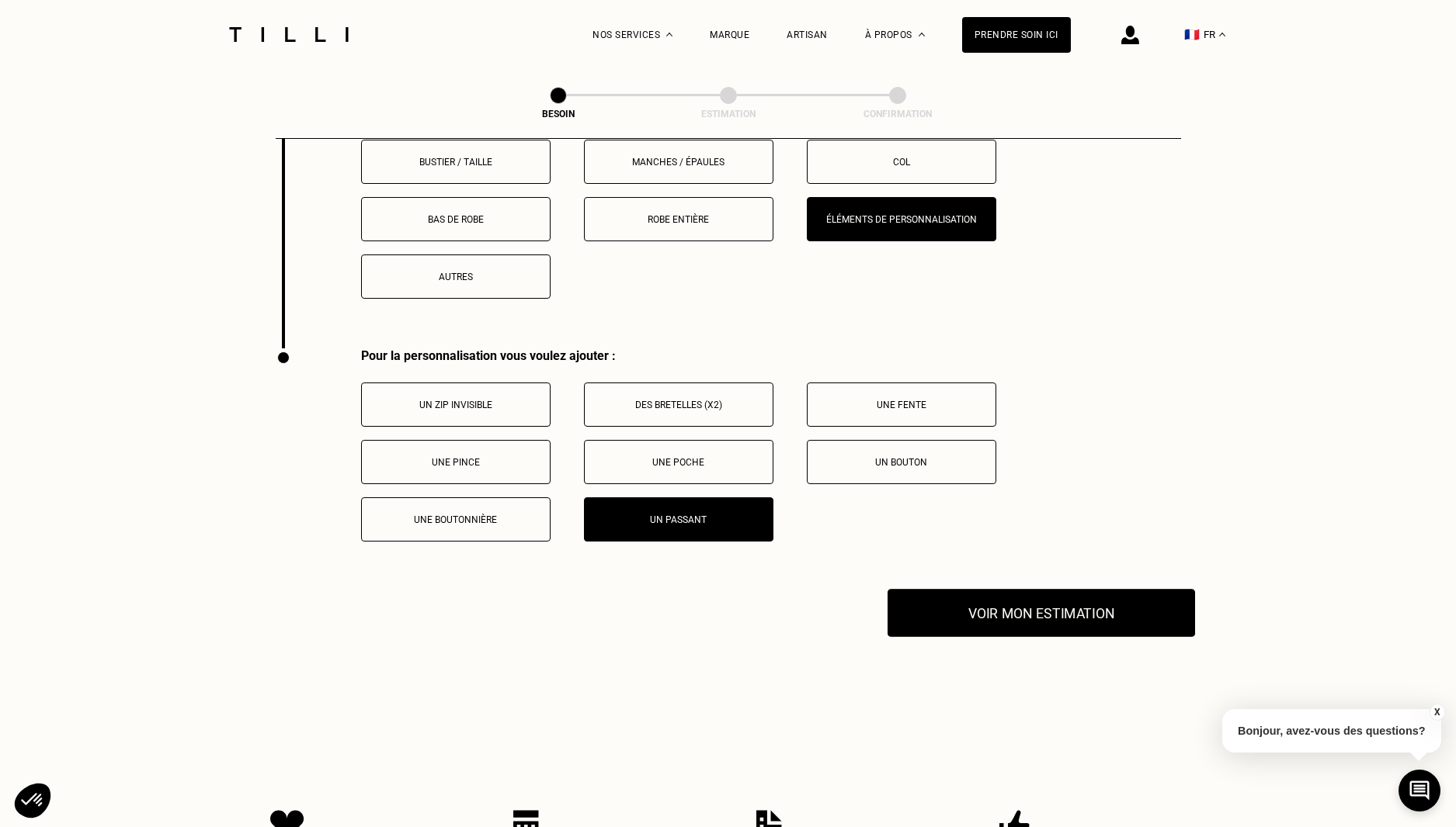
click at [1062, 604] on button "Voir mon estimation" at bounding box center [1041, 613] width 307 height 48
click at [444, 400] on p "Un zip invisible" at bounding box center [456, 405] width 172 height 11
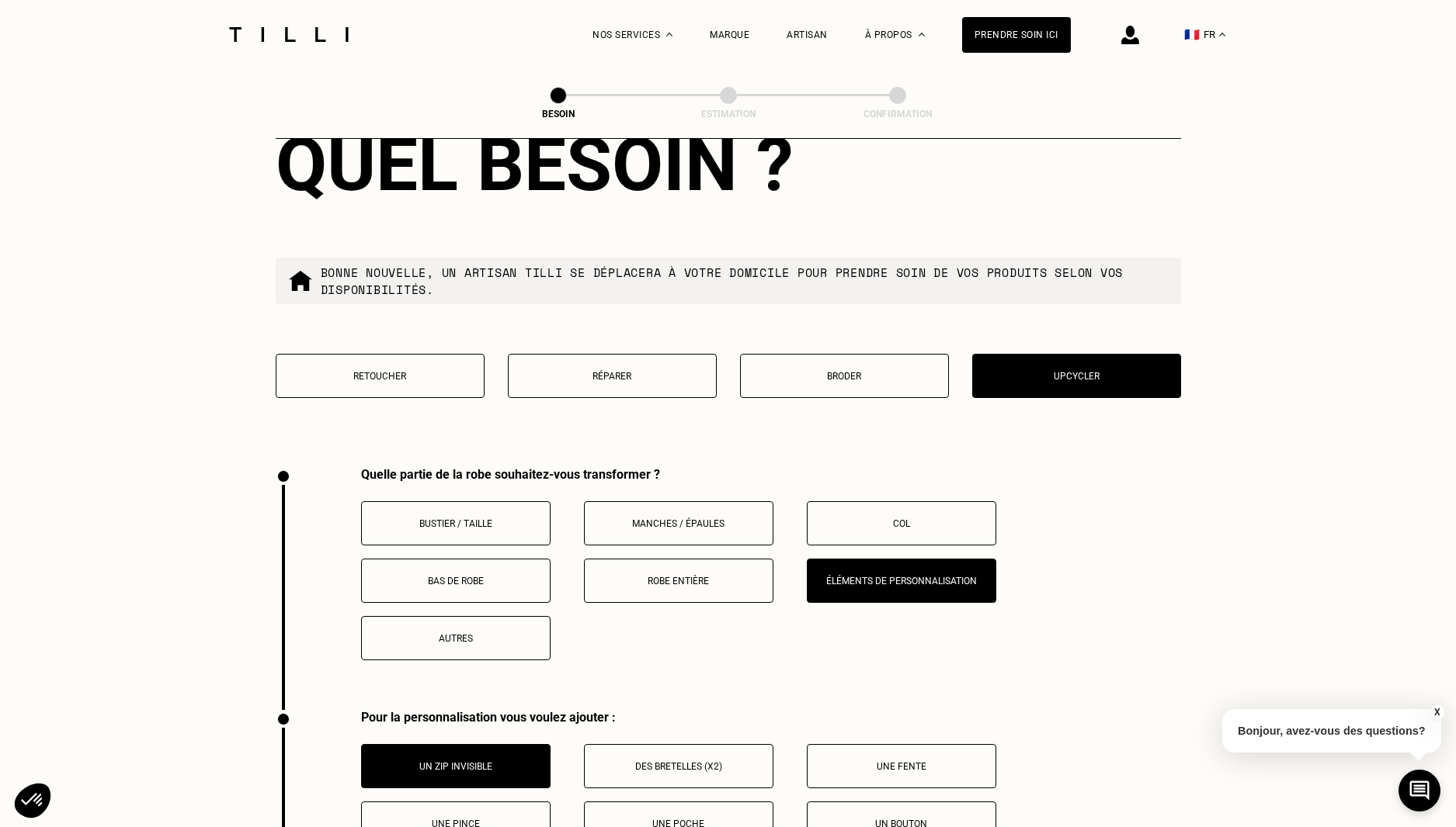
scroll to position [1825, 0]
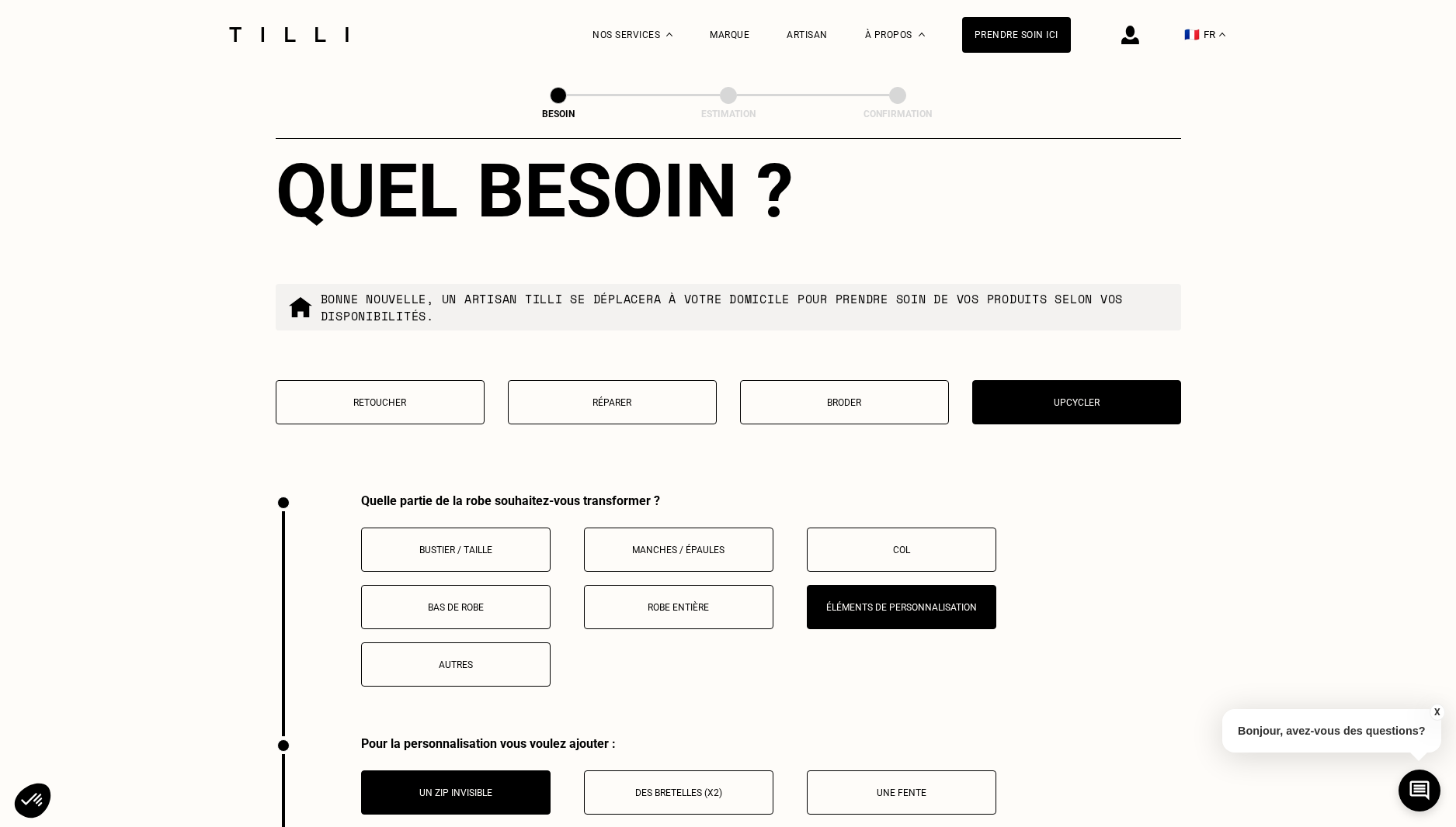
click at [458, 545] on p "Bustier / Taille" at bounding box center [456, 551] width 172 height 11
click at [529, 602] on p "Bas de robe" at bounding box center [456, 607] width 172 height 11
click at [858, 591] on button "Éléments de personnalisation" at bounding box center [901, 607] width 189 height 44
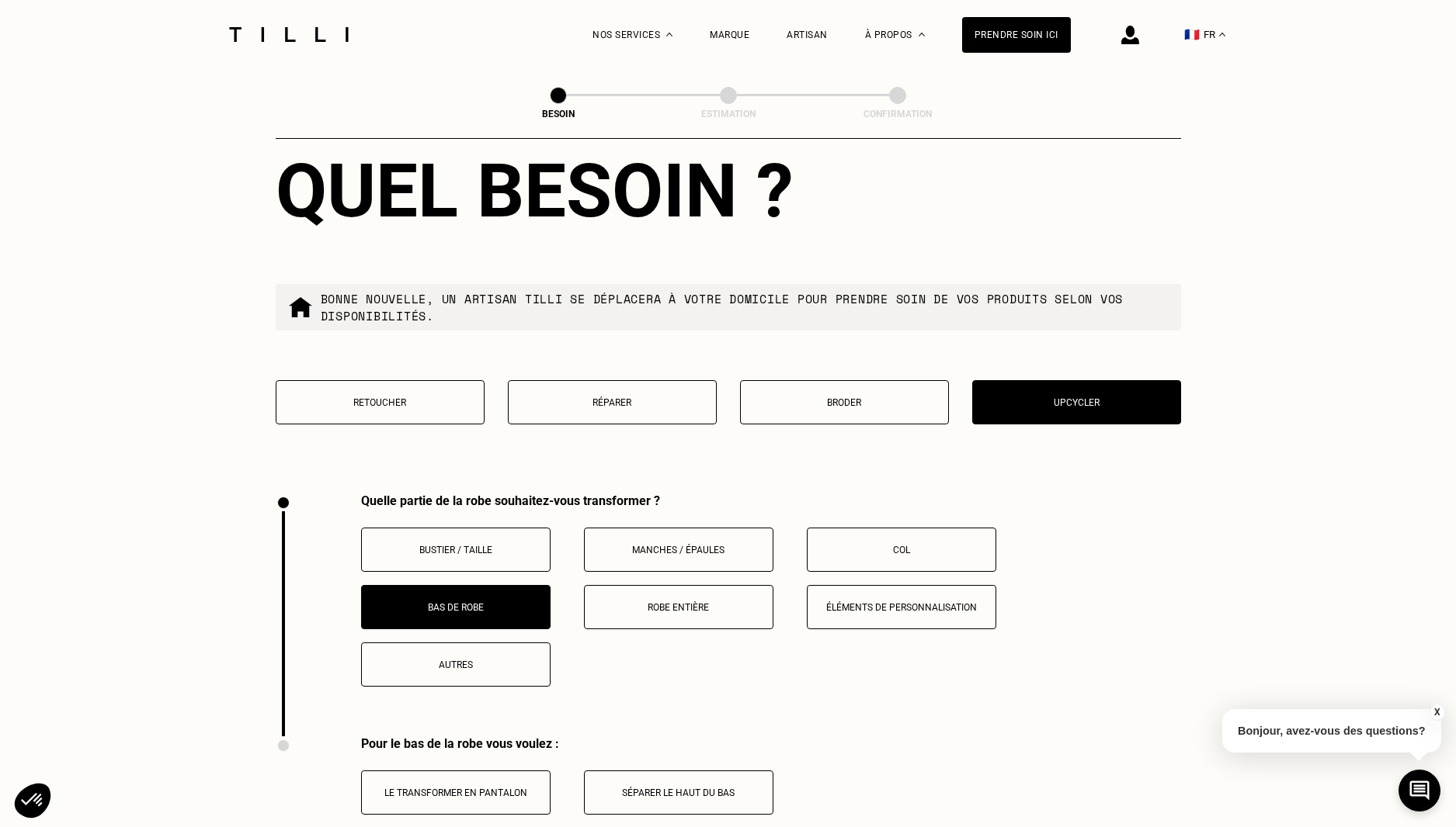
click at [639, 602] on p "Robe entière" at bounding box center [678, 607] width 172 height 11
click at [610, 602] on p "Robe entière" at bounding box center [678, 607] width 172 height 11
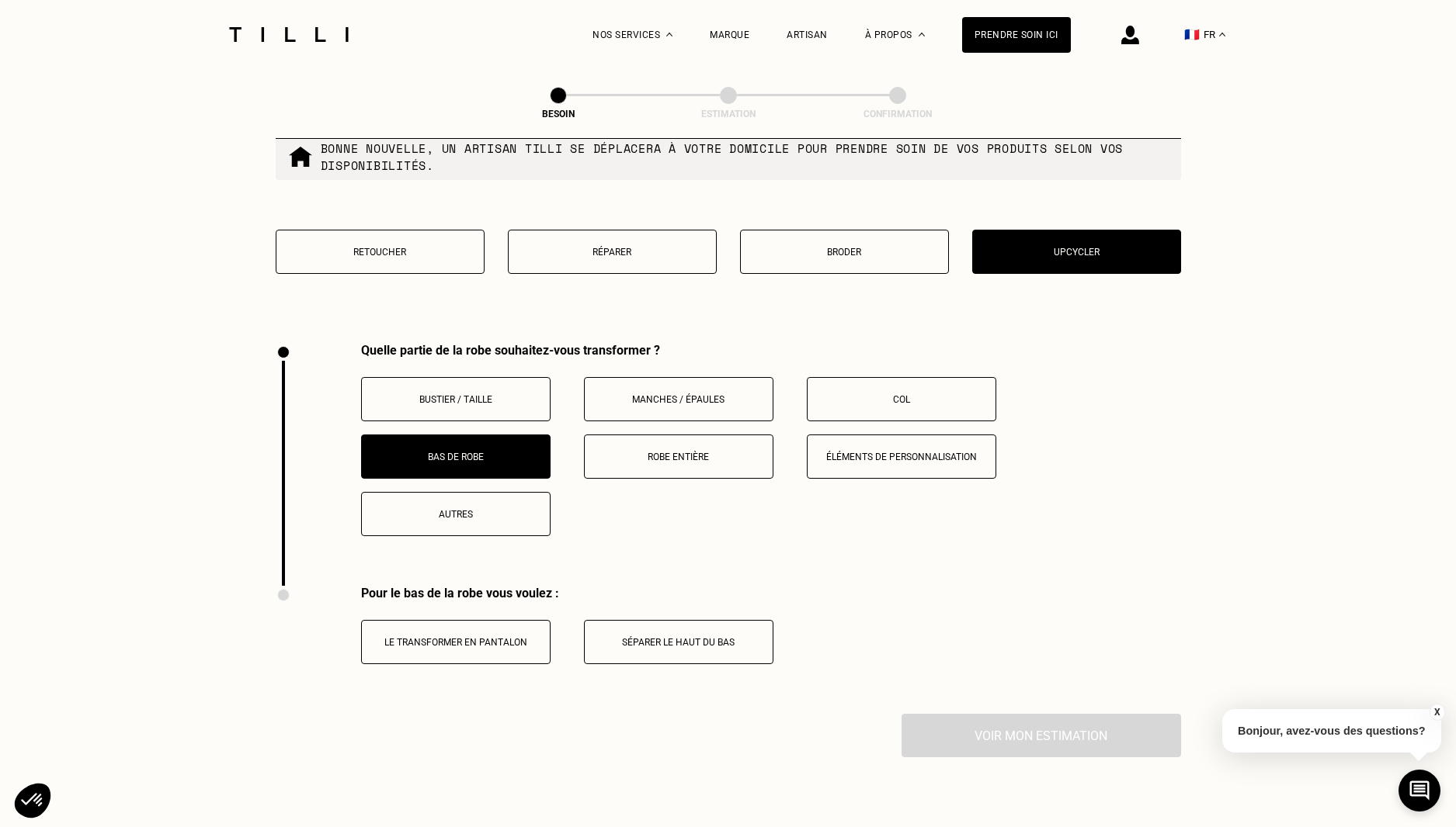
scroll to position [1981, 0]
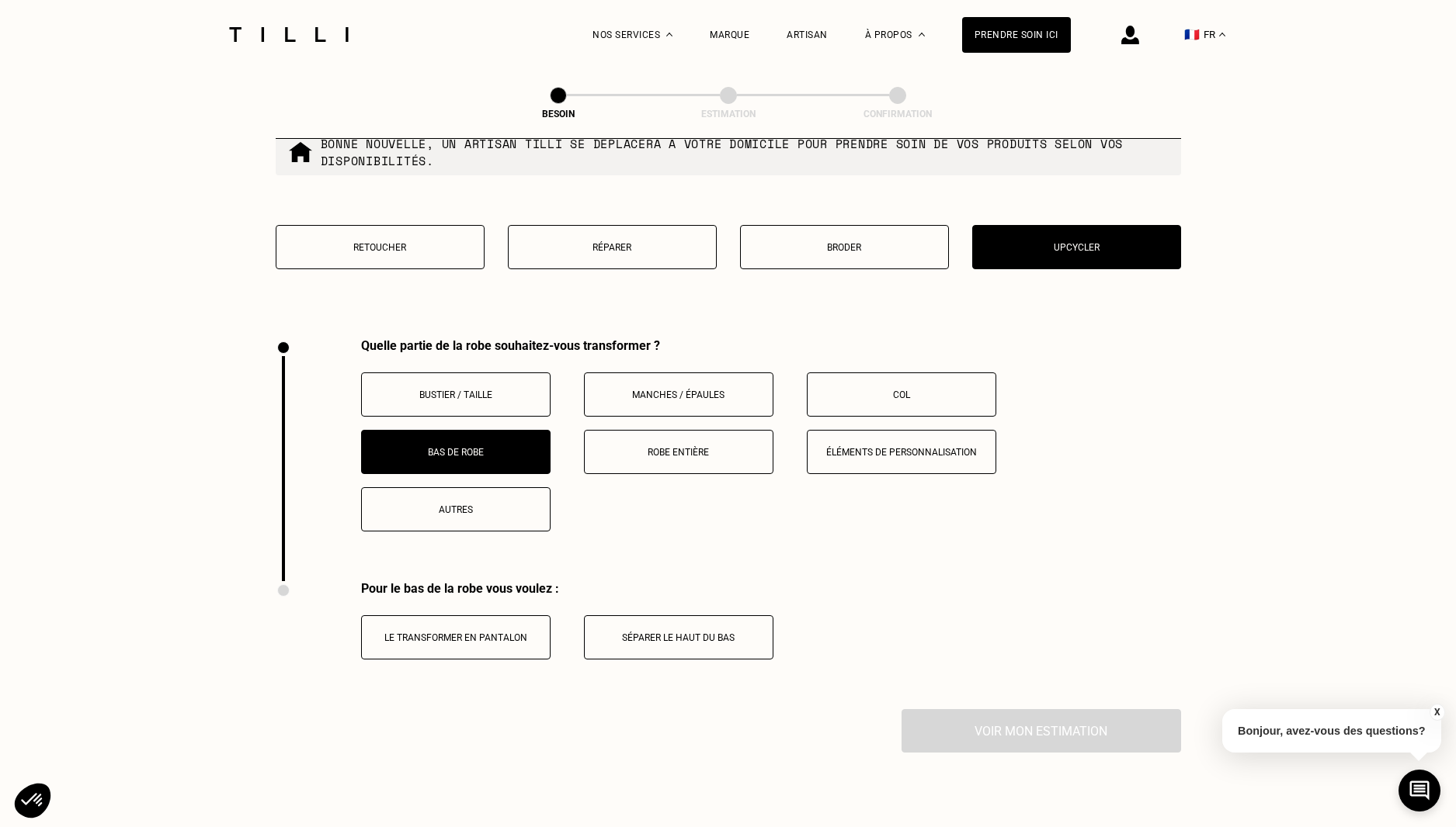
click at [517, 447] on p "Bas de robe" at bounding box center [456, 453] width 172 height 11
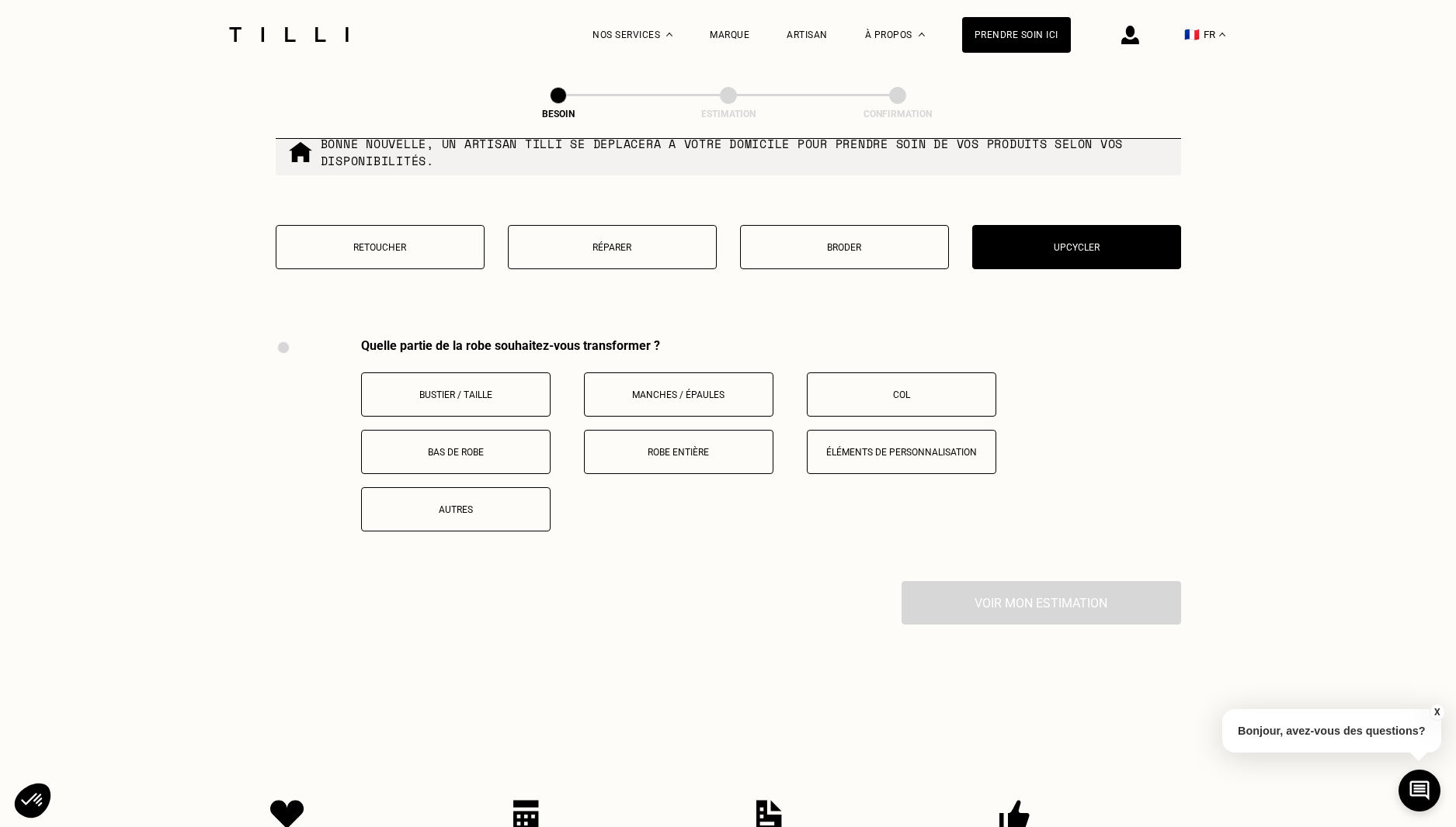
click at [865, 392] on button "Col" at bounding box center [901, 394] width 189 height 44
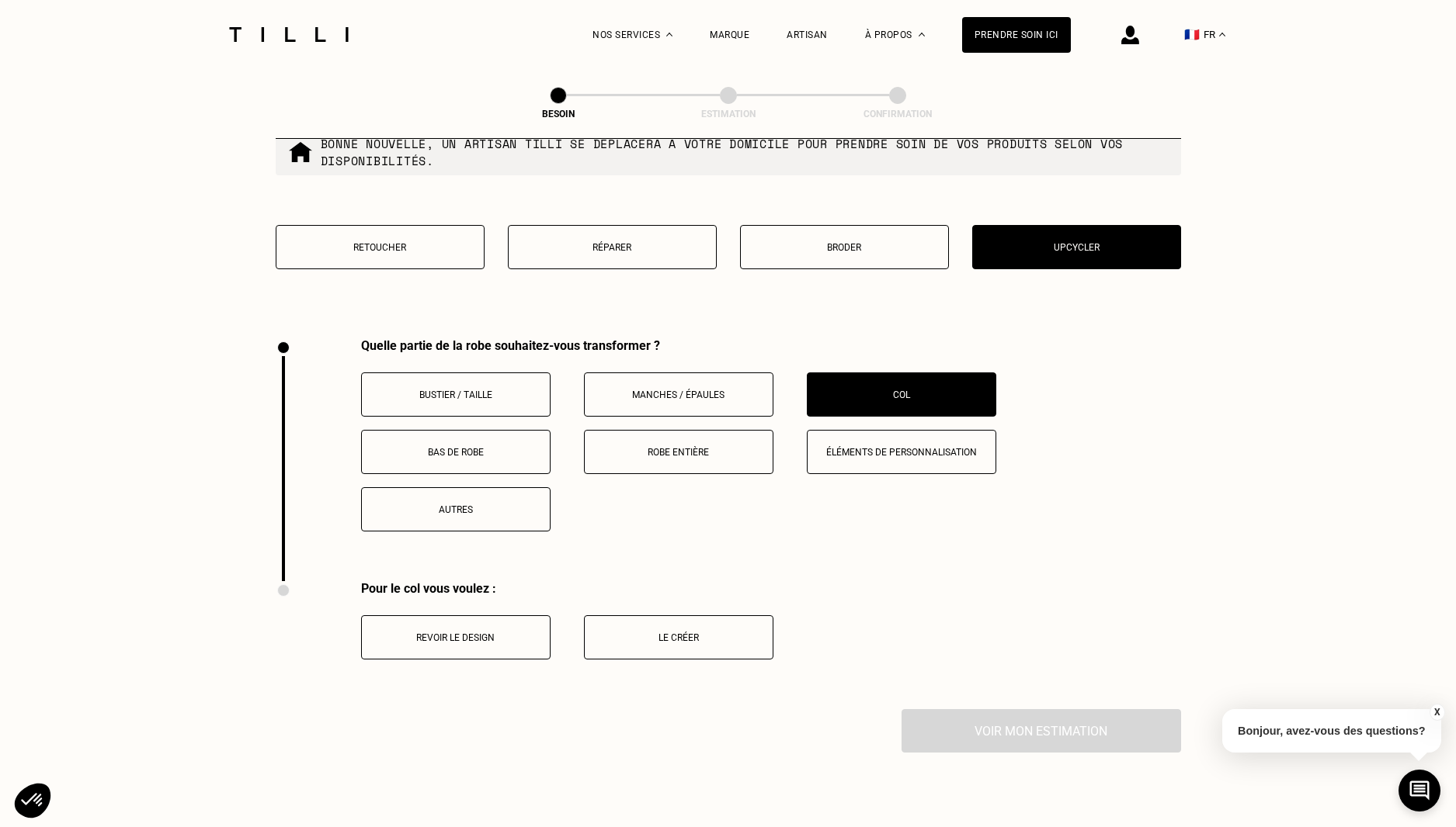
click at [665, 639] on button "Le créer" at bounding box center [678, 638] width 189 height 44
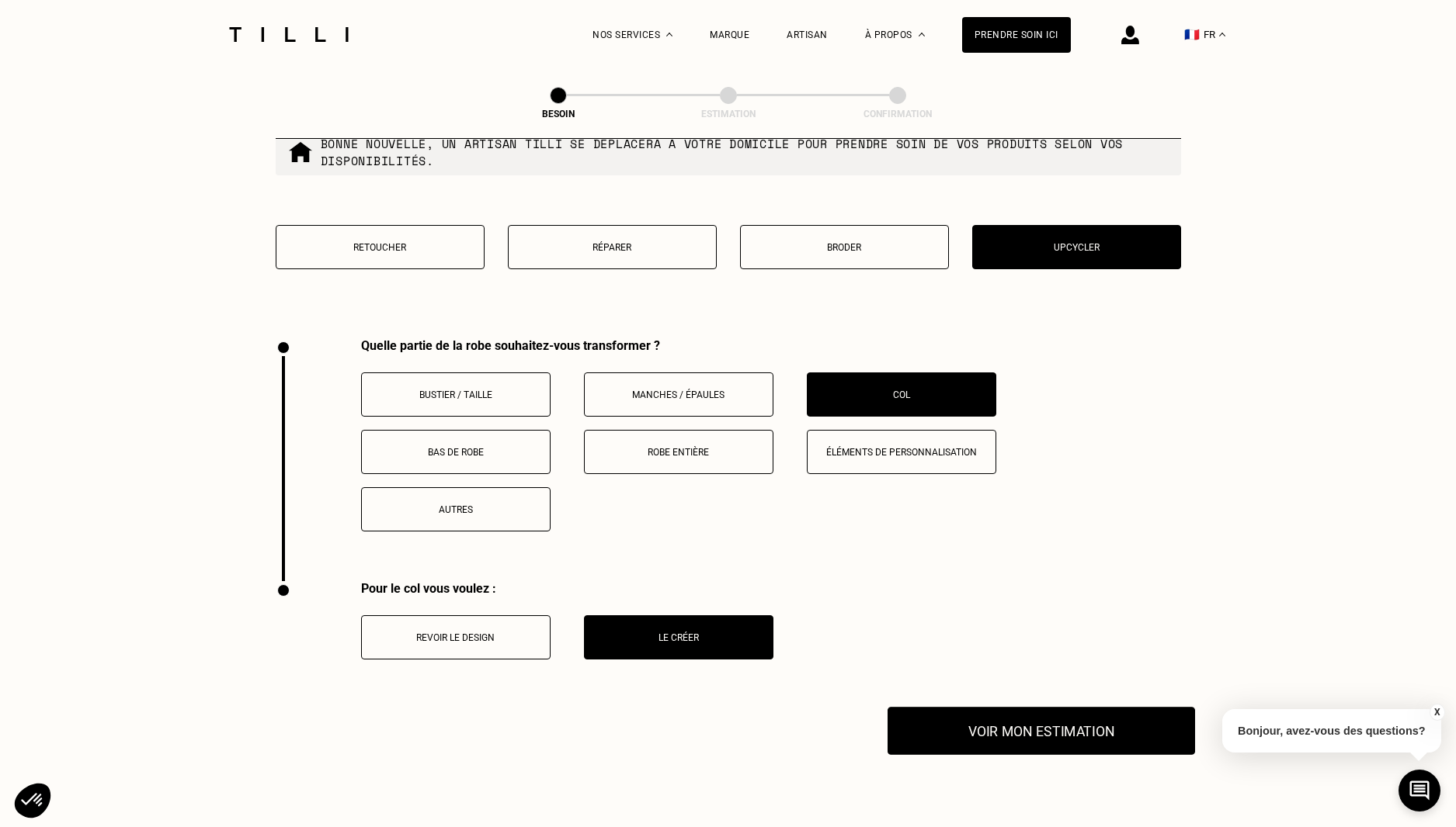
click at [1024, 727] on button "Voir mon estimation" at bounding box center [1041, 731] width 307 height 48
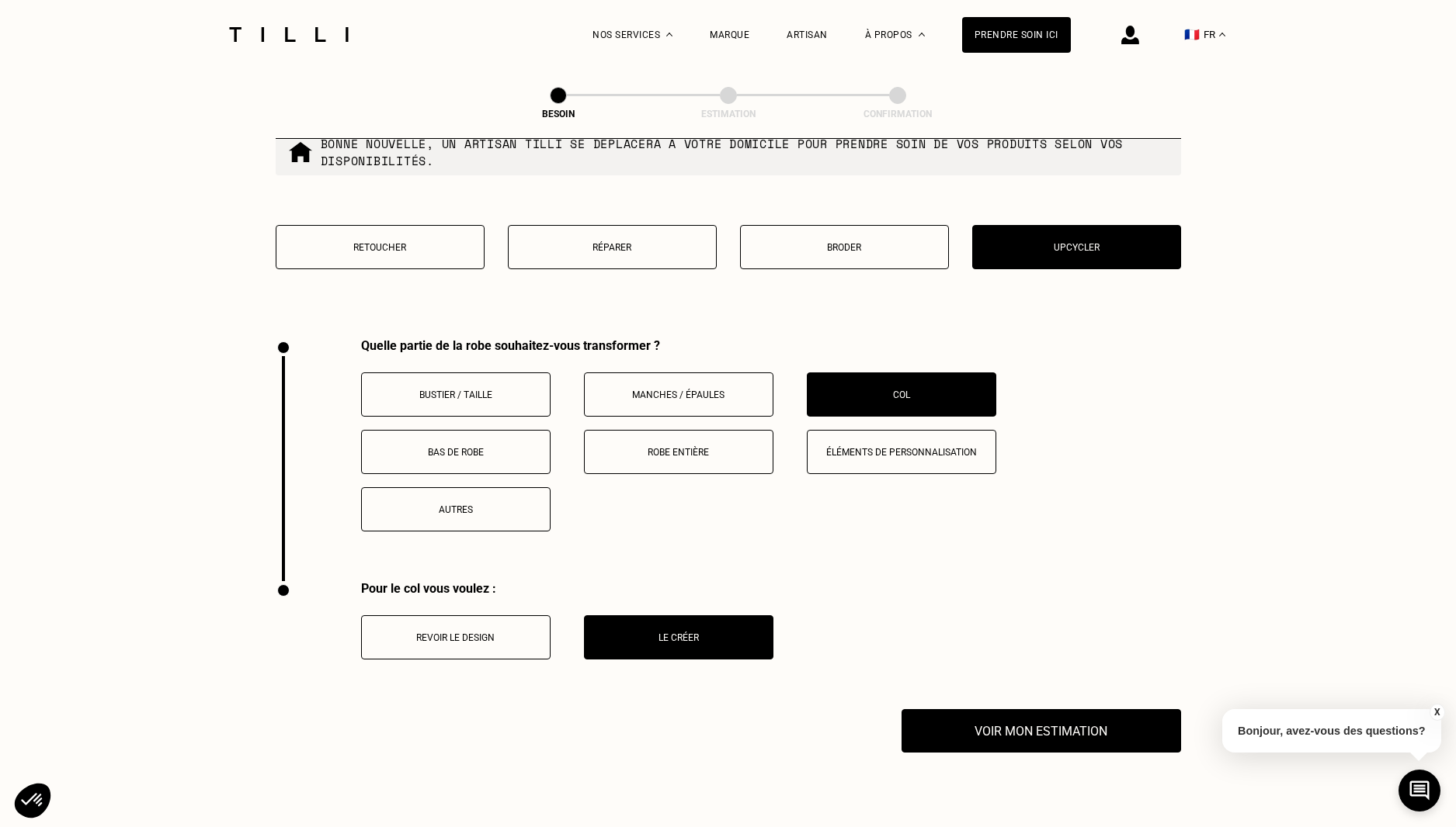
click at [335, 247] on button "Retoucher" at bounding box center [380, 247] width 209 height 44
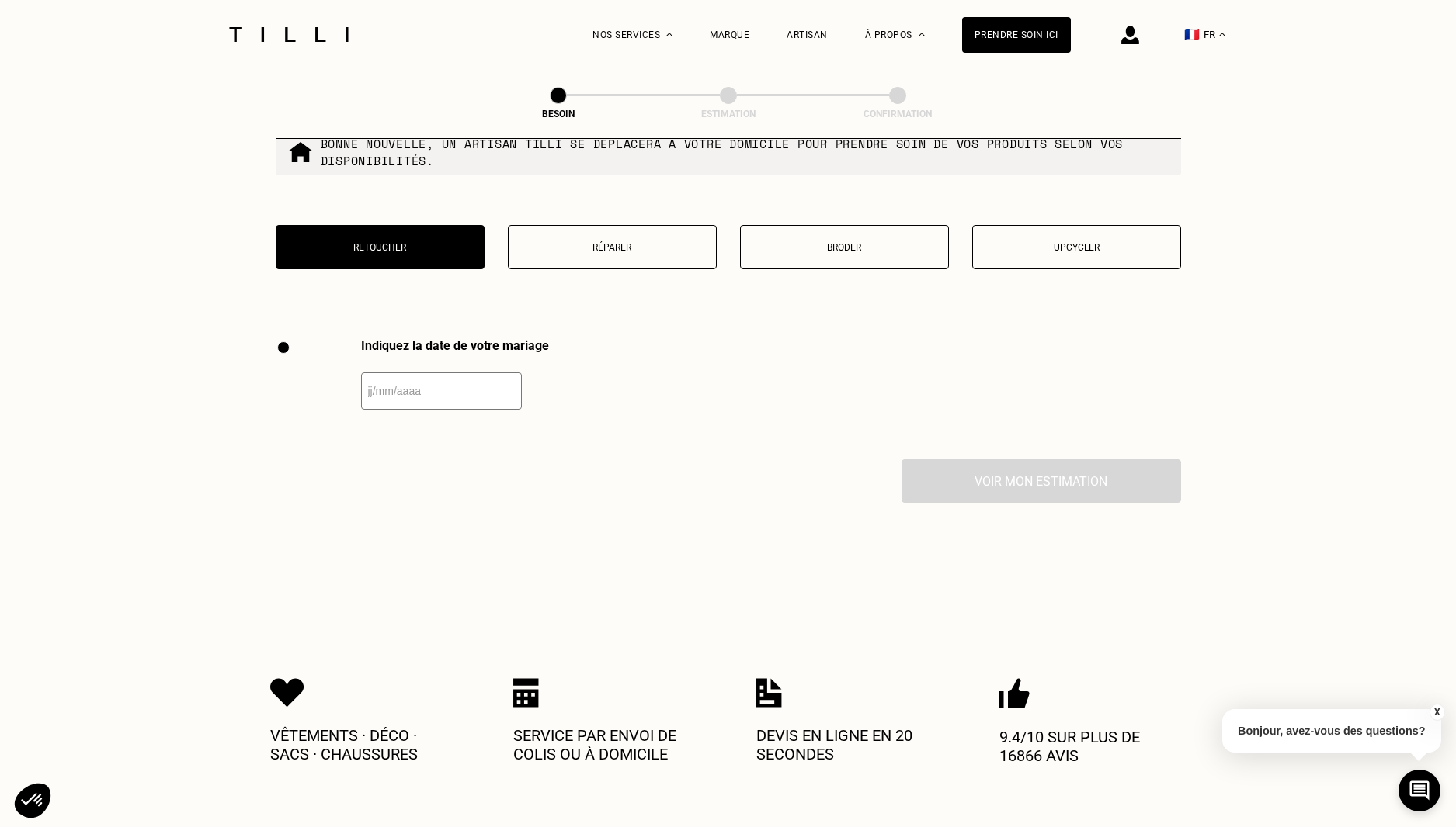
click at [636, 248] on button "Réparer" at bounding box center [612, 247] width 209 height 44
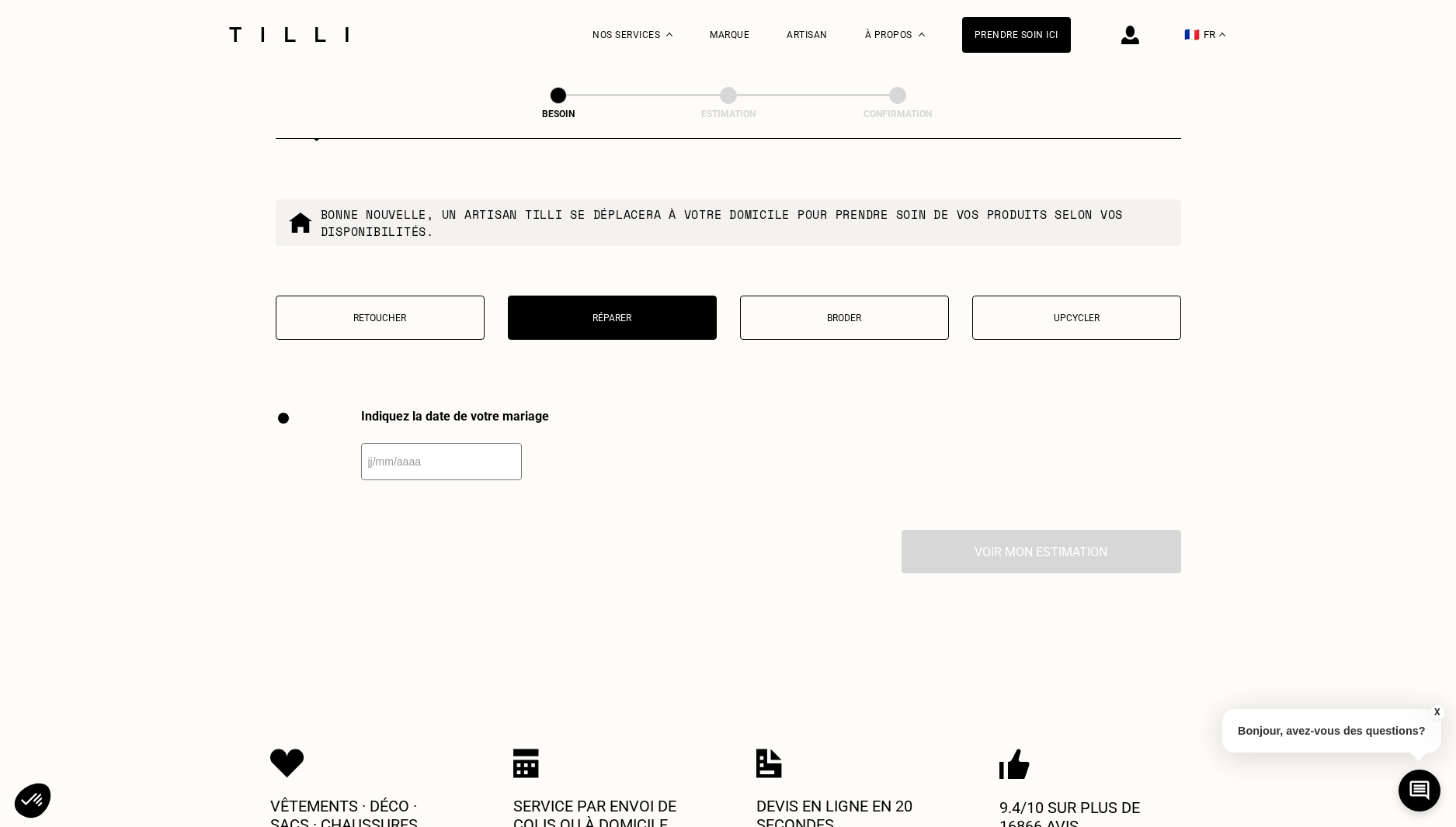
scroll to position [1903, 0]
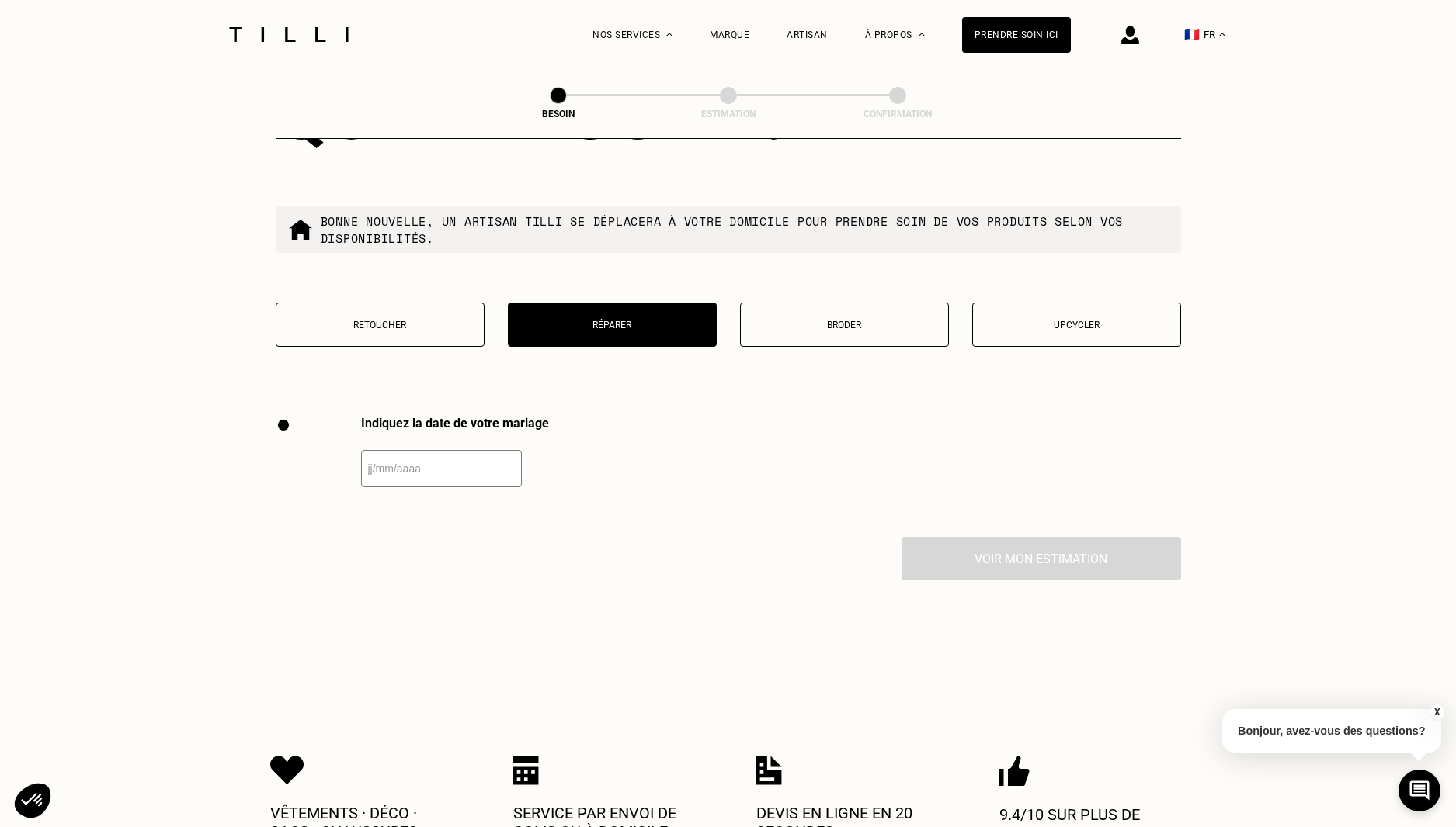
click at [873, 320] on p "Broder" at bounding box center [845, 326] width 192 height 11
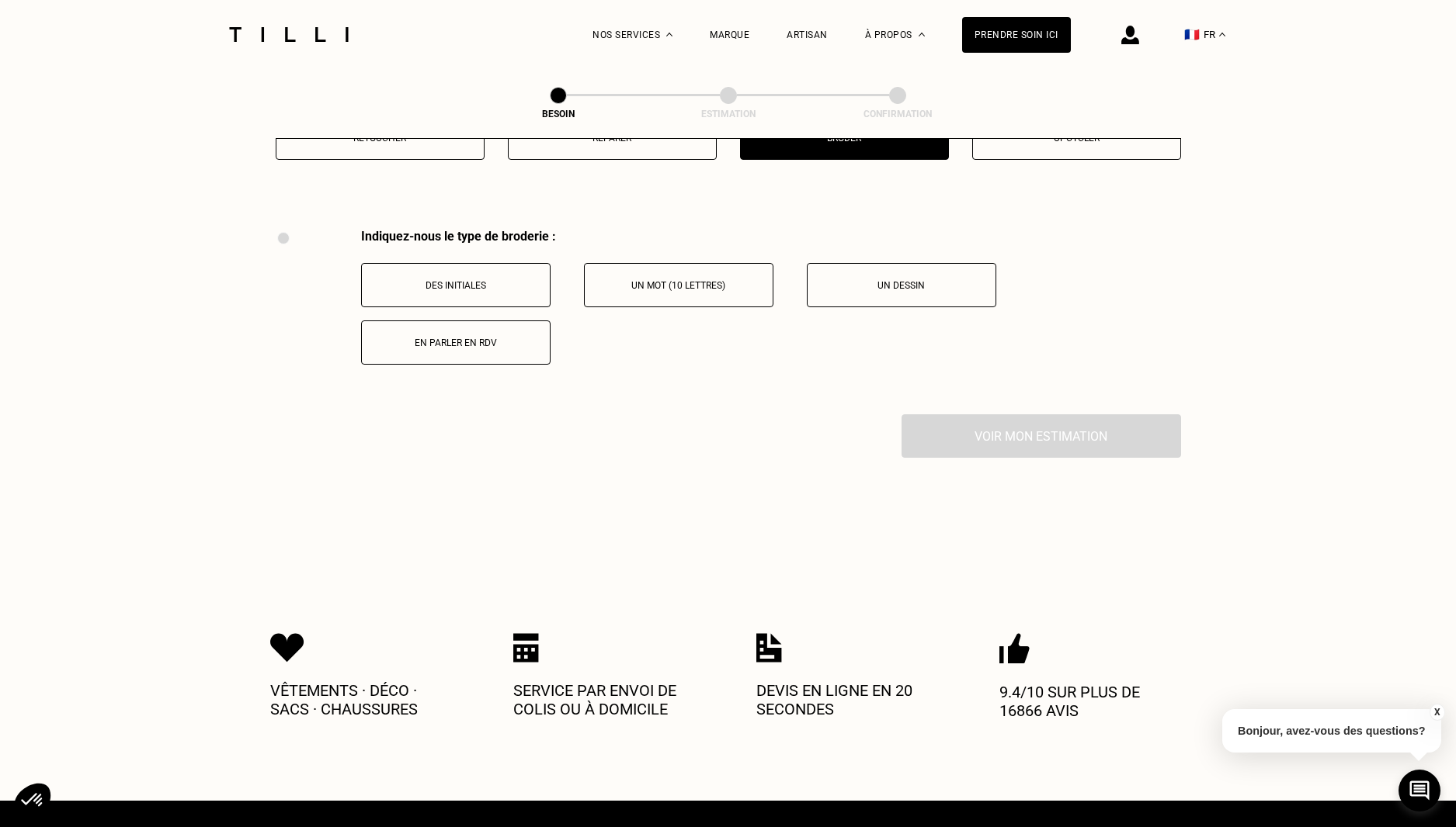
scroll to position [2136, 0]
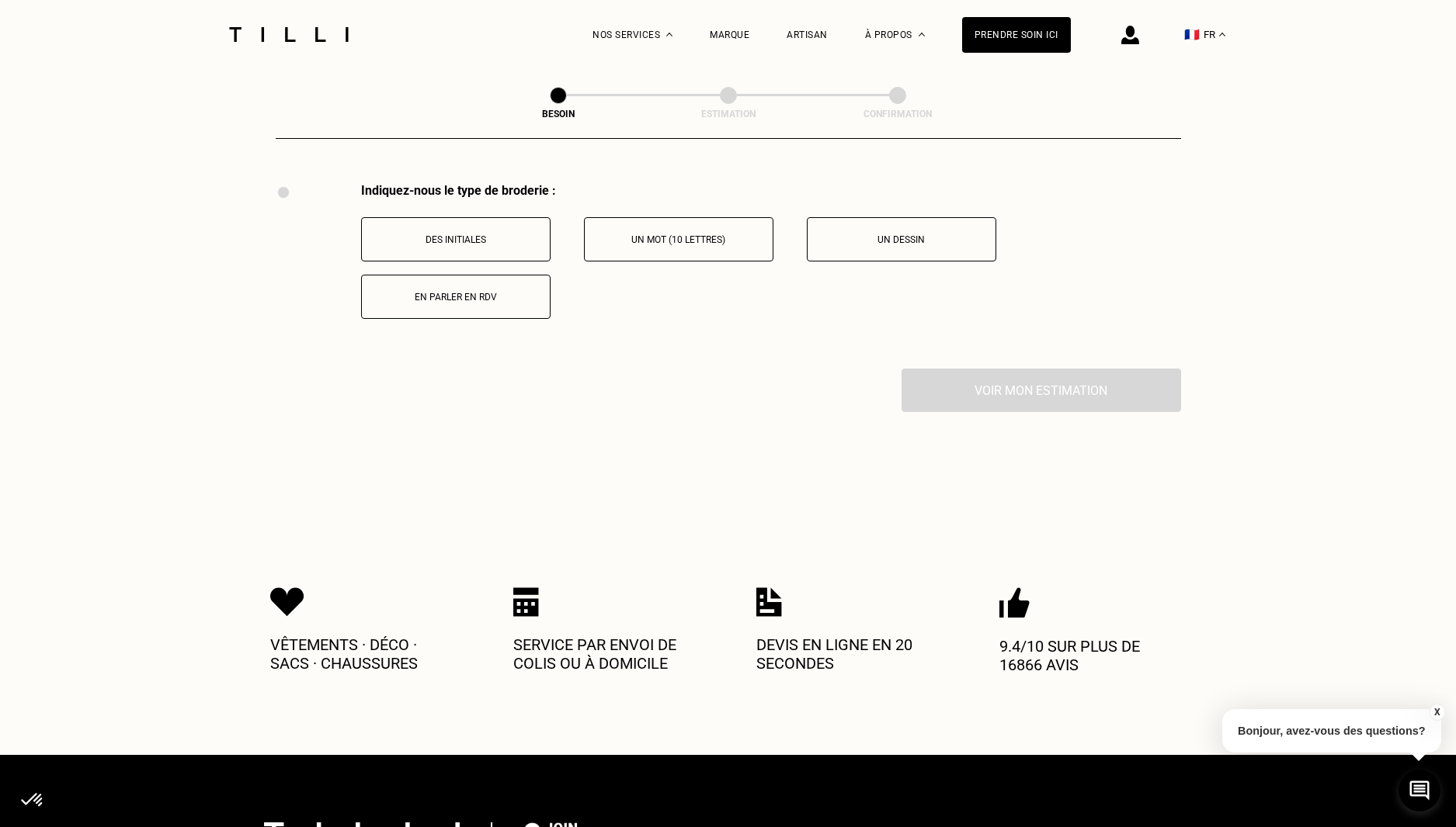
click at [663, 234] on p "Un mot (10 lettres)" at bounding box center [678, 240] width 172 height 11
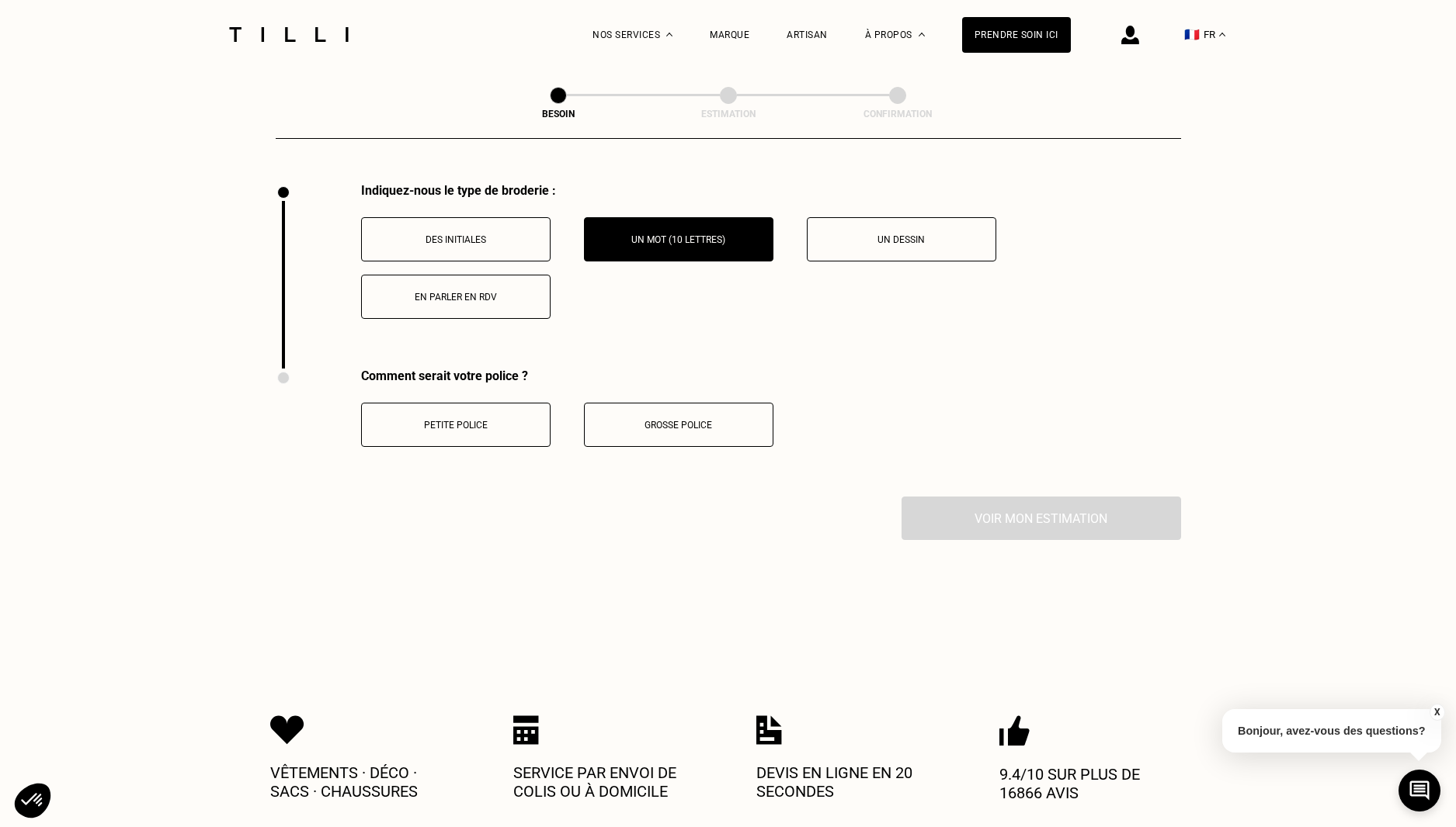
drag, startPoint x: 527, startPoint y: 305, endPoint x: 510, endPoint y: 306, distance: 17.0
click at [522, 306] on button "En parler en RDV" at bounding box center [455, 296] width 189 height 44
click at [717, 220] on button "Un mot (10 lettres)" at bounding box center [678, 240] width 189 height 44
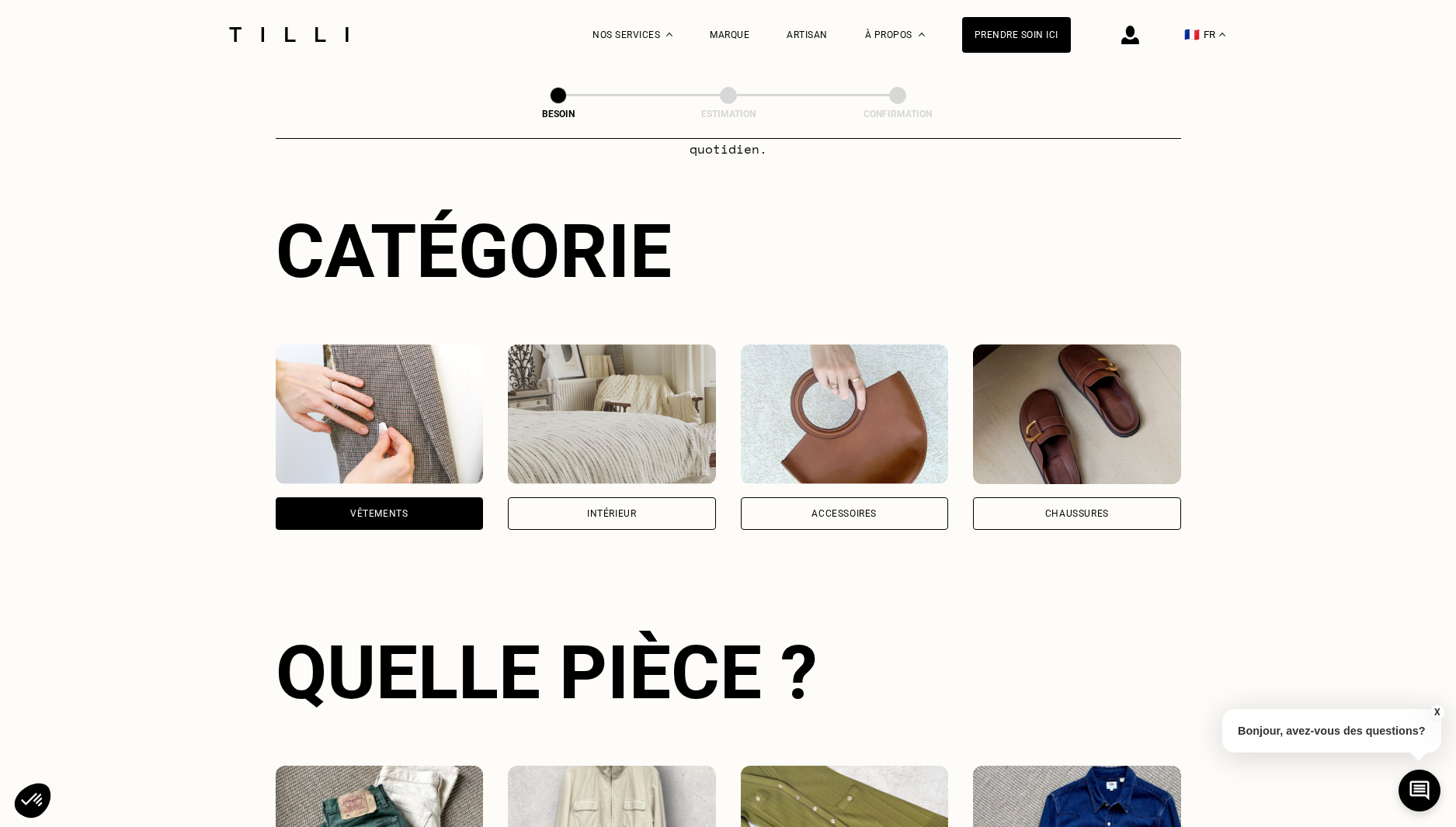
scroll to position [0, 0]
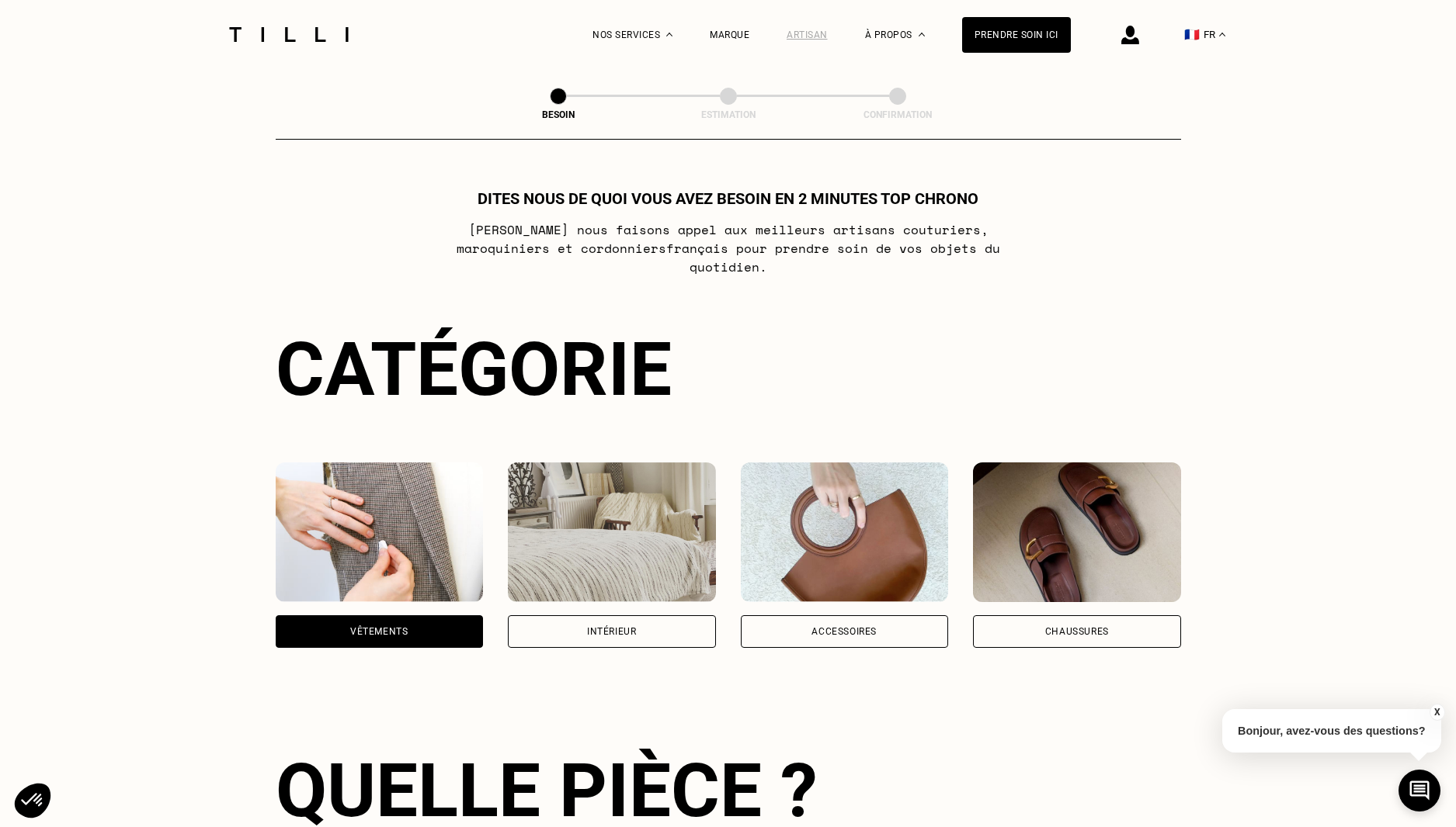
click at [827, 33] on div "Artisan" at bounding box center [806, 35] width 41 height 11
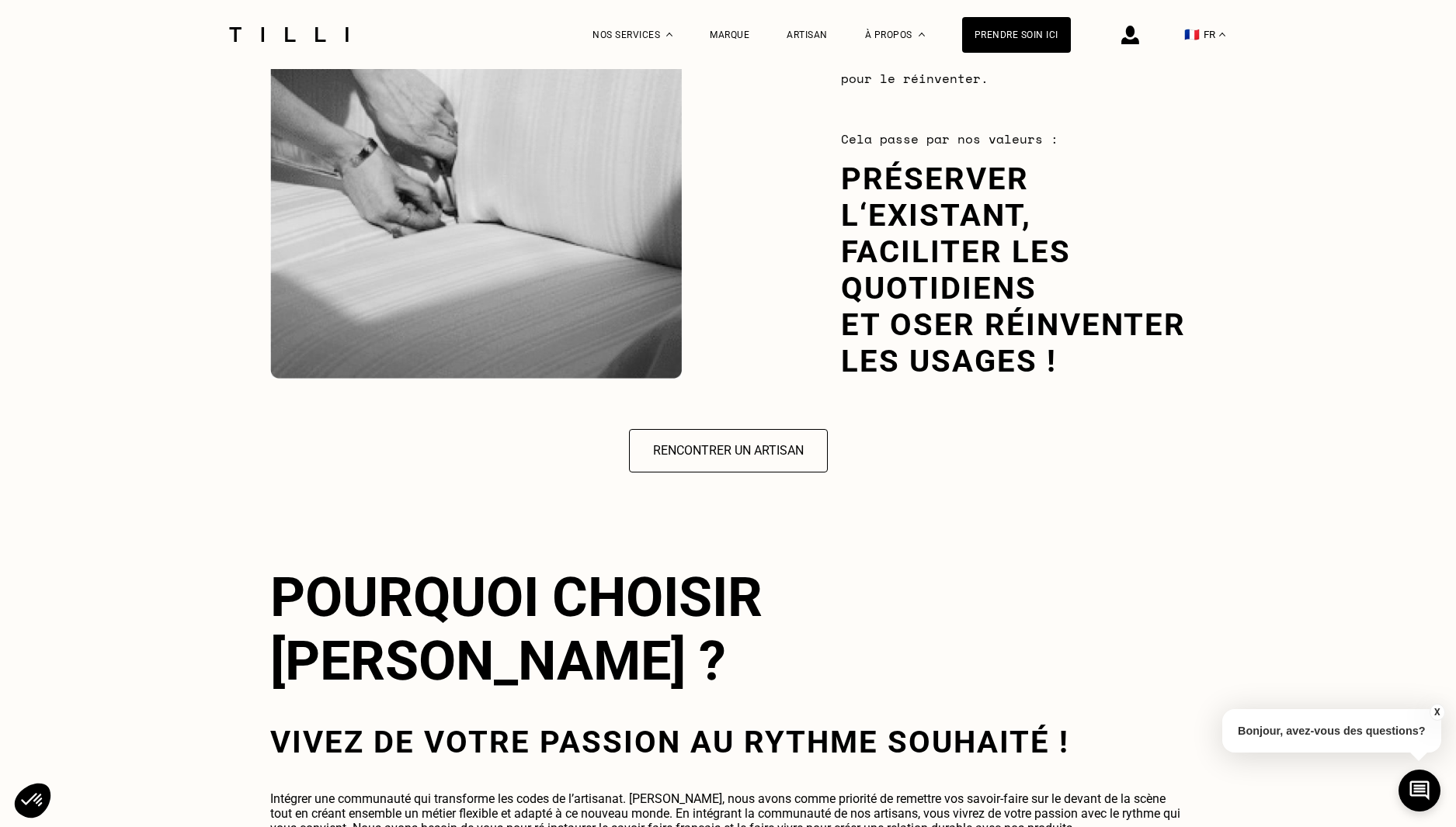
scroll to position [2250, 0]
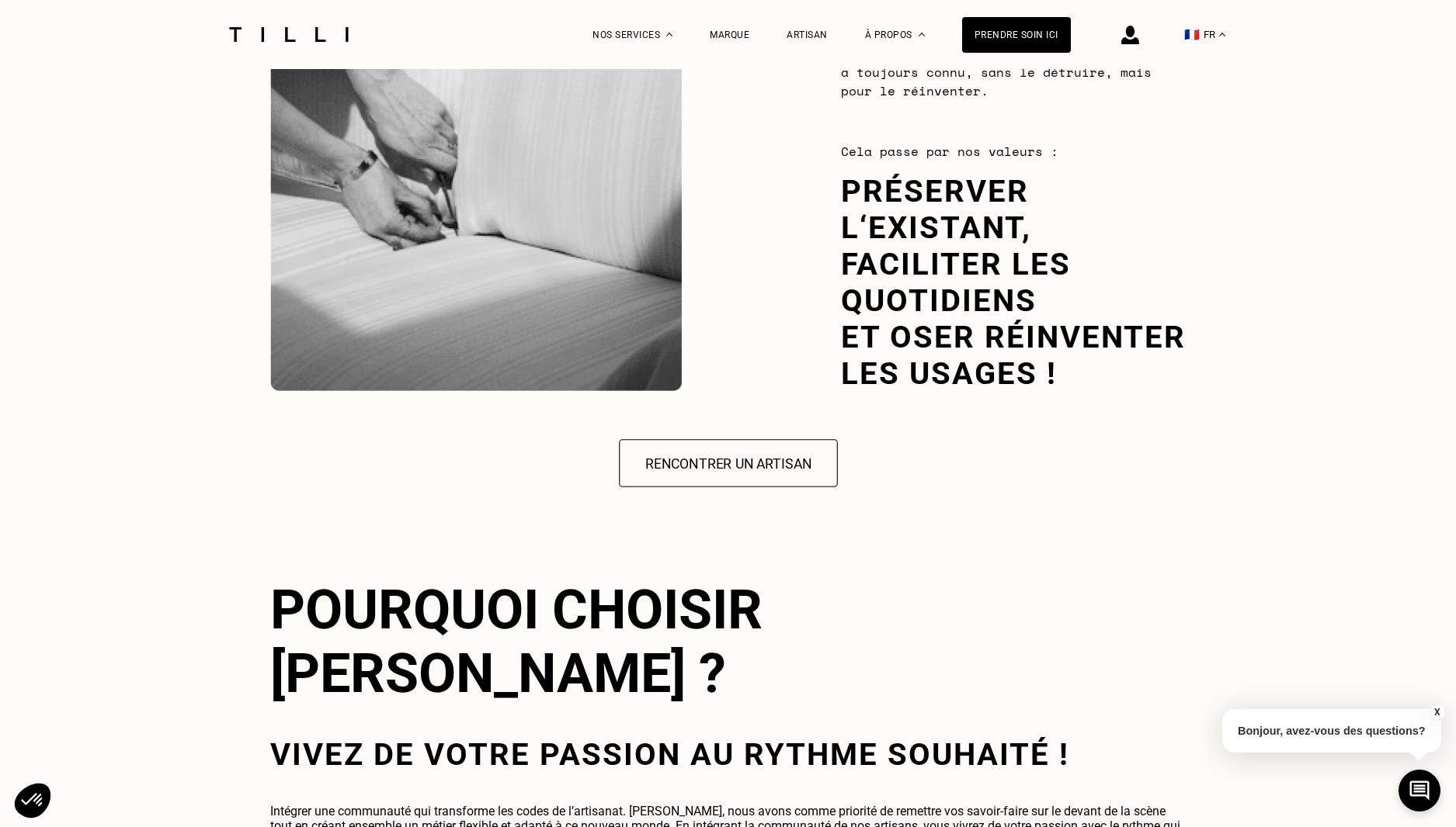
click at [803, 452] on button "Rencontrer un artisan" at bounding box center [728, 463] width 219 height 48
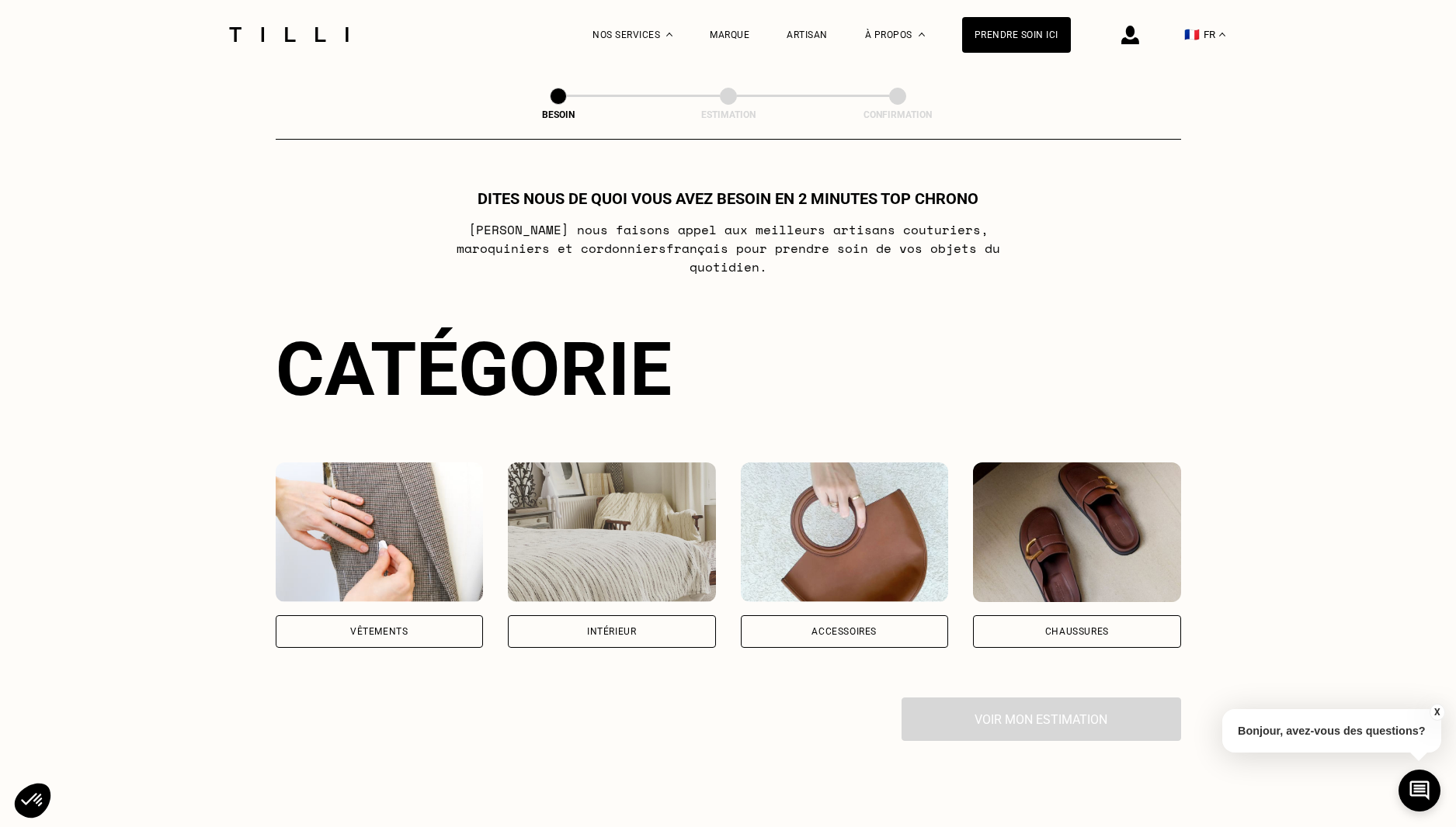
click at [361, 527] on img at bounding box center [379, 532] width 208 height 140
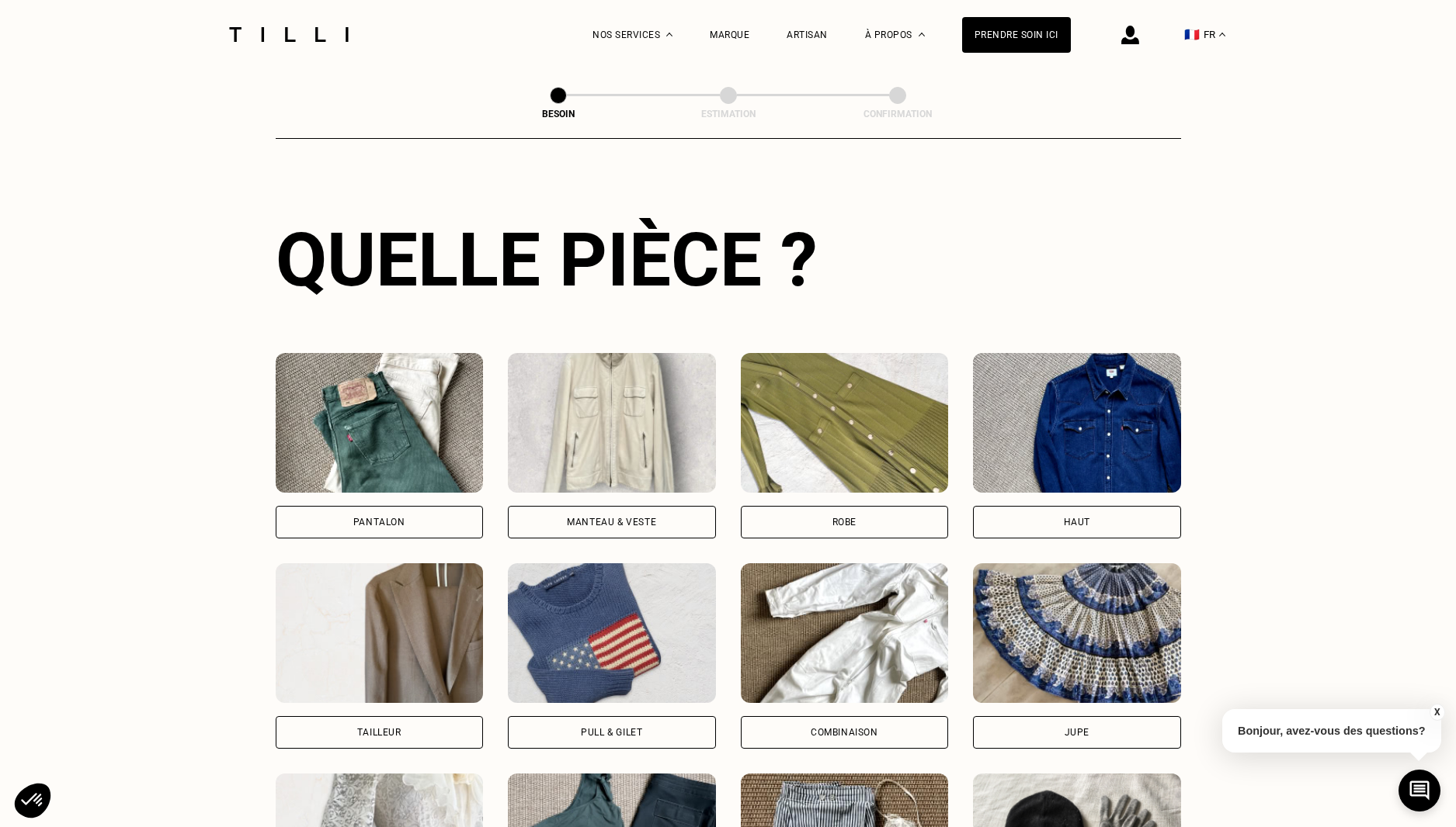
scroll to position [594, 0]
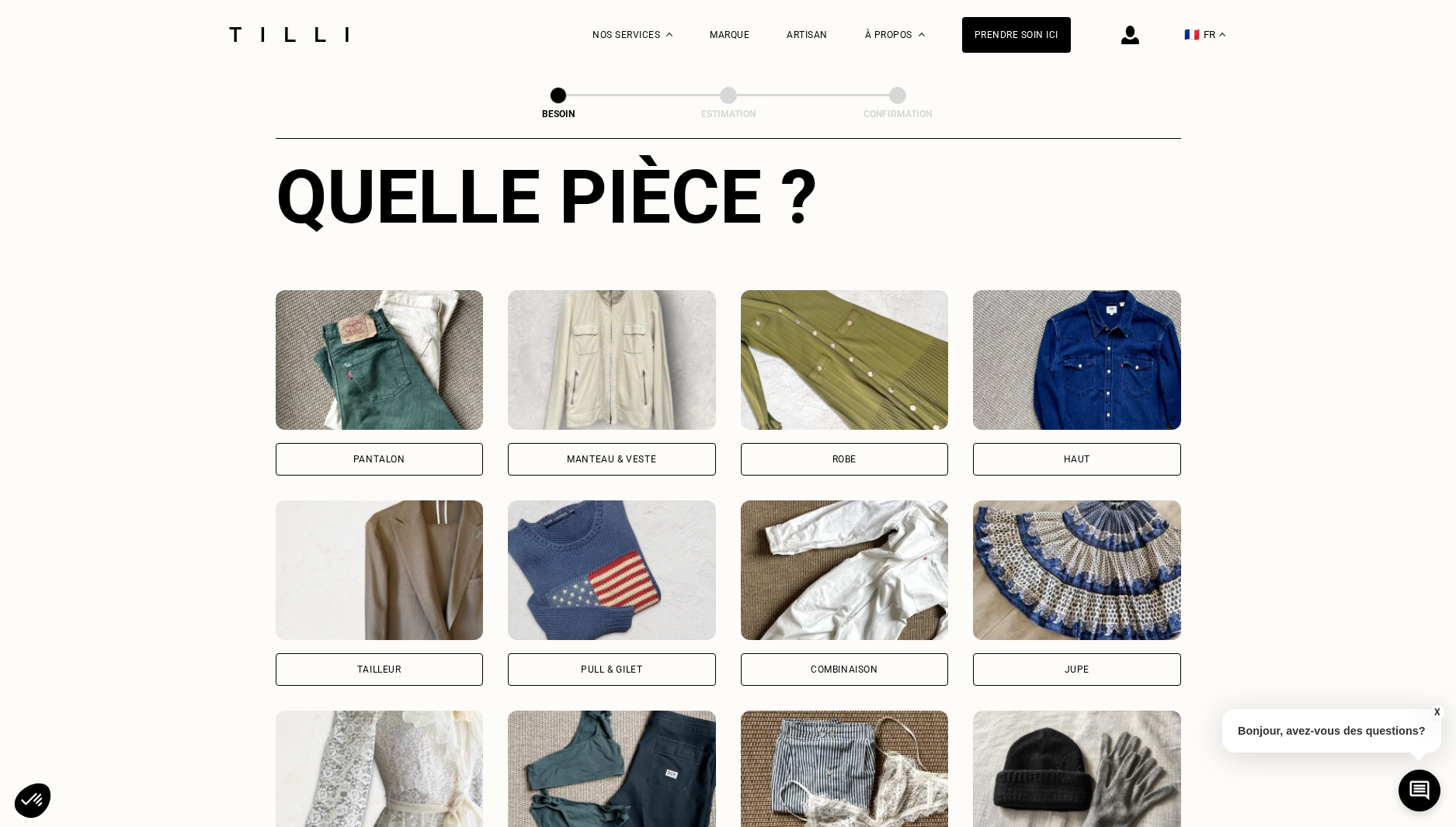
click at [396, 738] on img at bounding box center [379, 780] width 208 height 140
select select "FR"
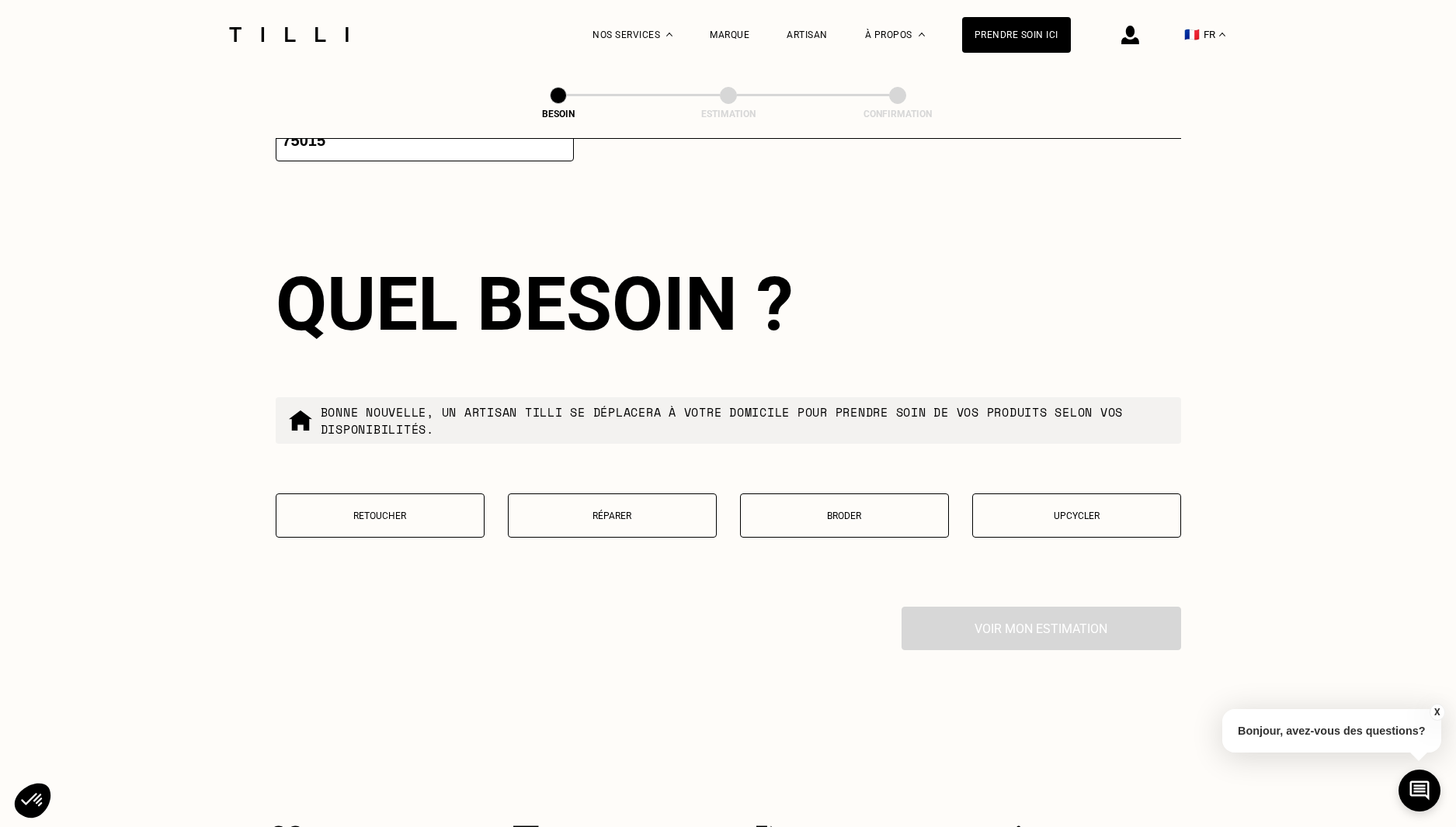
scroll to position [1740, 0]
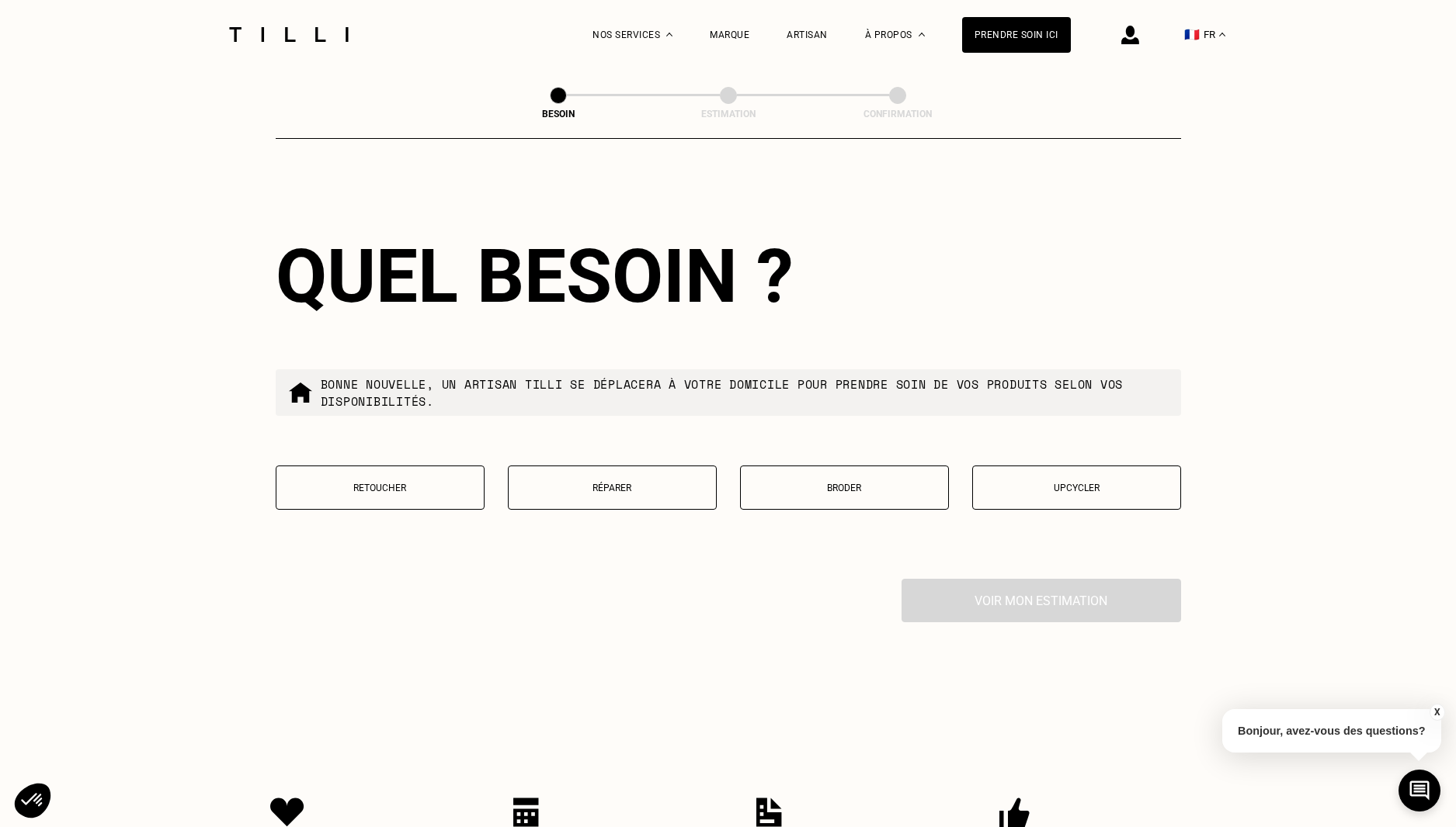
click at [400, 483] on p "Retoucher" at bounding box center [380, 489] width 192 height 11
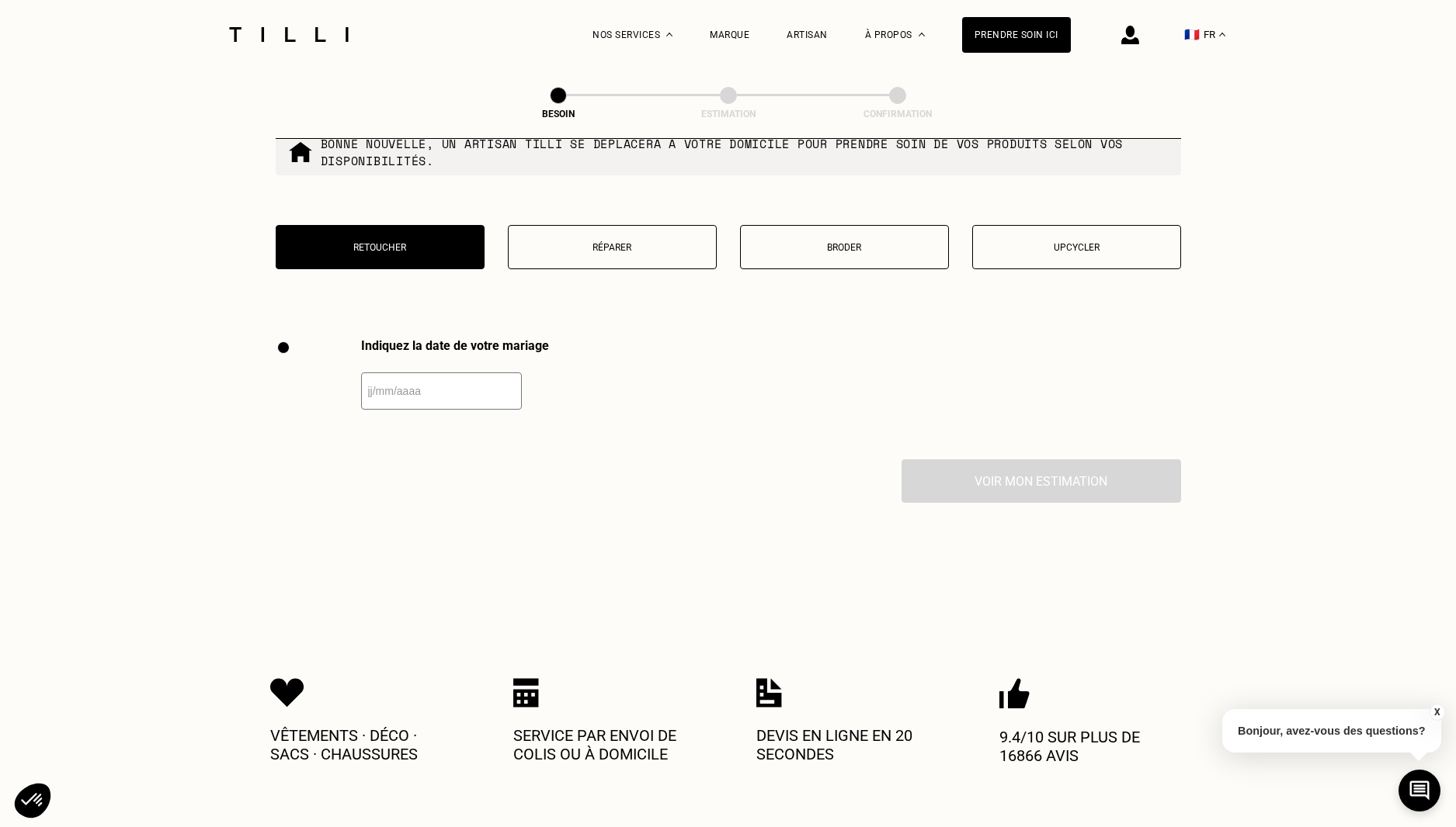
click at [1080, 242] on p "Upcycler" at bounding box center [1076, 248] width 192 height 11
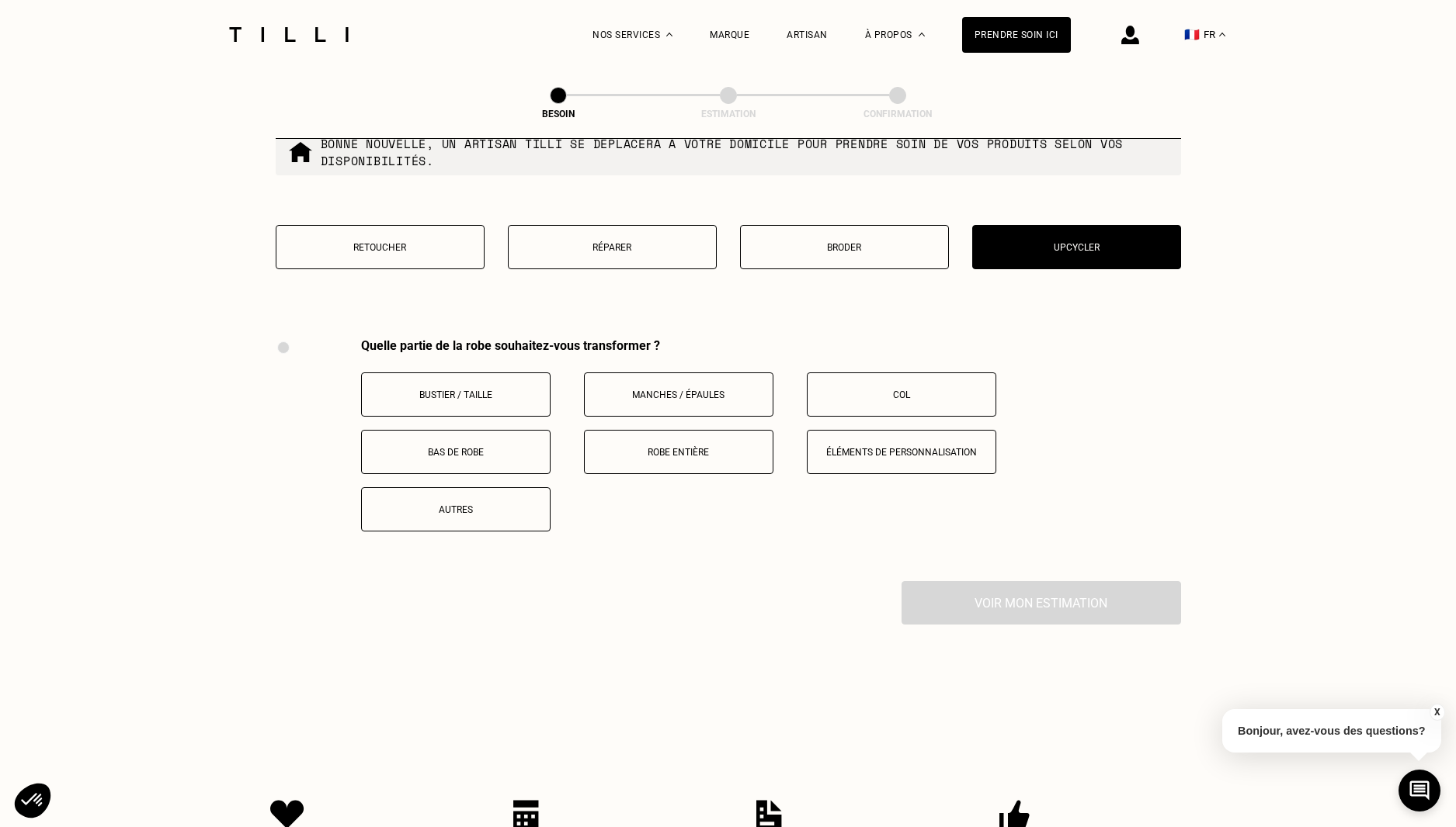
scroll to position [2136, 0]
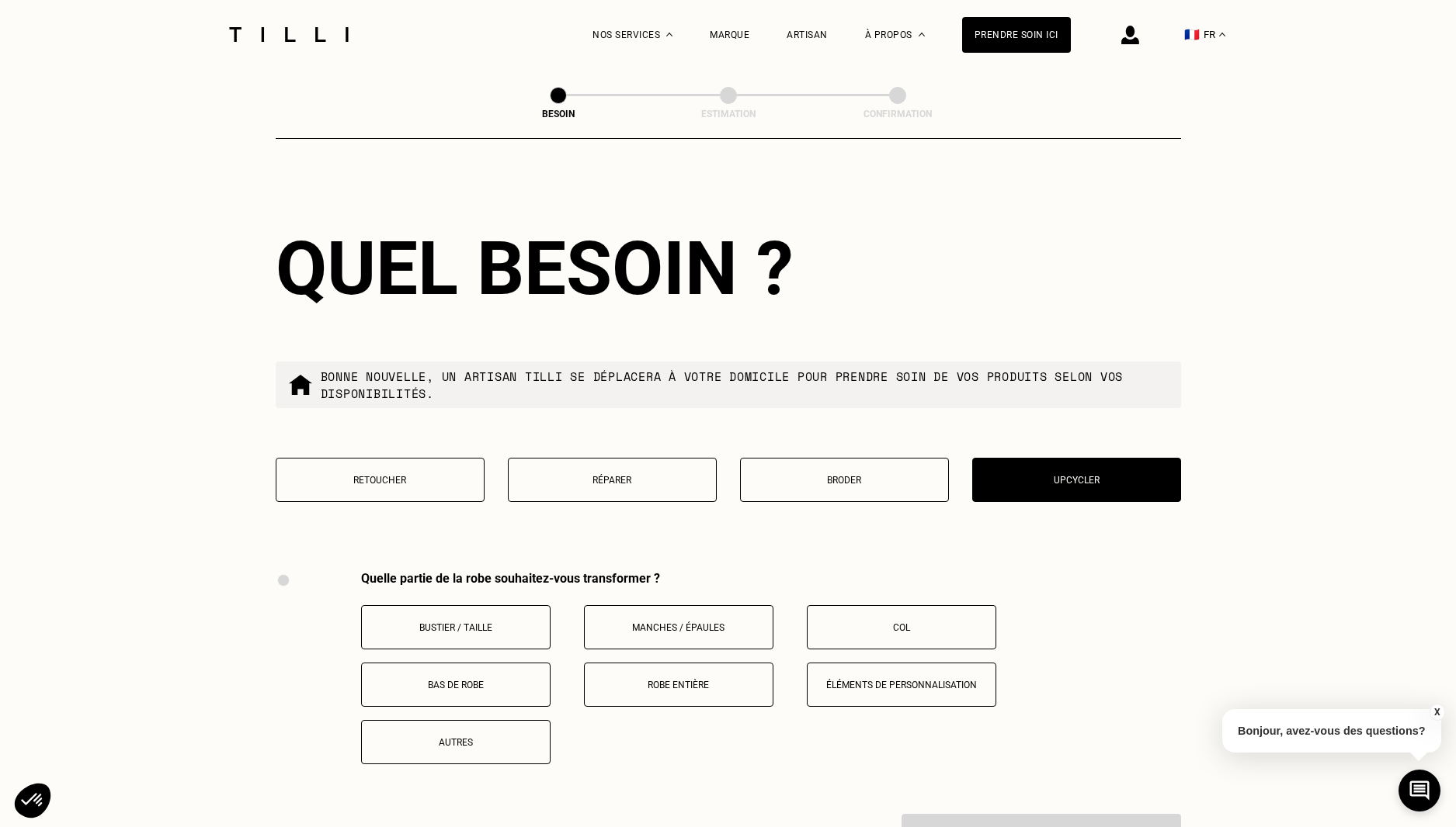
click at [383, 478] on button "Retoucher" at bounding box center [380, 480] width 209 height 44
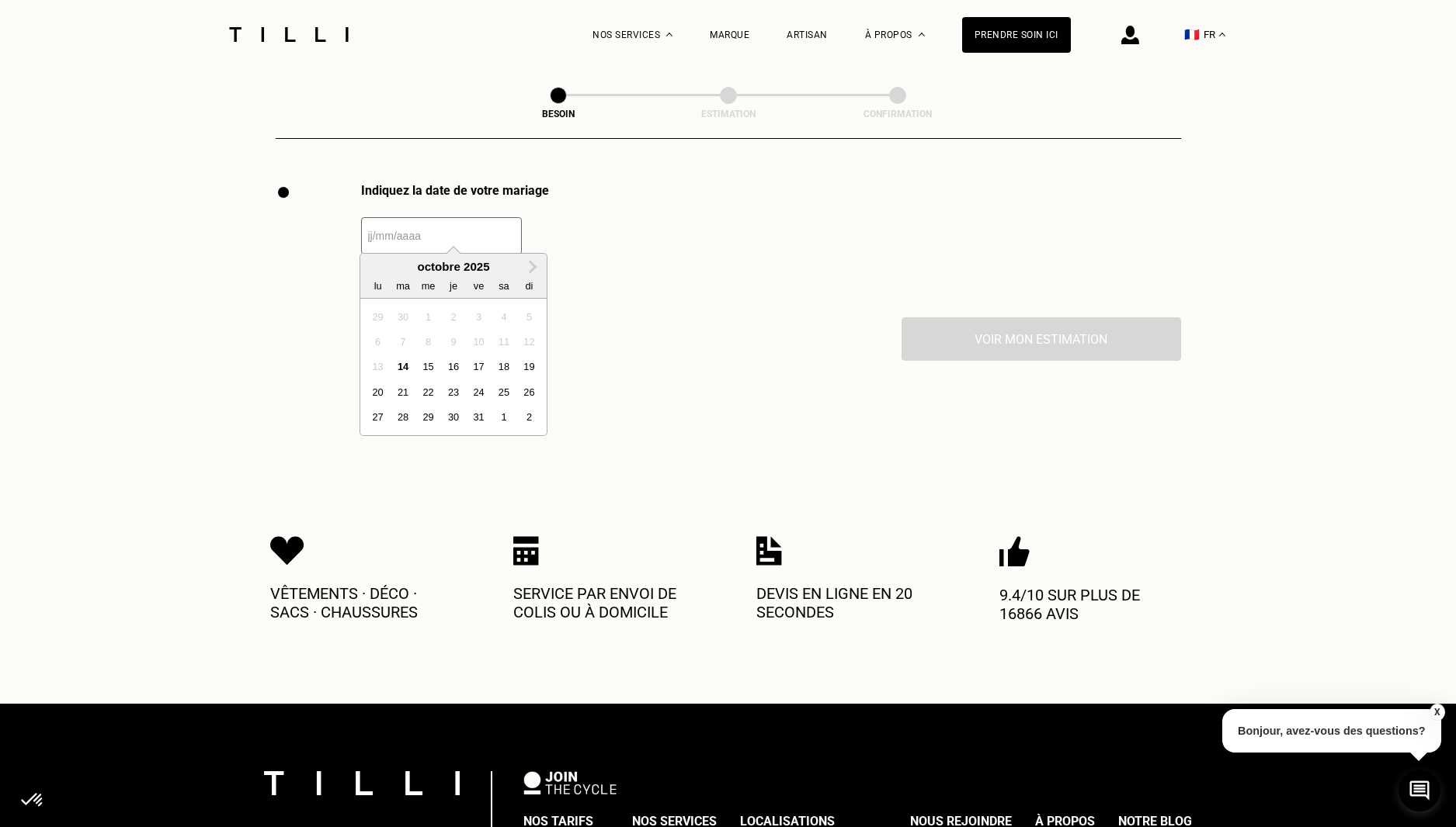
click at [416, 218] on input "text" at bounding box center [441, 236] width 161 height 38
click at [374, 229] on input "22082026" at bounding box center [441, 236] width 161 height 38
click at [379, 228] on input "22082026" at bounding box center [441, 236] width 161 height 38
click at [394, 229] on input "22/082026" at bounding box center [441, 236] width 161 height 38
click at [476, 231] on input "[DATE]" at bounding box center [441, 236] width 161 height 38
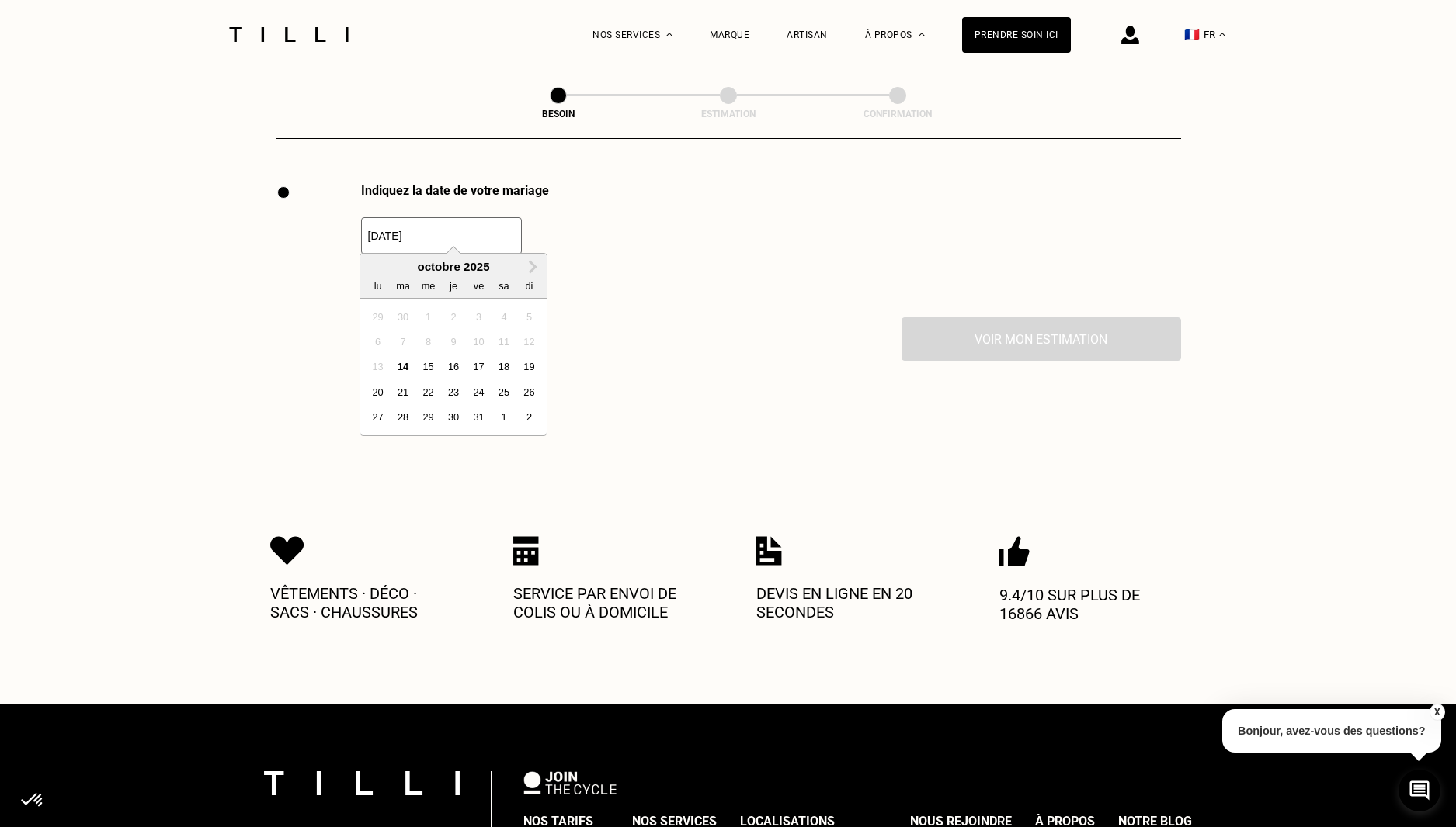
type input "[DATE]"
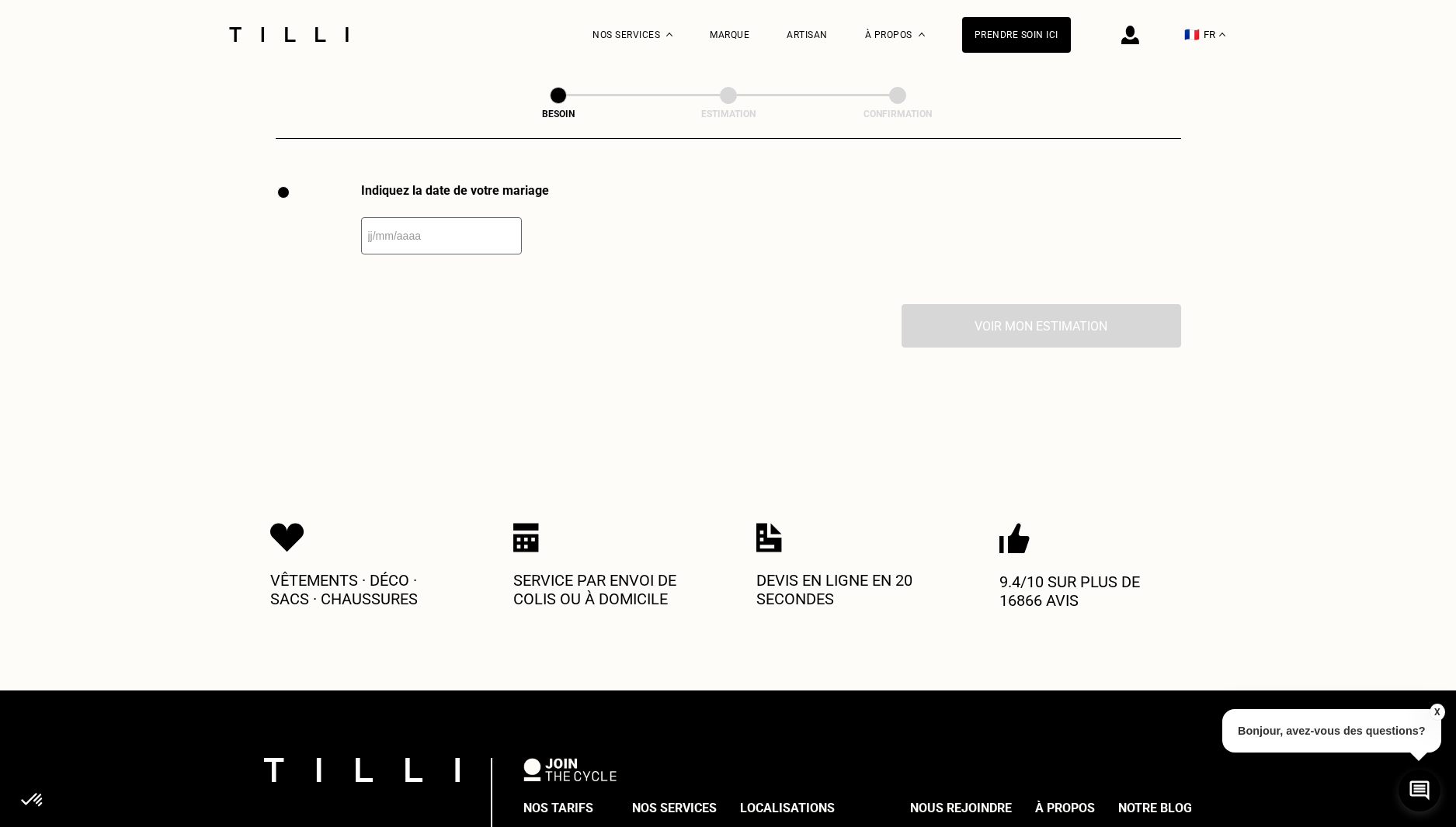
click at [484, 233] on input "text" at bounding box center [441, 236] width 161 height 38
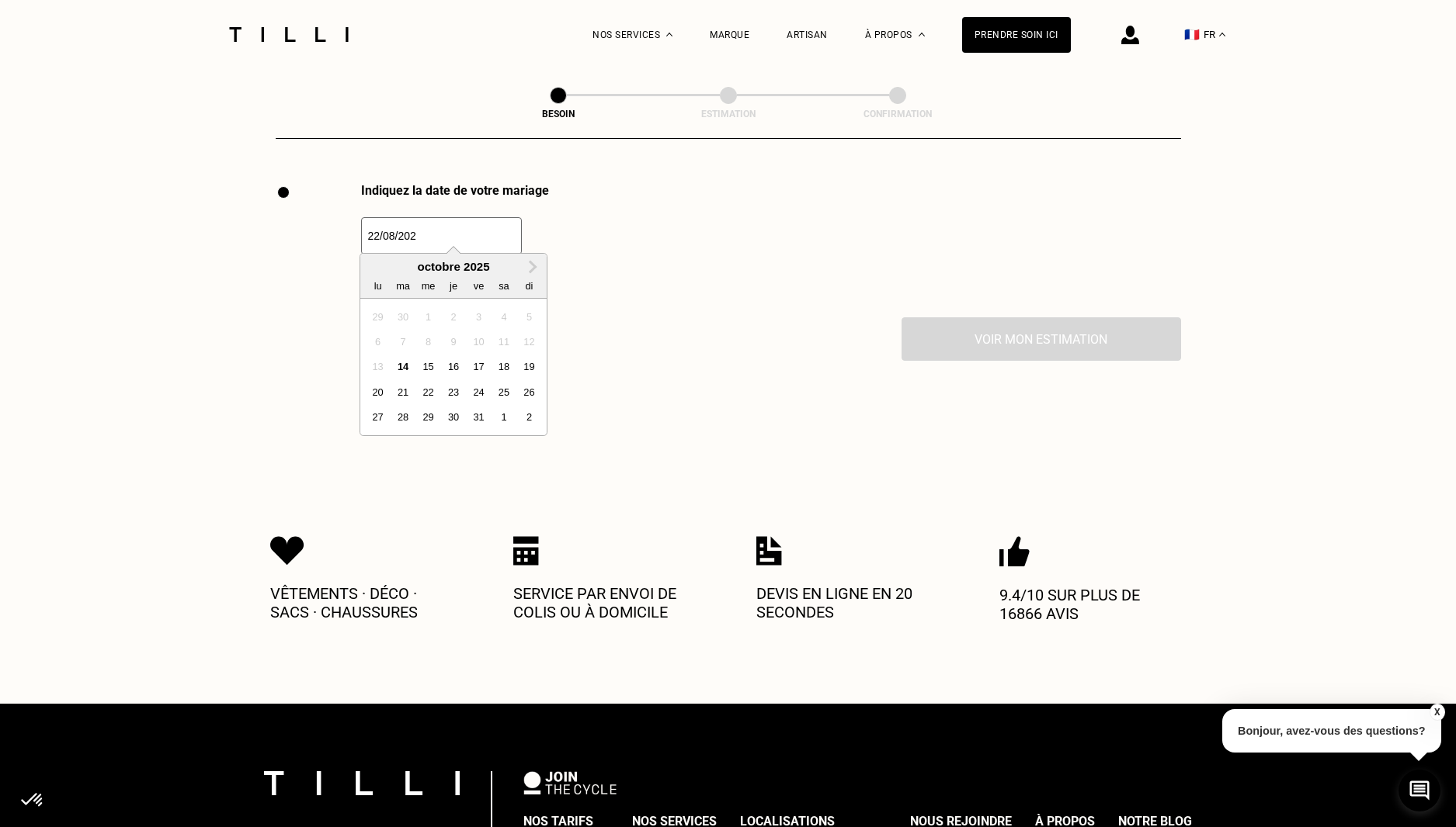
type input "[DATE]"
click at [654, 239] on div "Indiquez la date de votre mariage Next Month [DATE] lu ma me je ve sa di 29 30 …" at bounding box center [728, 250] width 905 height 134
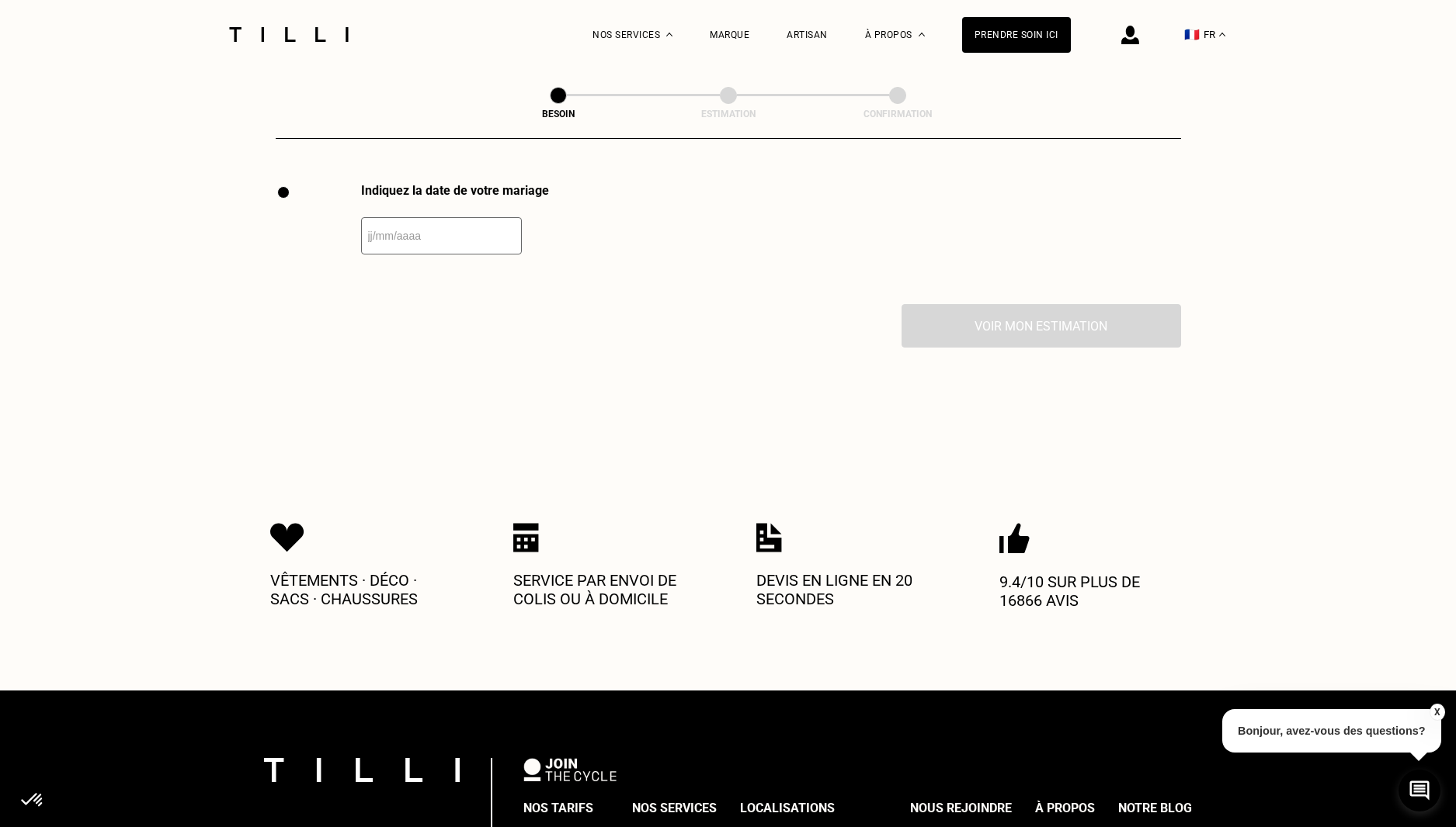
click at [471, 242] on input "text" at bounding box center [441, 236] width 161 height 38
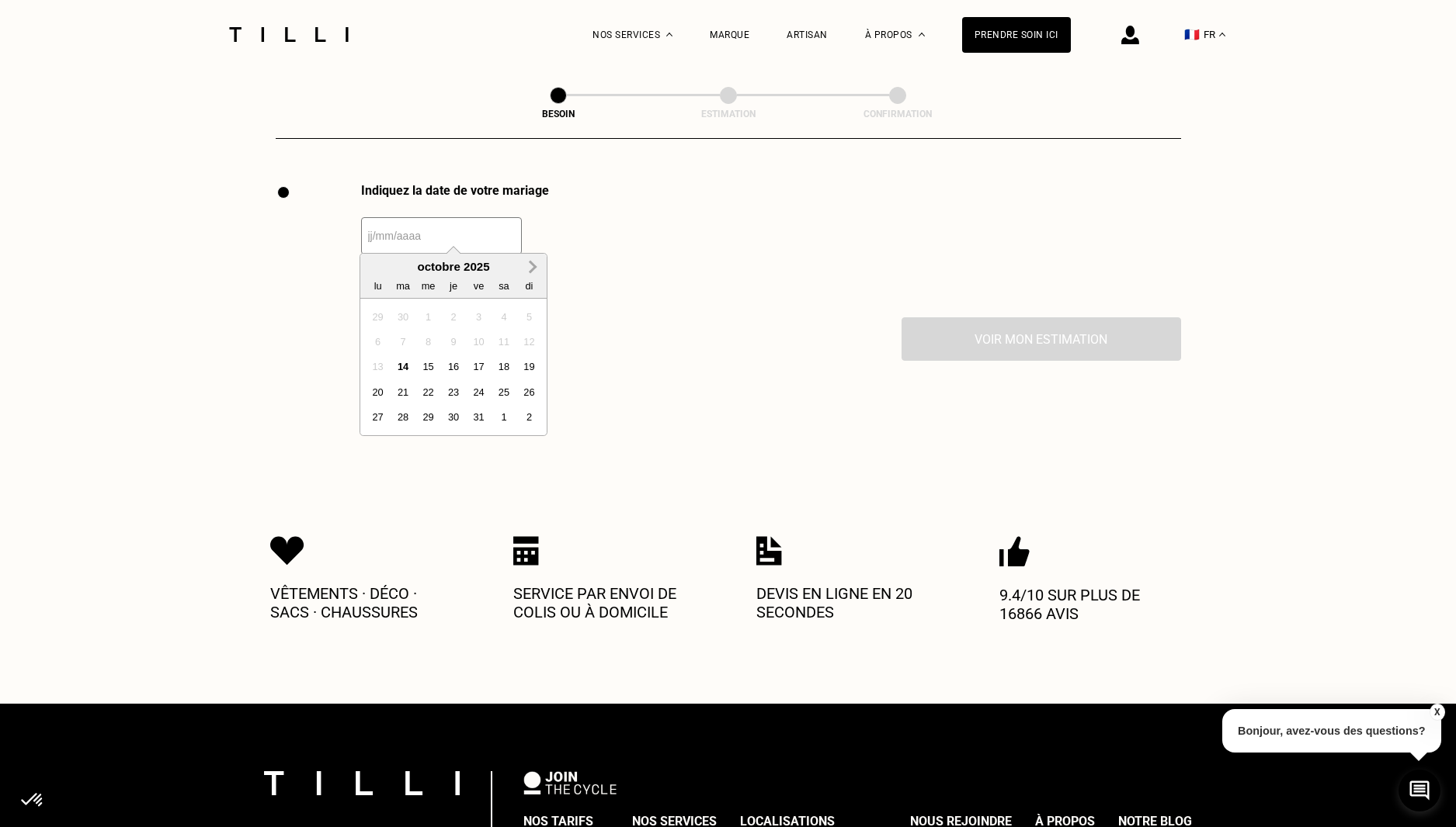
click at [536, 272] on button "Next Month" at bounding box center [532, 267] width 25 height 25
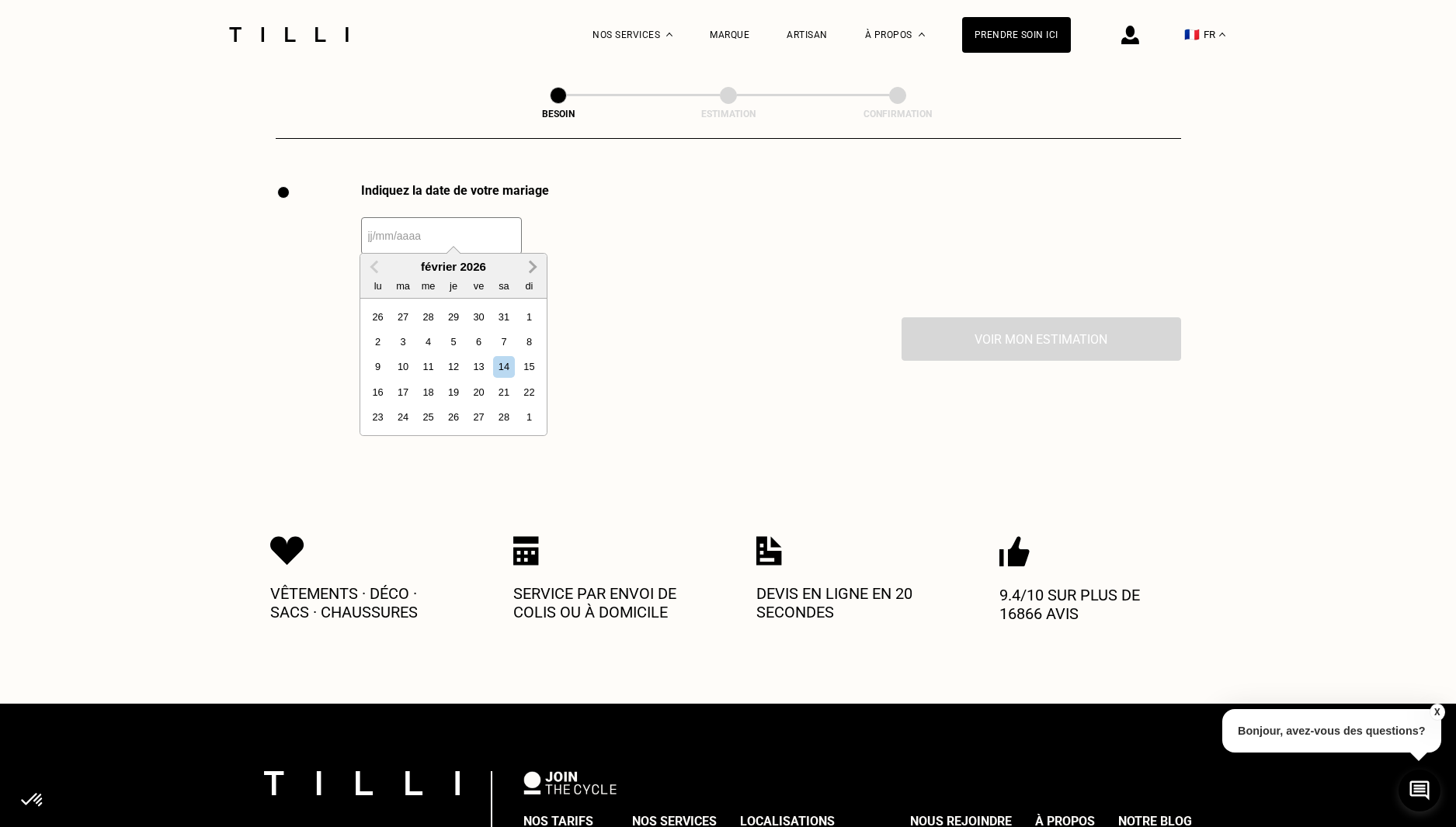
click at [536, 272] on button "Next Month" at bounding box center [532, 267] width 25 height 25
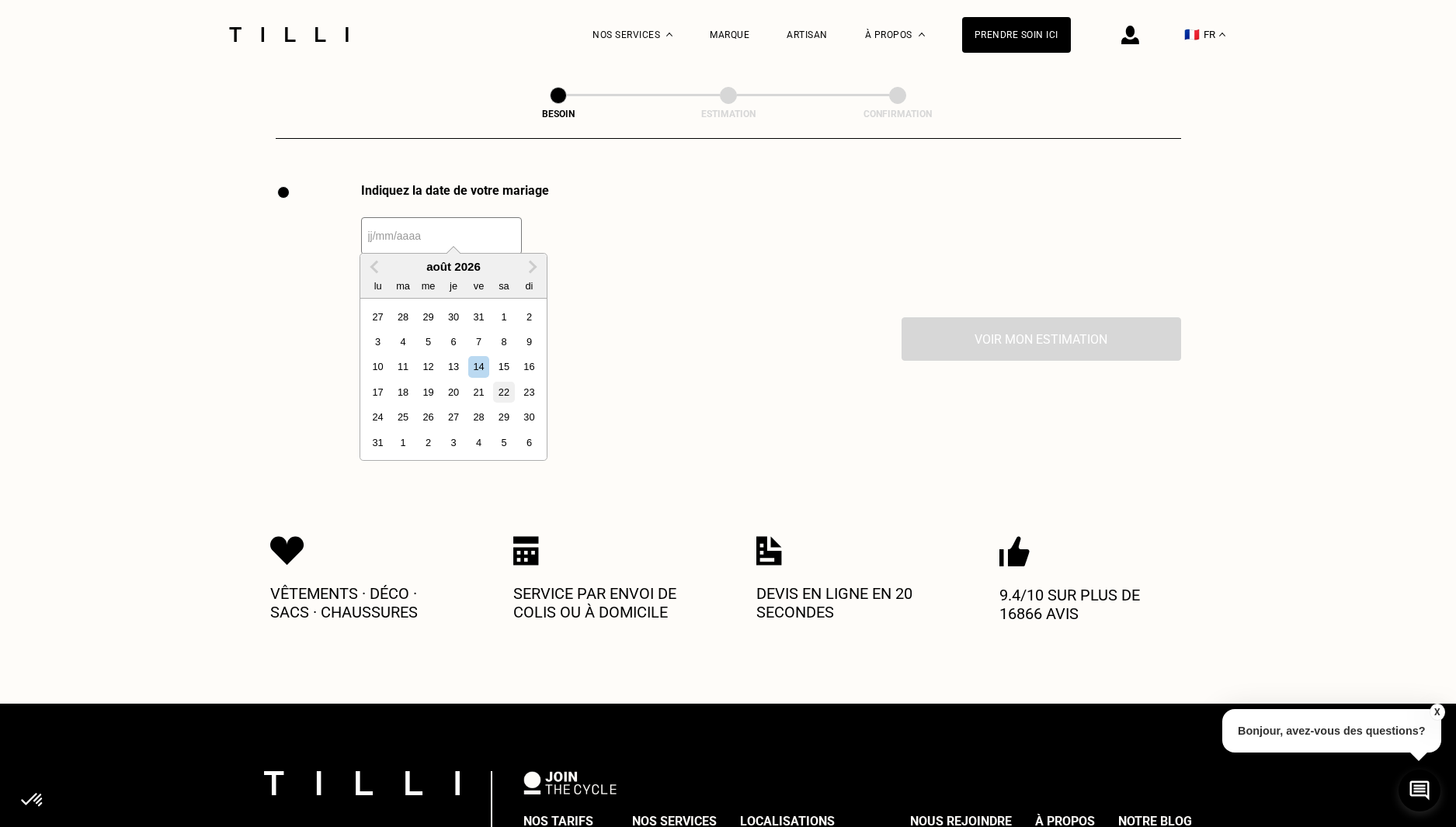
click at [500, 397] on div "22" at bounding box center [503, 392] width 21 height 21
type input "[DATE]"
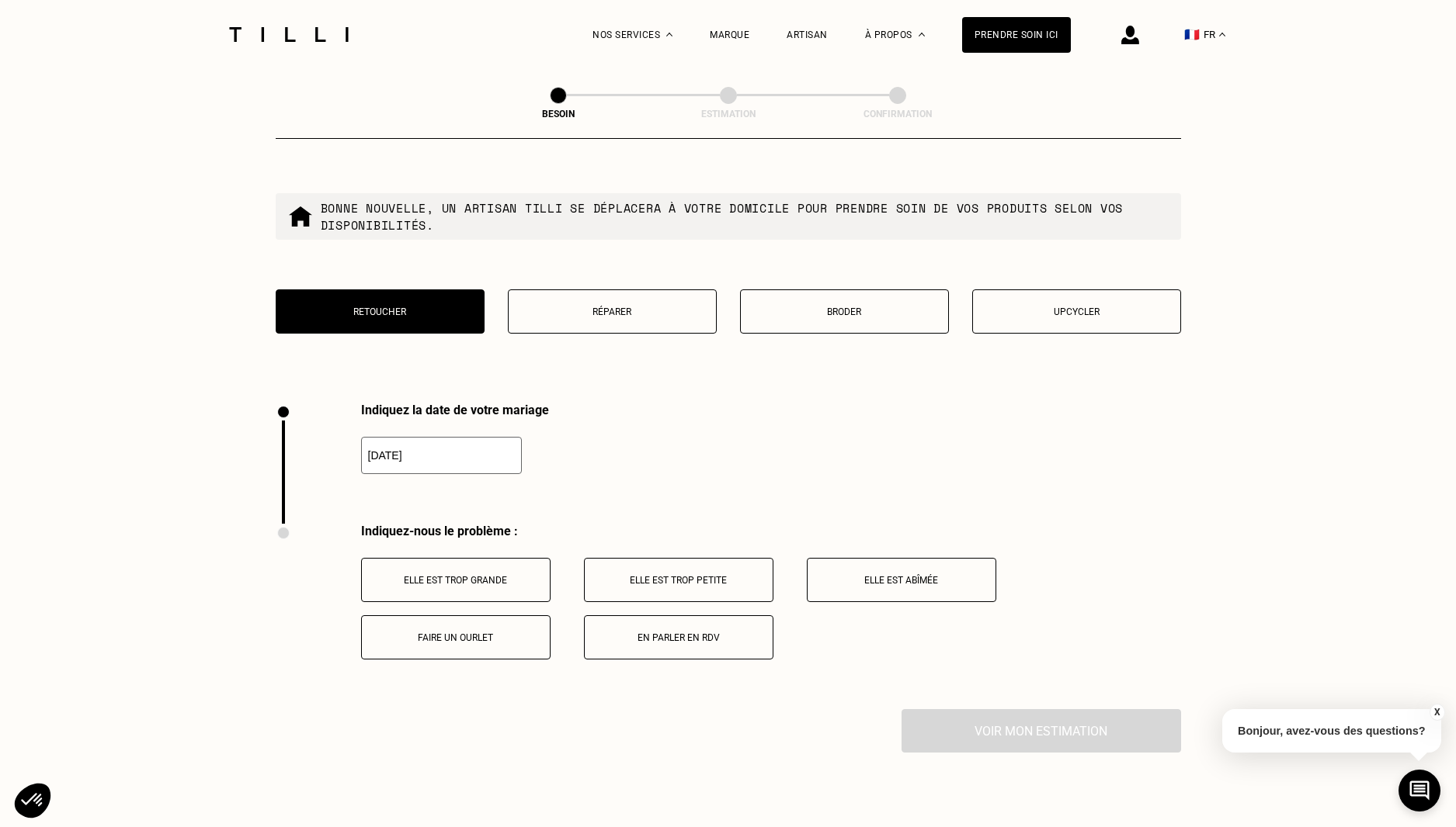
scroll to position [1903, 0]
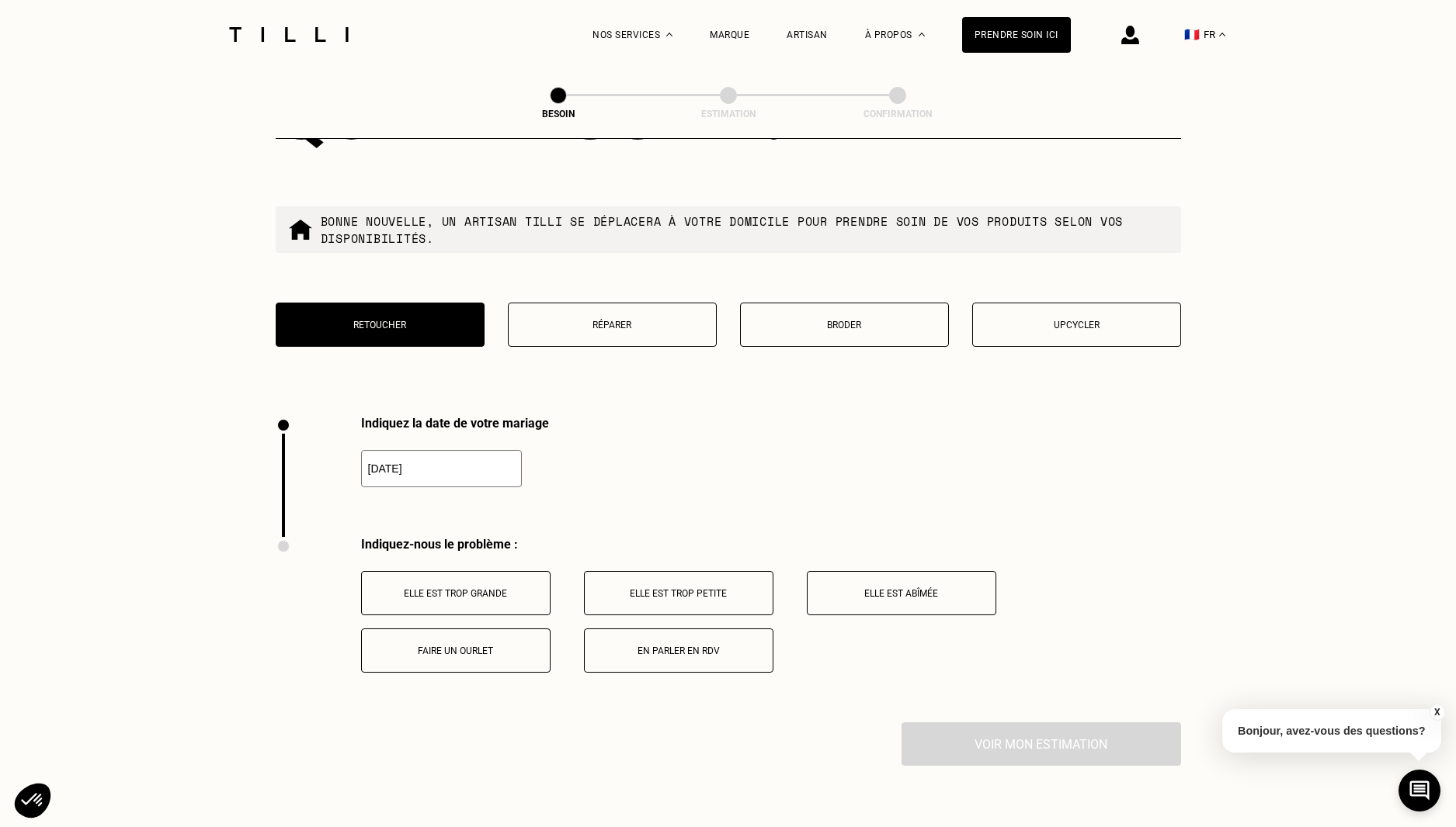
click at [463, 592] on button "Elle est trop grande" at bounding box center [455, 593] width 189 height 44
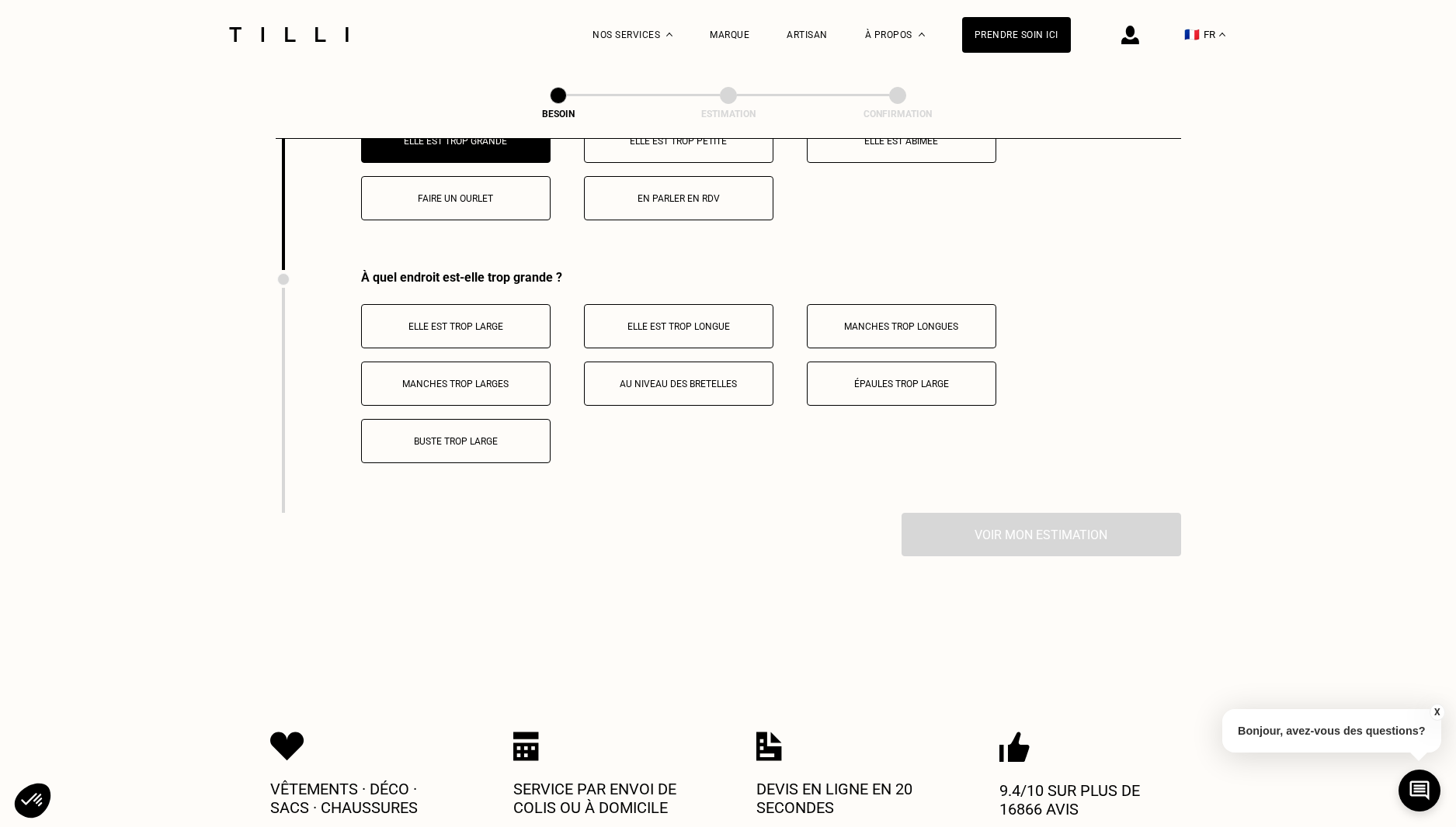
scroll to position [2357, 0]
drag, startPoint x: 901, startPoint y: 381, endPoint x: 909, endPoint y: 378, distance: 8.5
click at [902, 381] on button "Épaules trop large" at bounding box center [901, 382] width 189 height 44
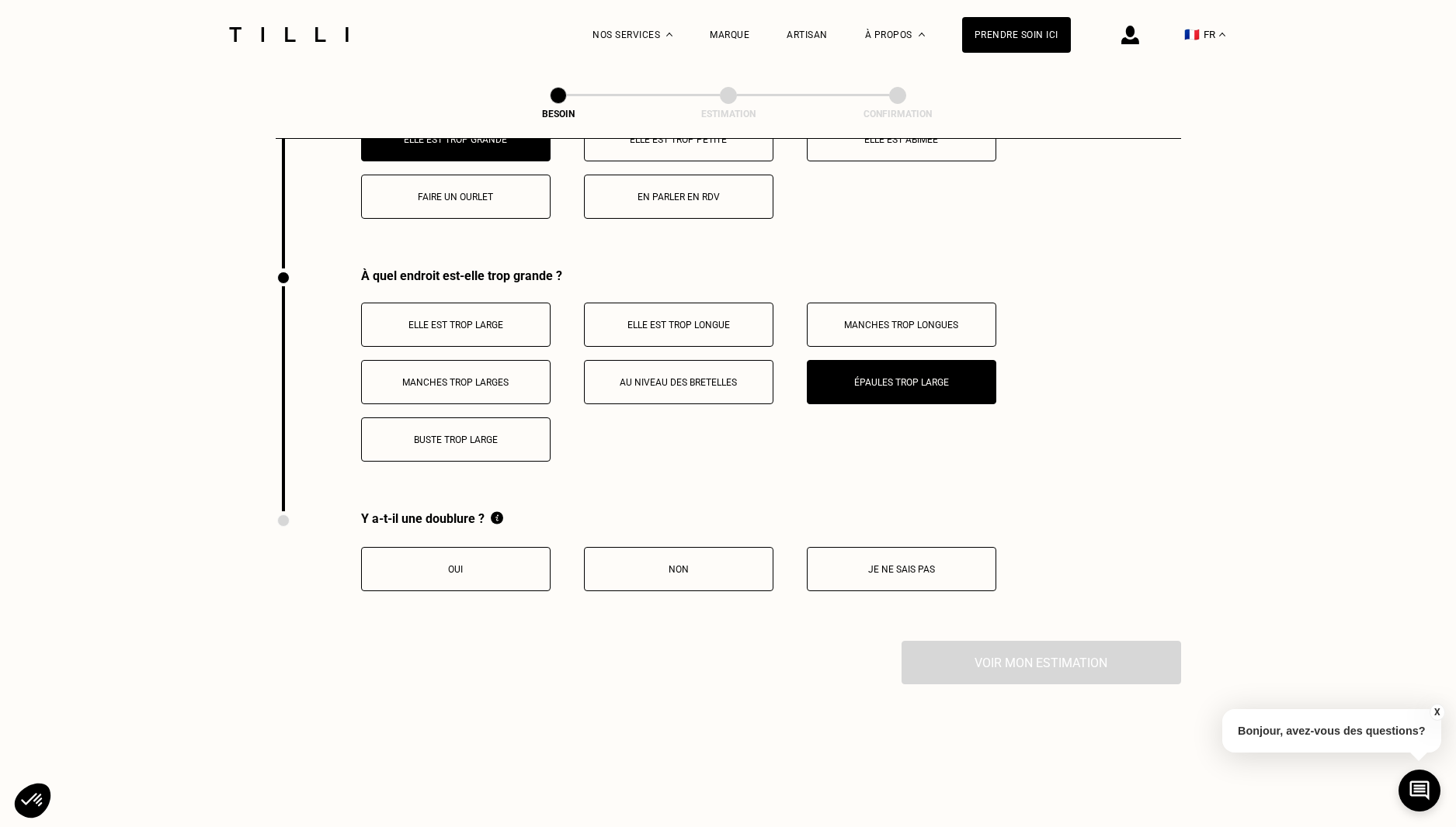
click at [422, 377] on p "Manches trop larges" at bounding box center [456, 382] width 172 height 11
click at [902, 552] on button "Je ne sais pas" at bounding box center [901, 569] width 189 height 44
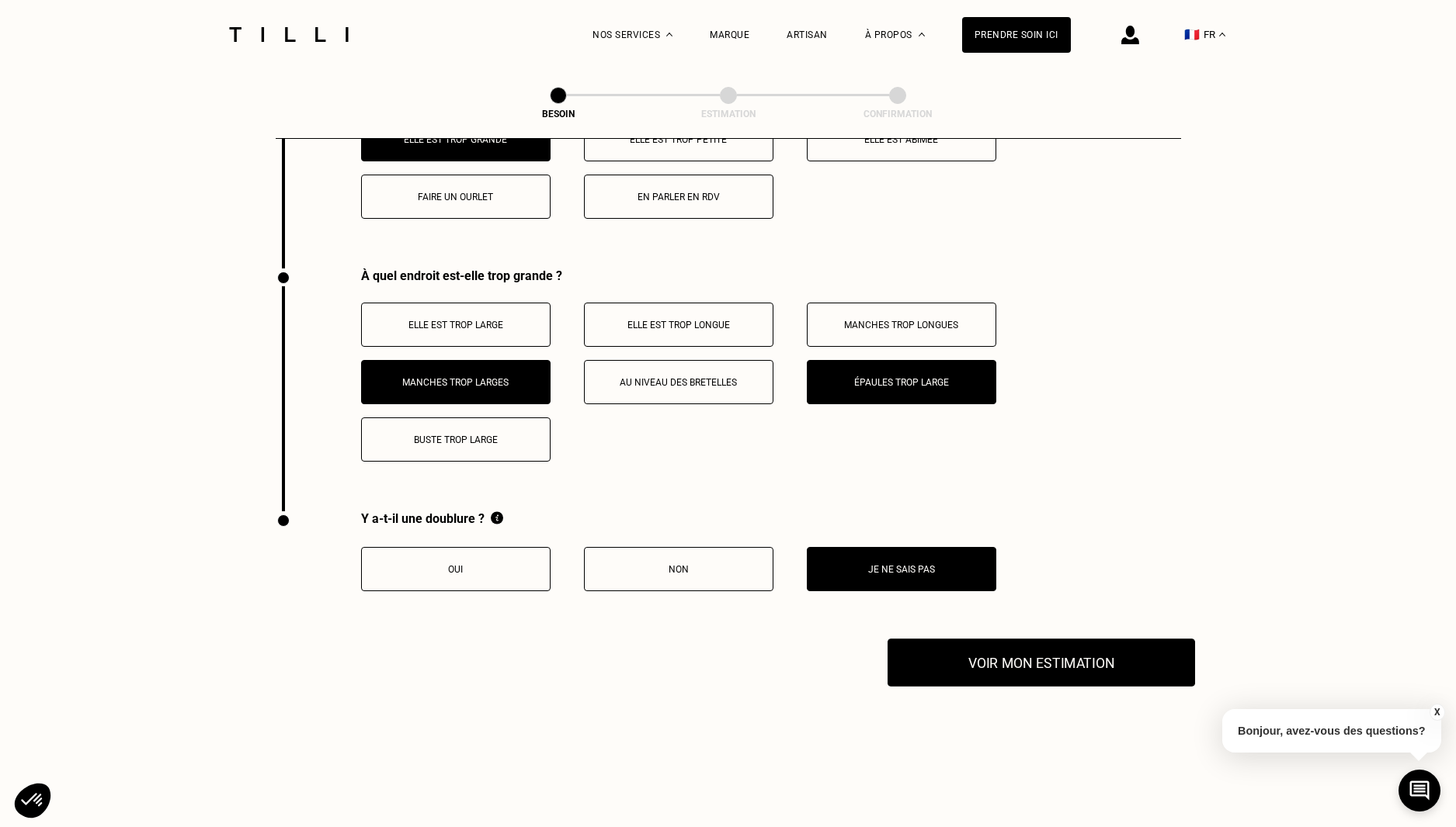
click at [1012, 644] on button "Voir mon estimation" at bounding box center [1041, 662] width 307 height 48
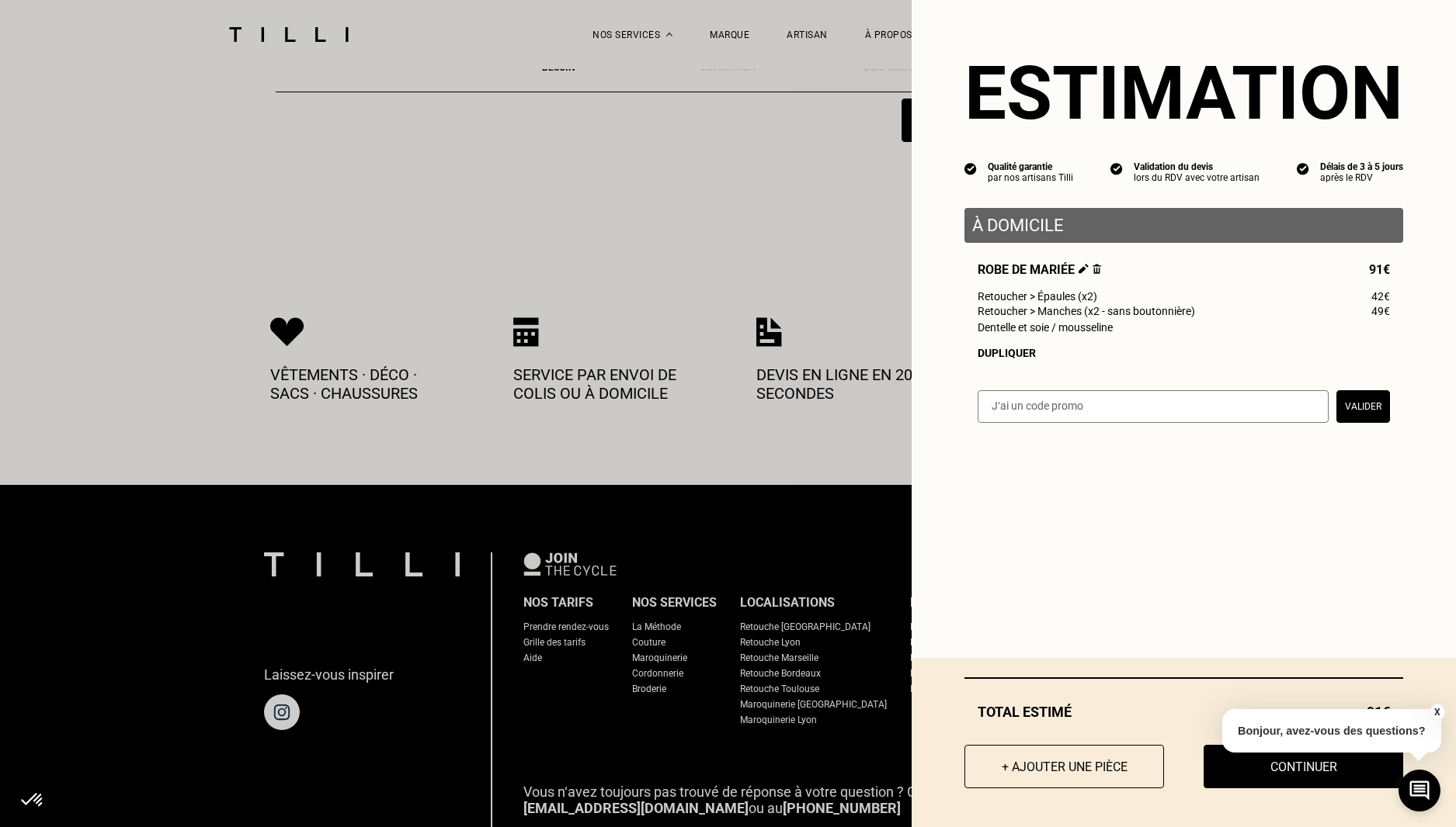
scroll to position [2900, 0]
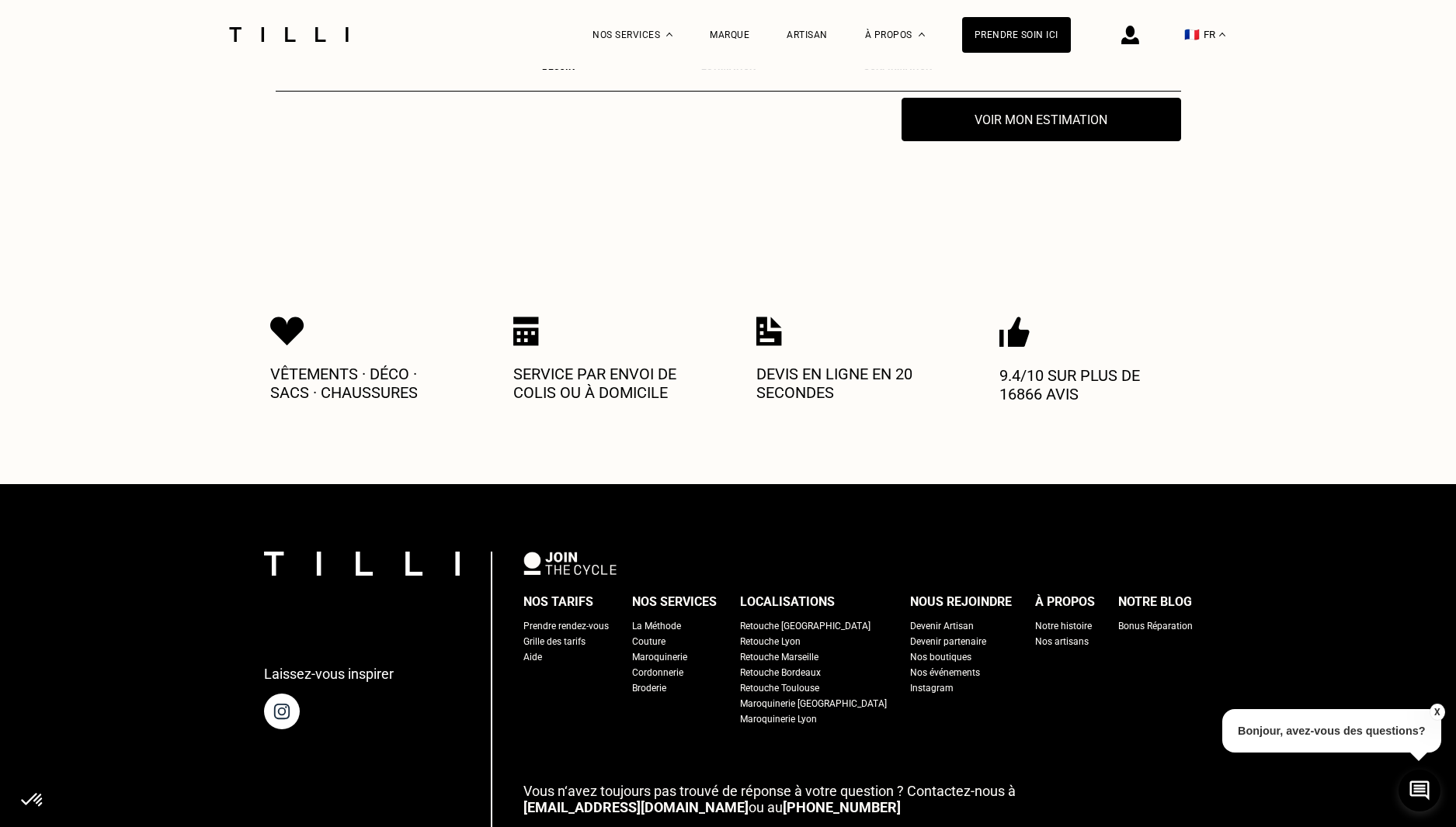
click at [1436, 715] on button "X" at bounding box center [1436, 712] width 16 height 17
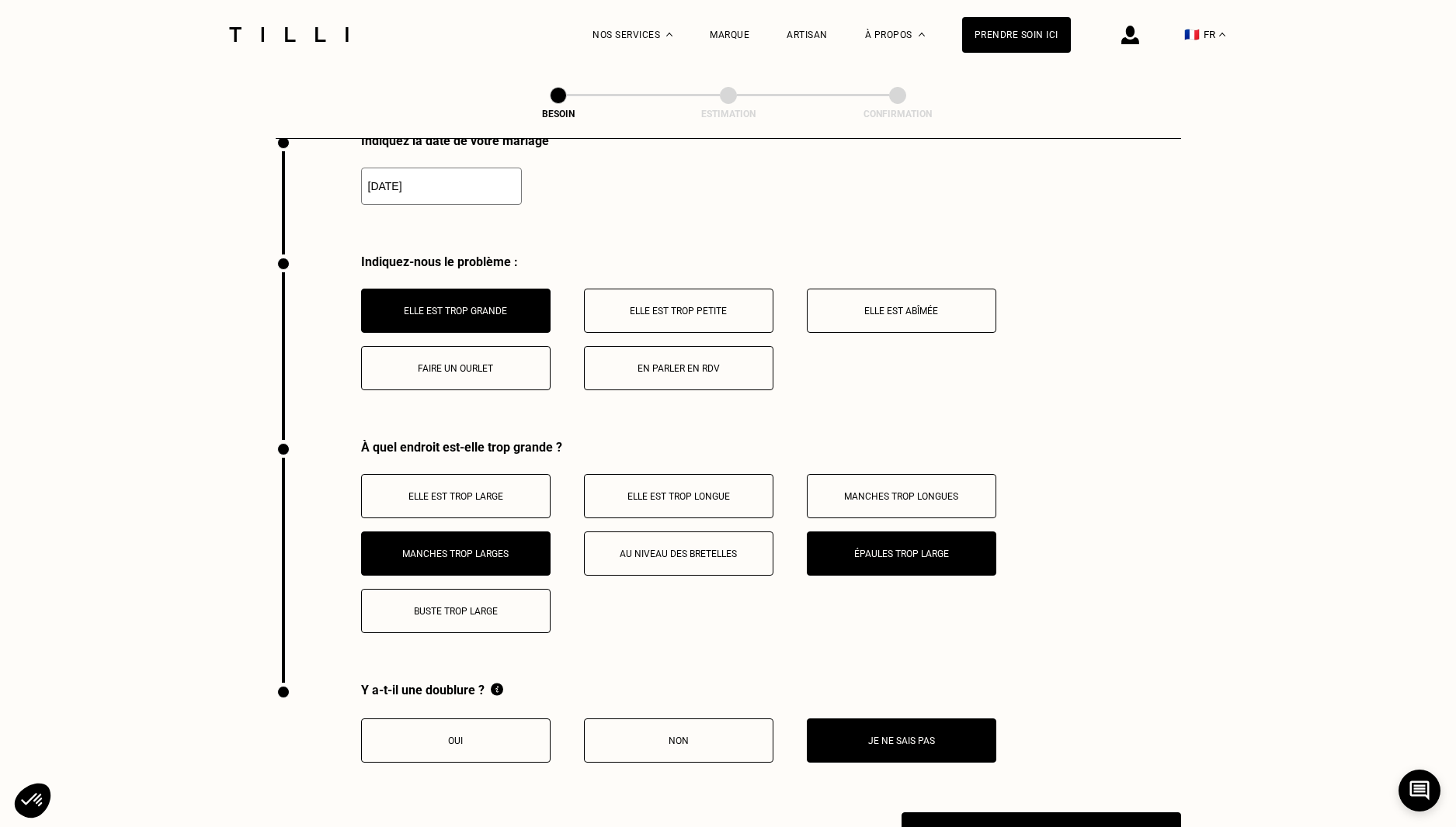
scroll to position [2280, 0]
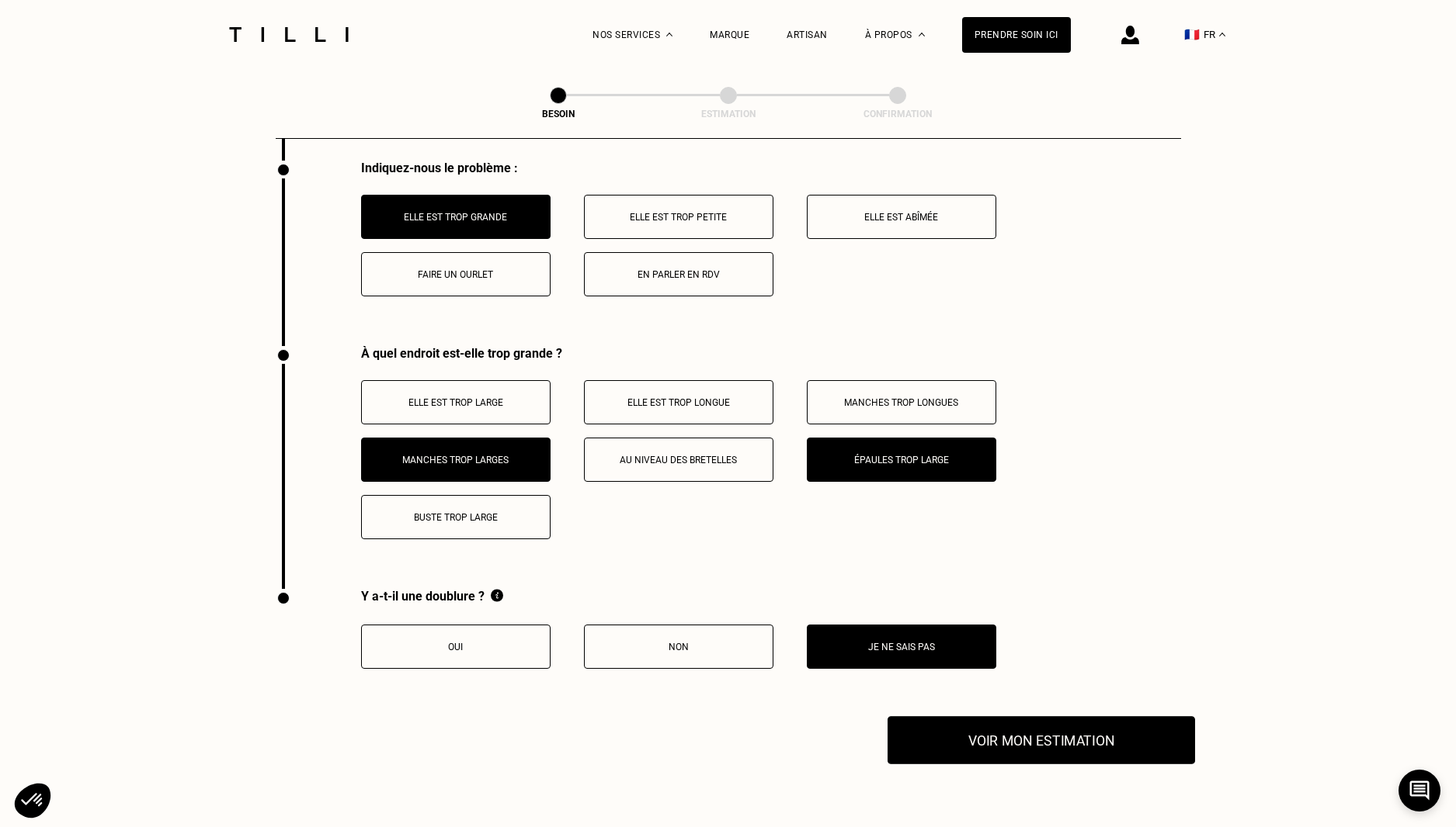
click at [1074, 716] on button "Voir mon estimation" at bounding box center [1041, 740] width 307 height 48
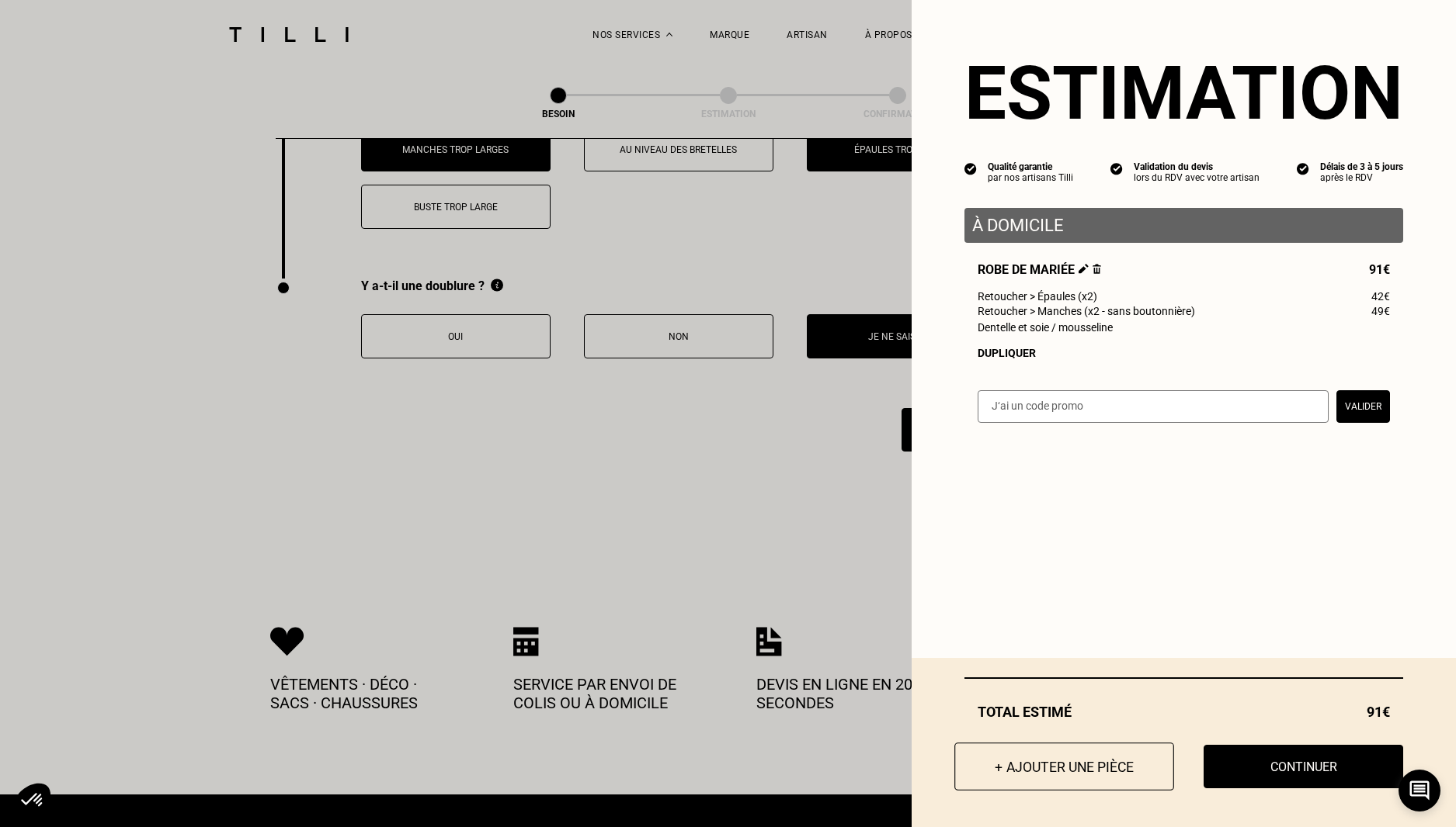
scroll to position [2512, 0]
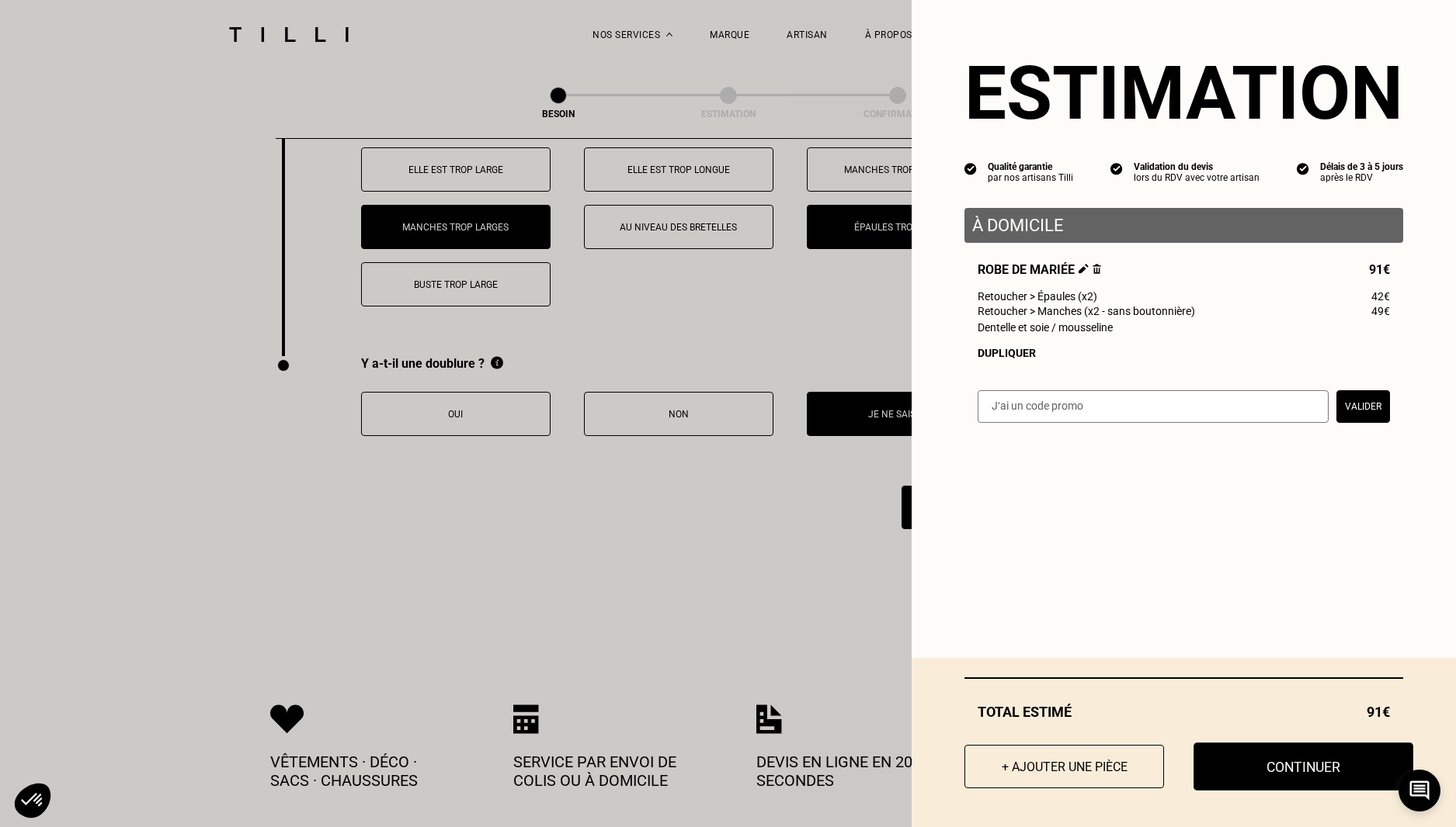
click at [1344, 772] on button "Continuer" at bounding box center [1303, 767] width 220 height 48
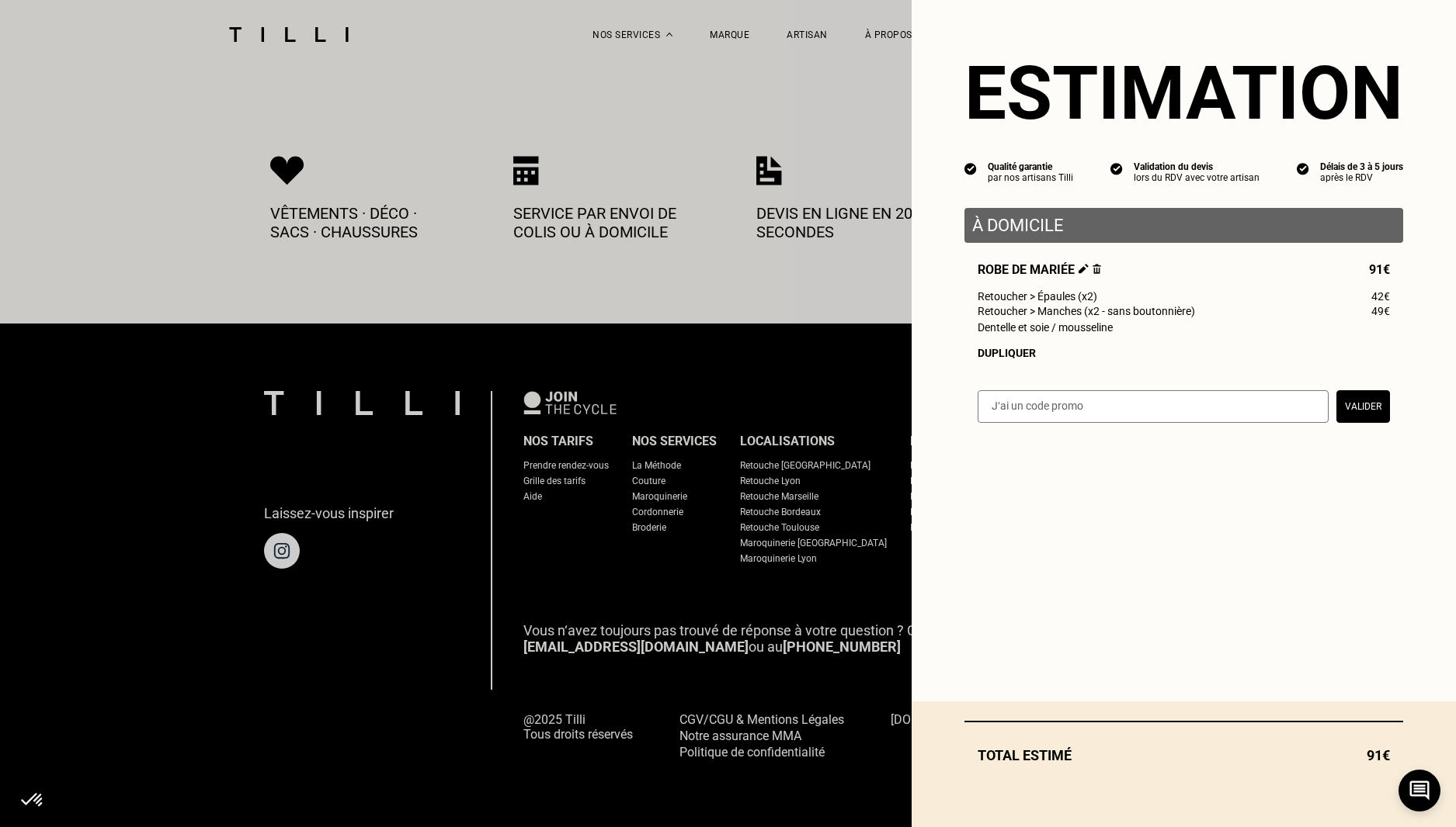
scroll to position [745, 0]
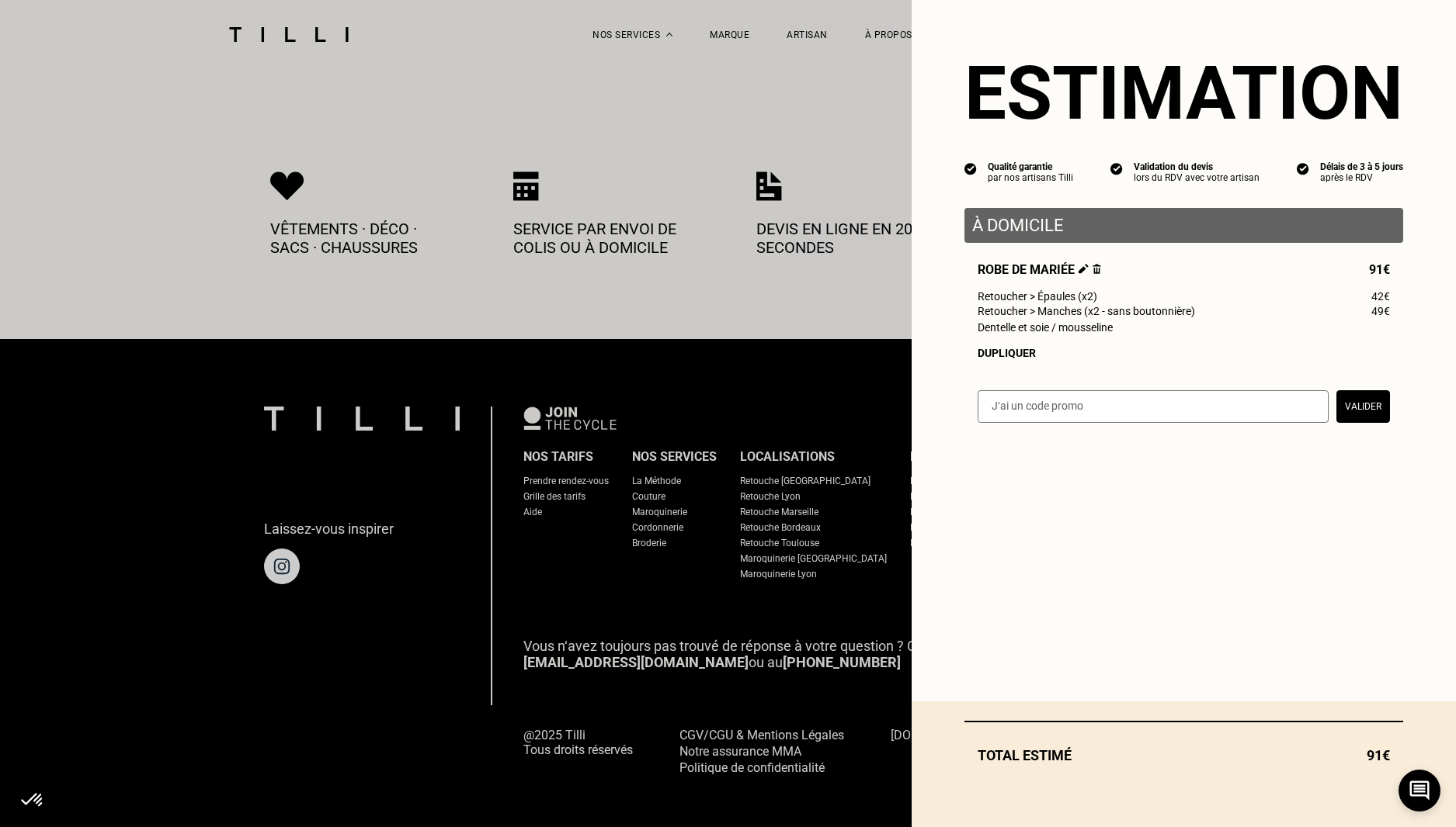
select select "FR"
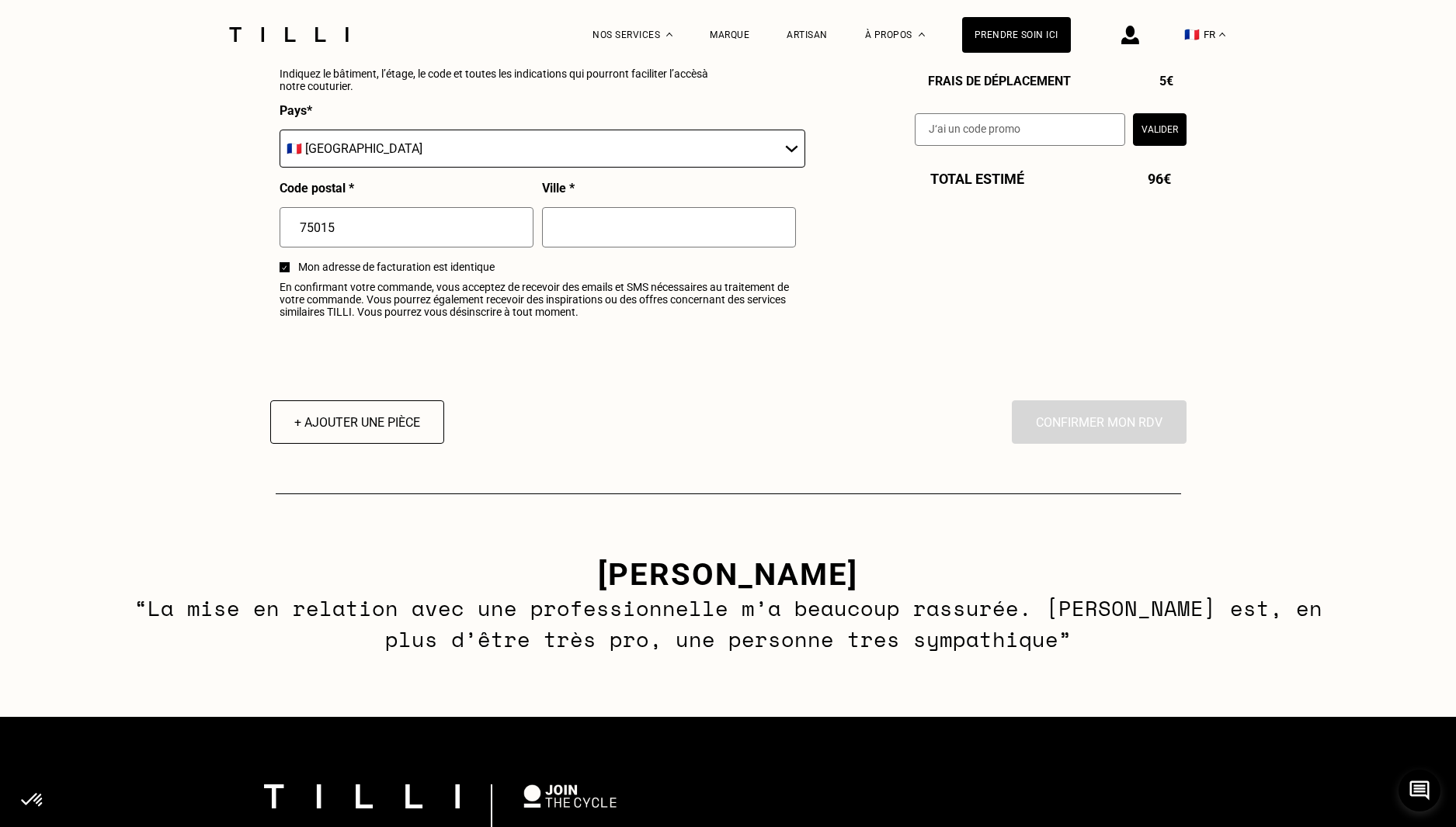
scroll to position [1940, 0]
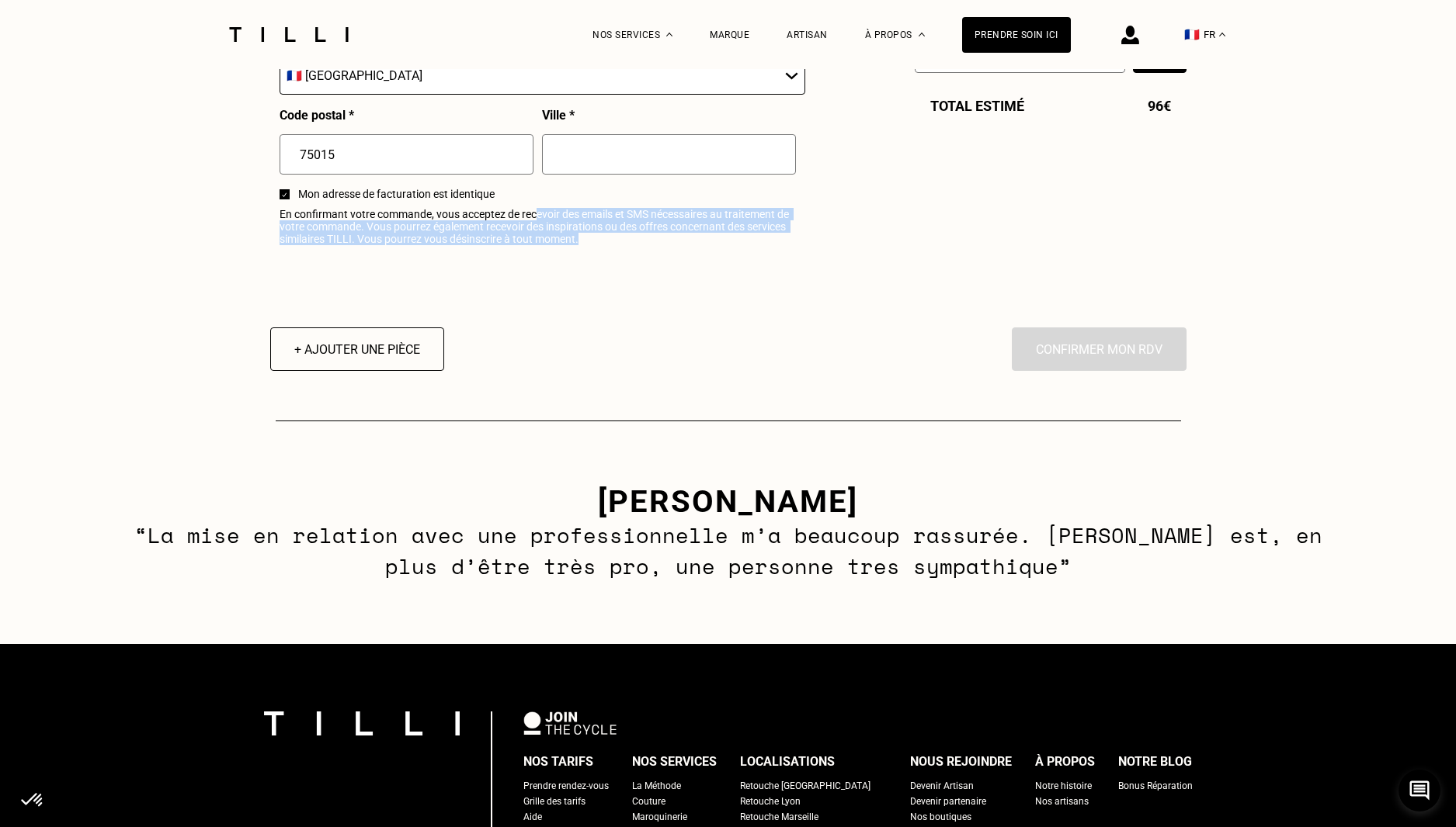
drag, startPoint x: 535, startPoint y: 218, endPoint x: 982, endPoint y: 255, distance: 448.5
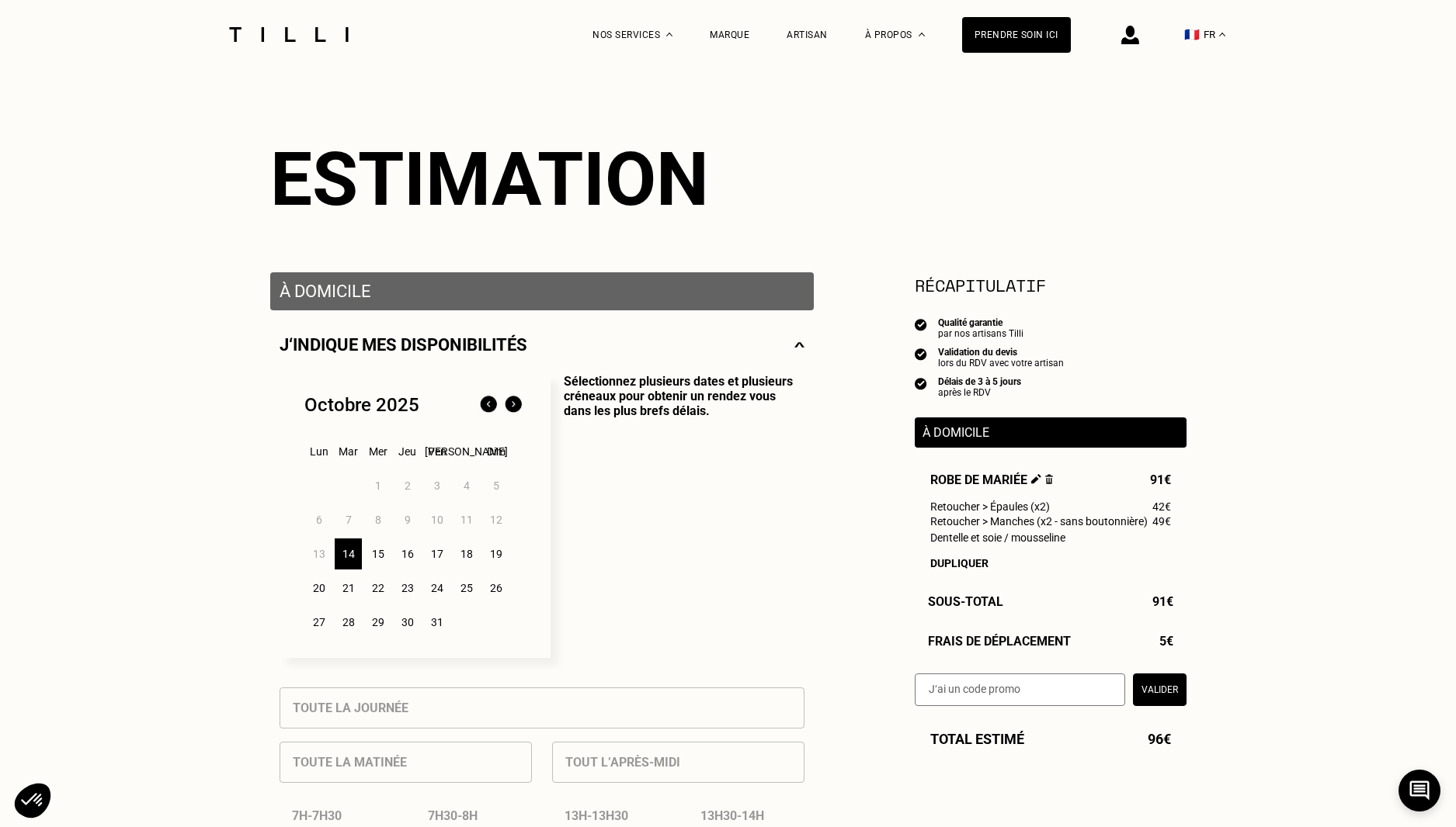
scroll to position [0, 0]
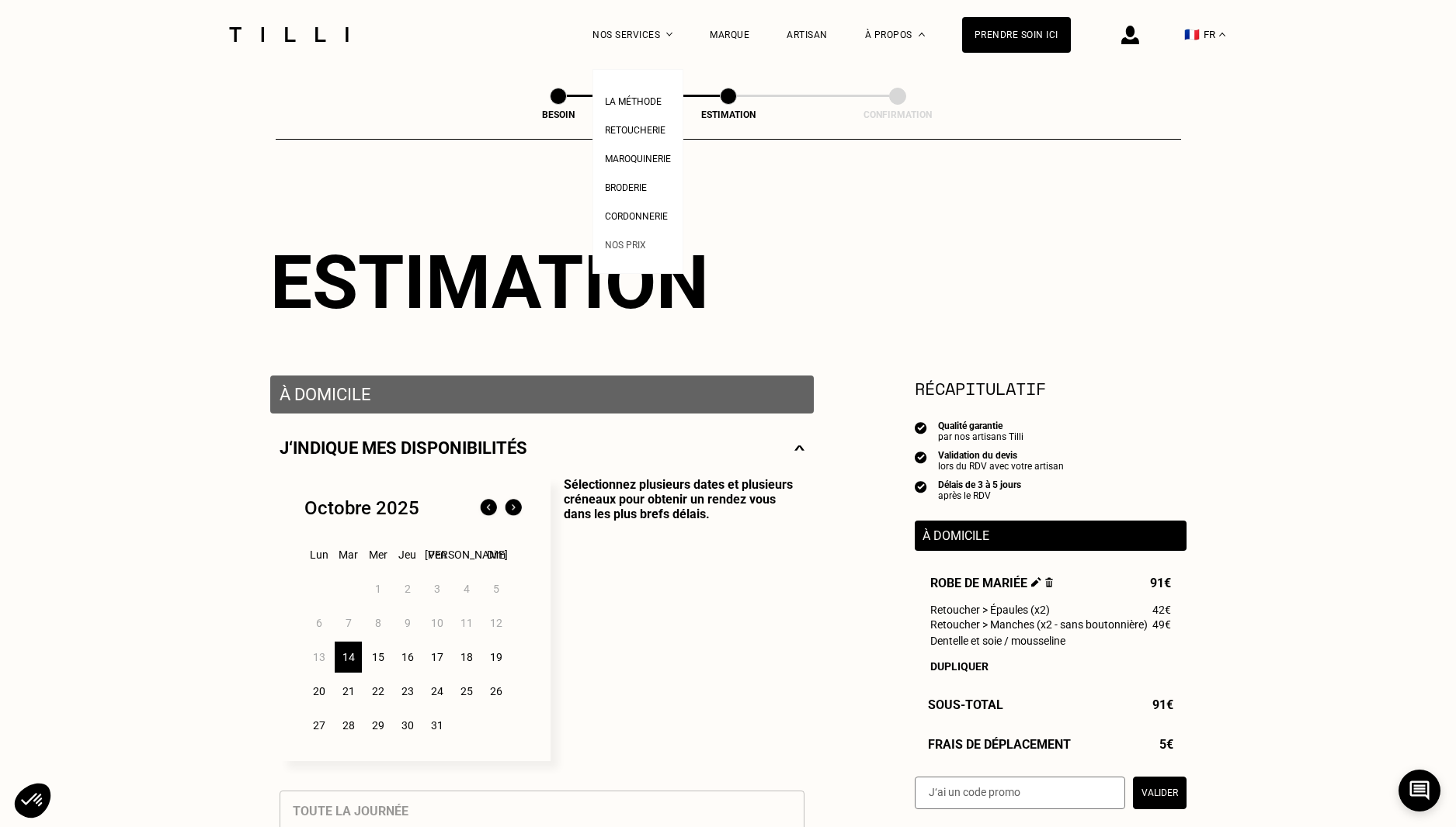
click at [646, 240] on link "Nos prix" at bounding box center [625, 243] width 41 height 16
select select "FR"
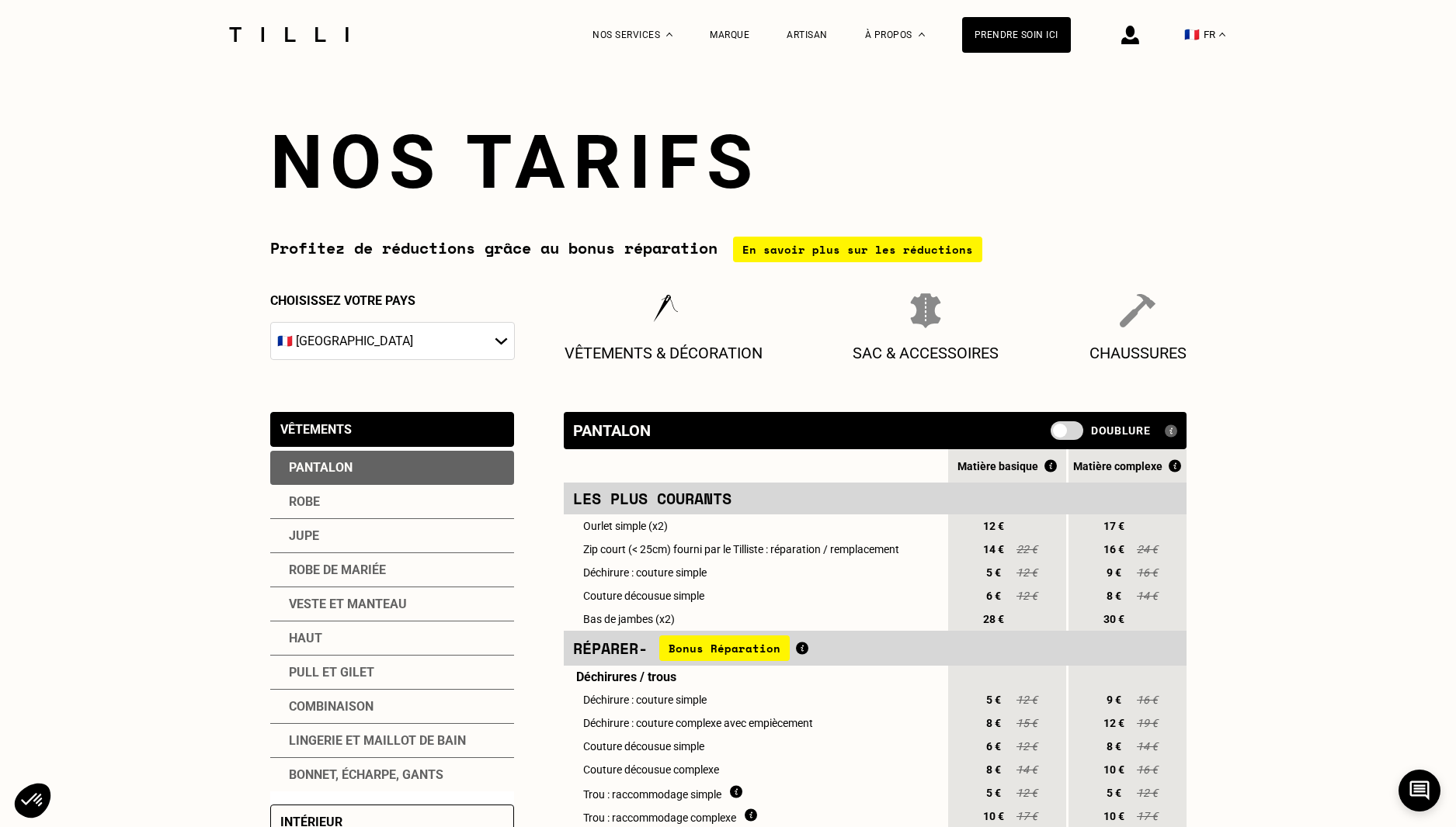
click at [353, 568] on div "Robe de mariée" at bounding box center [392, 570] width 243 height 34
